Goal: Task Accomplishment & Management: Use online tool/utility

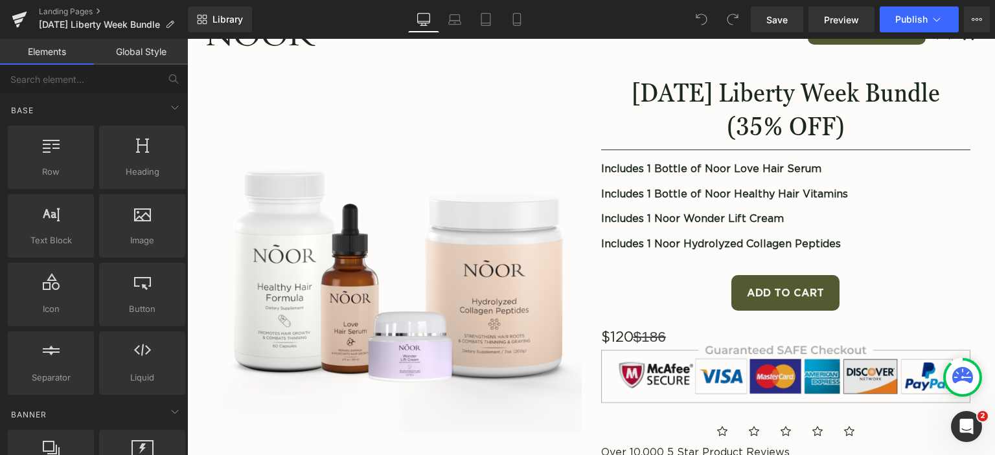
scroll to position [130, 0]
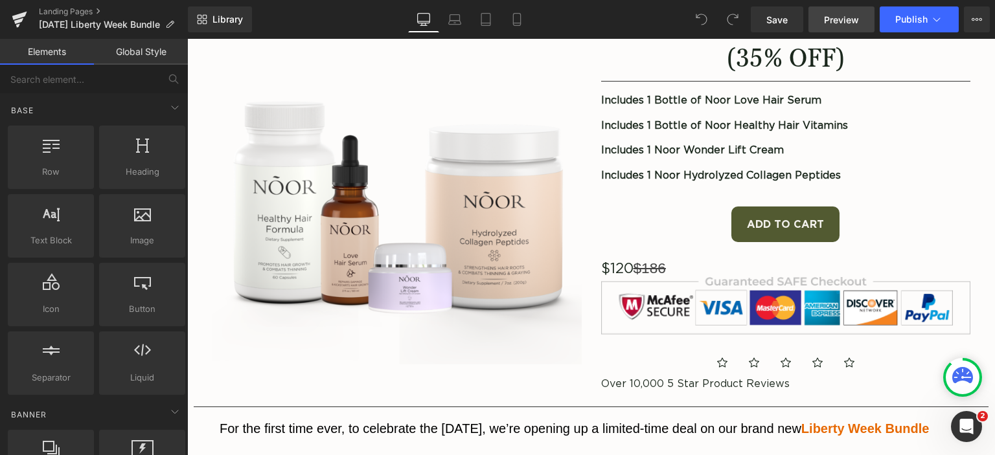
click at [852, 20] on span "Preview" at bounding box center [841, 20] width 35 height 14
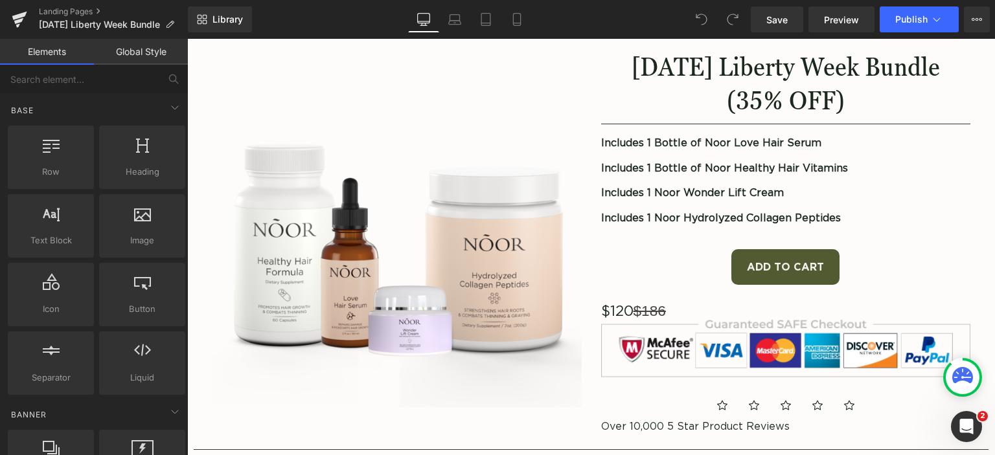
scroll to position [65, 0]
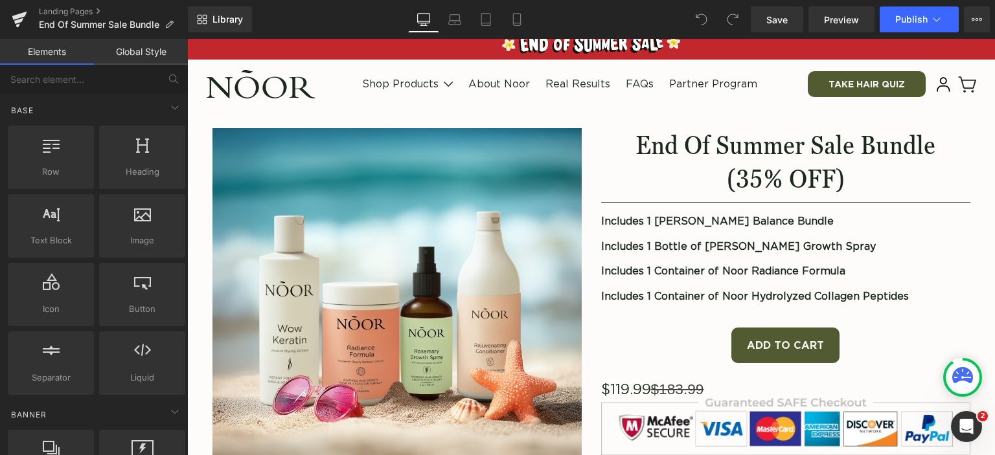
scroll to position [130, 0]
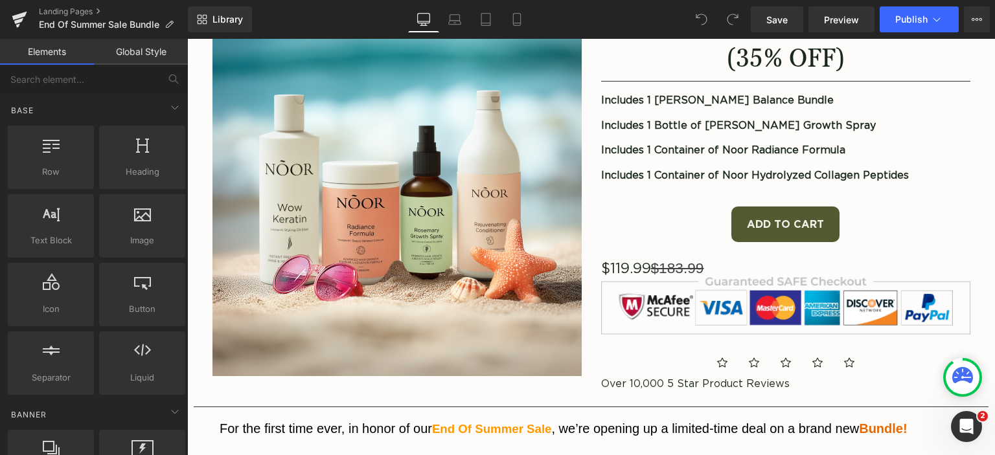
click at [769, 258] on span "Text Block" at bounding box center [778, 260] width 43 height 16
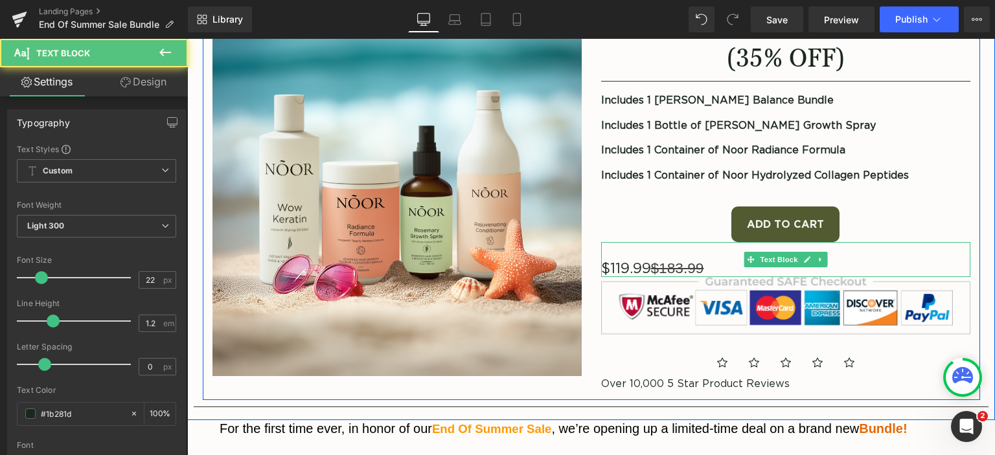
click at [698, 267] on gdiv at bounding box center [733, 262] width 265 height 41
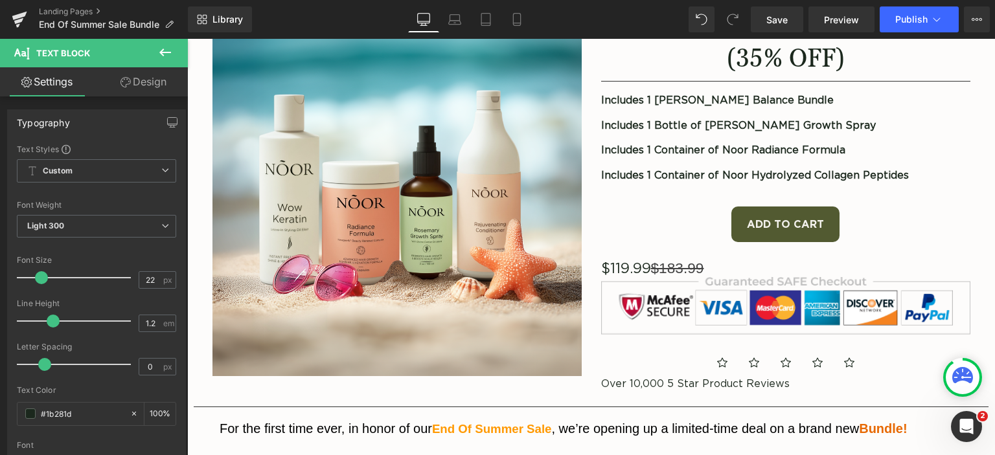
click at [168, 54] on icon at bounding box center [165, 53] width 16 height 16
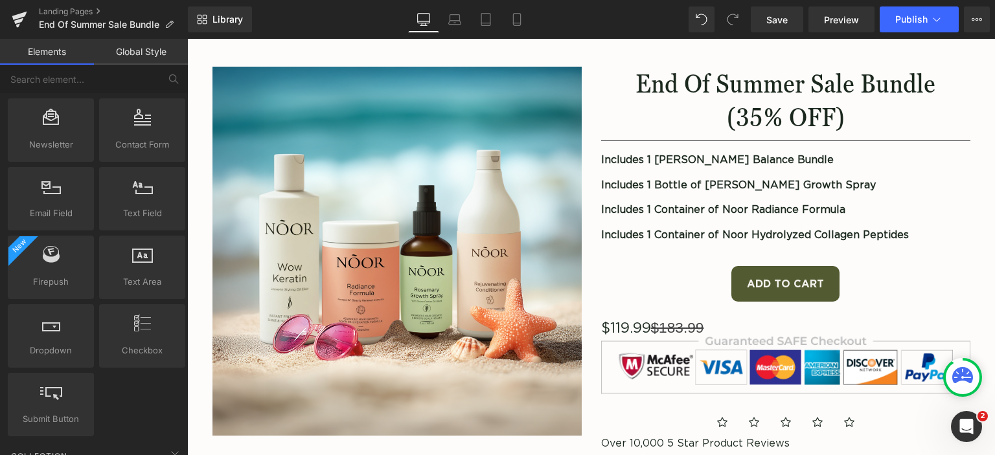
scroll to position [0, 0]
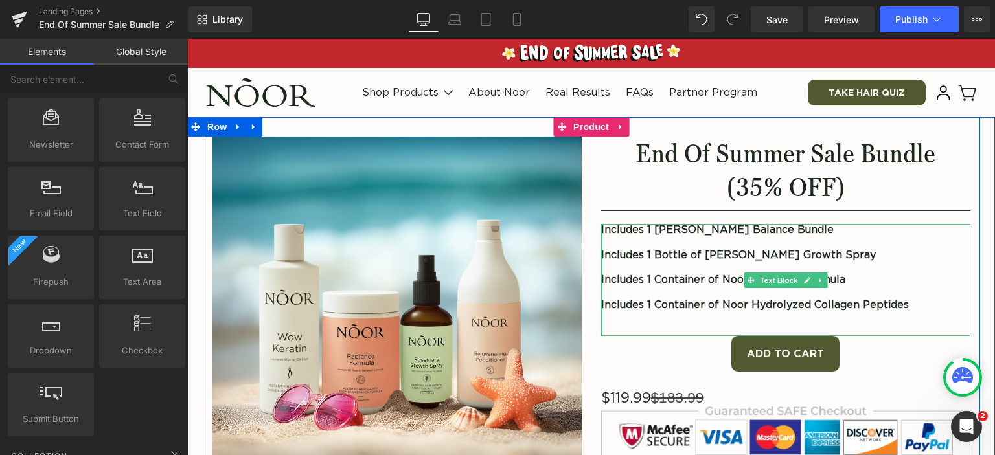
click at [754, 307] on strong "Includes 1 Container of Noor Hydrolyzed Collagen Peptides" at bounding box center [755, 305] width 308 height 10
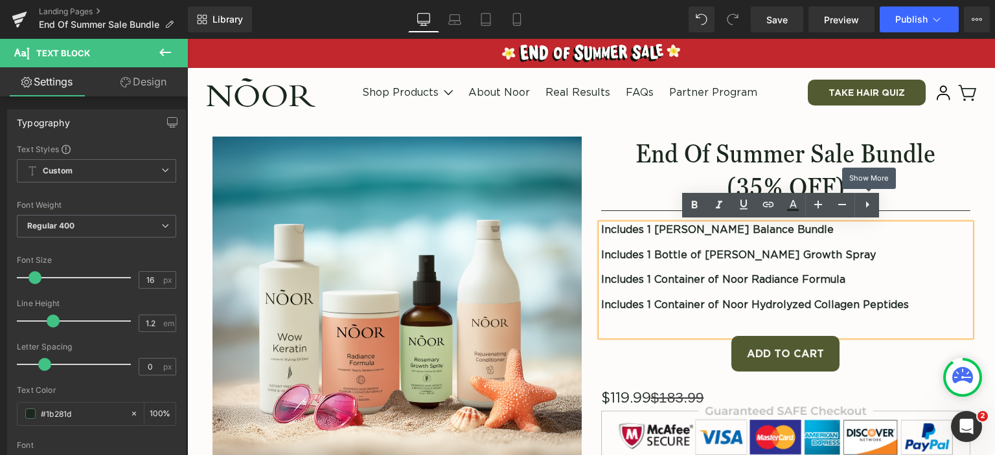
click at [864, 201] on icon at bounding box center [867, 205] width 16 height 16
click at [889, 199] on icon at bounding box center [892, 205] width 16 height 16
click at [872, 262] on p at bounding box center [785, 268] width 369 height 12
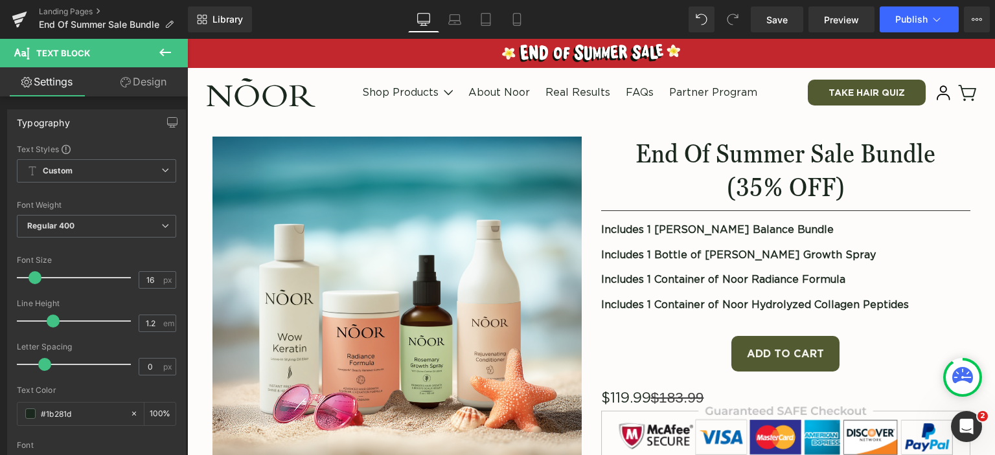
click at [168, 51] on icon at bounding box center [165, 53] width 16 height 16
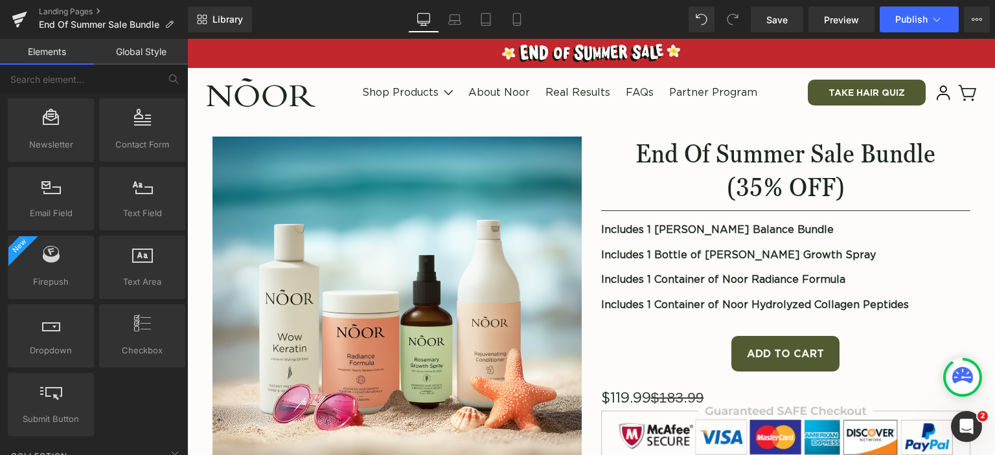
click at [120, 52] on link "Global Style" at bounding box center [141, 52] width 94 height 26
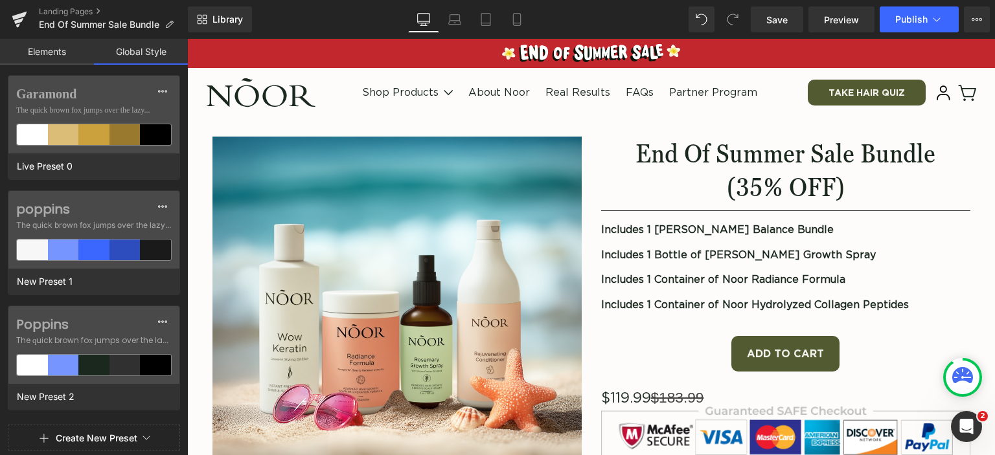
click at [54, 49] on link "Elements" at bounding box center [47, 52] width 94 height 26
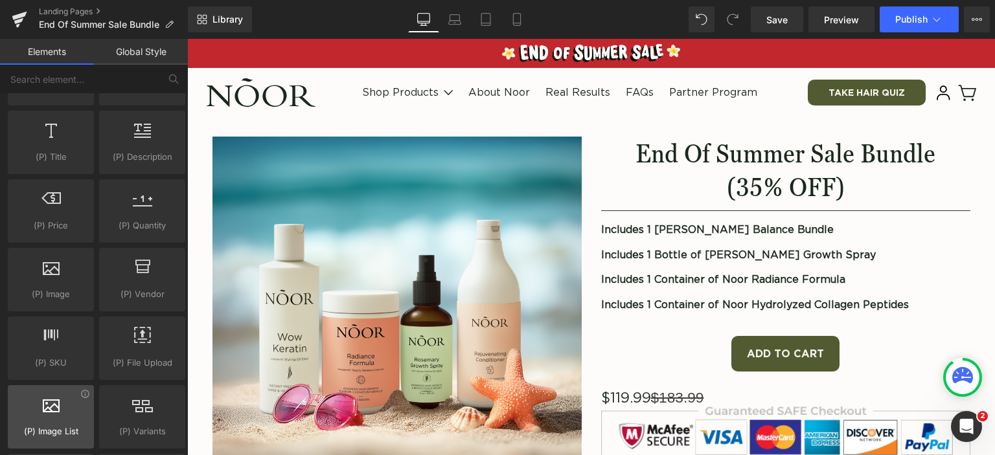
scroll to position [1230, 0]
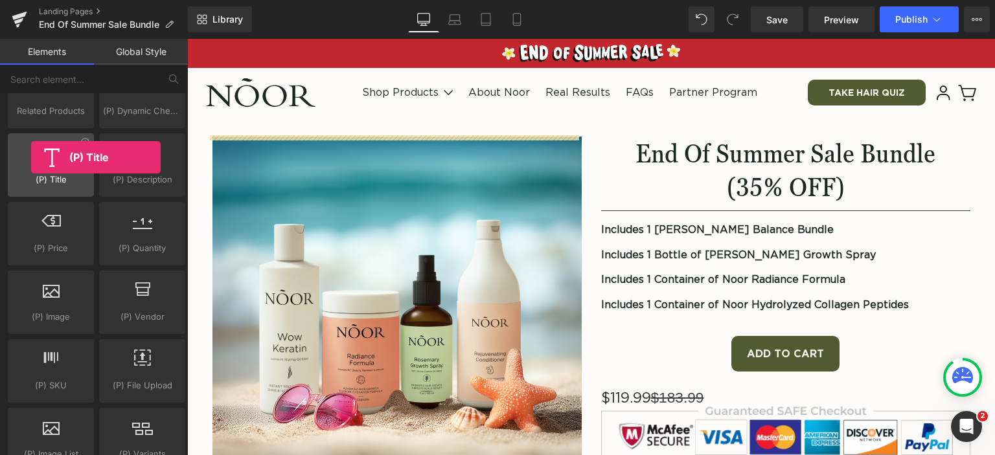
drag, startPoint x: 38, startPoint y: 154, endPoint x: 31, endPoint y: 157, distance: 7.8
click at [31, 157] on div at bounding box center [51, 158] width 78 height 29
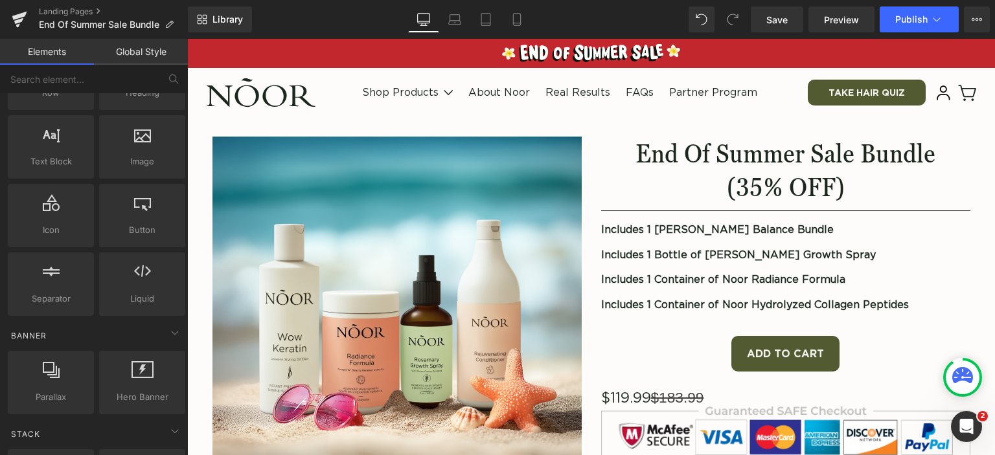
scroll to position [65, 0]
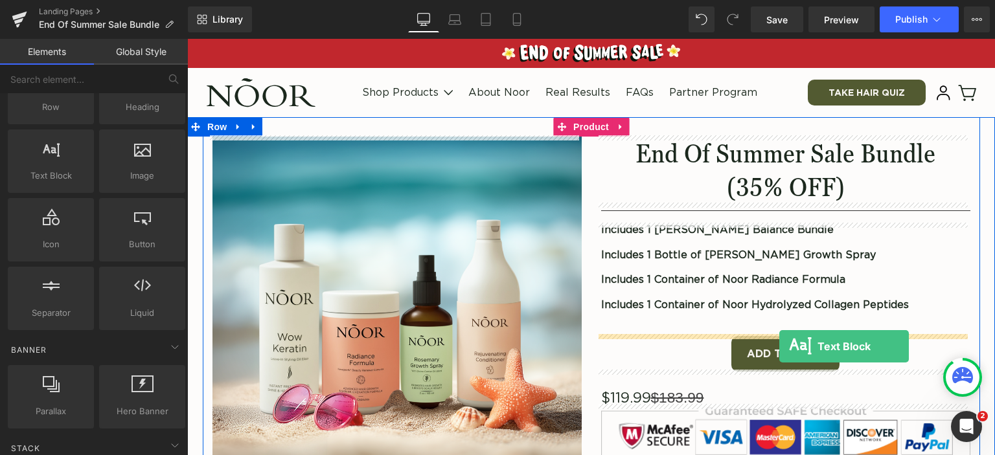
drag, startPoint x: 365, startPoint y: 209, endPoint x: 779, endPoint y: 346, distance: 436.8
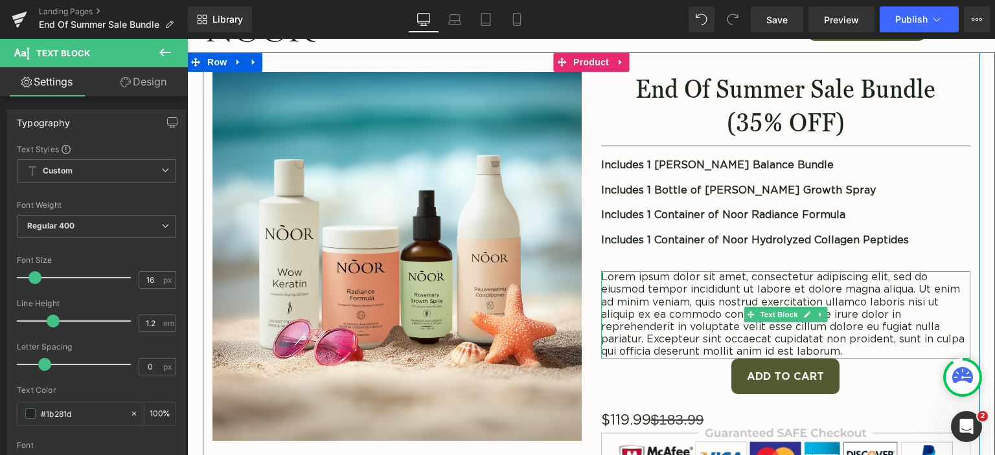
click at [751, 301] on p "Lorem ipsum dolor sit amet, consectetur adipiscing elit, sed do eiusmod tempor …" at bounding box center [785, 314] width 369 height 87
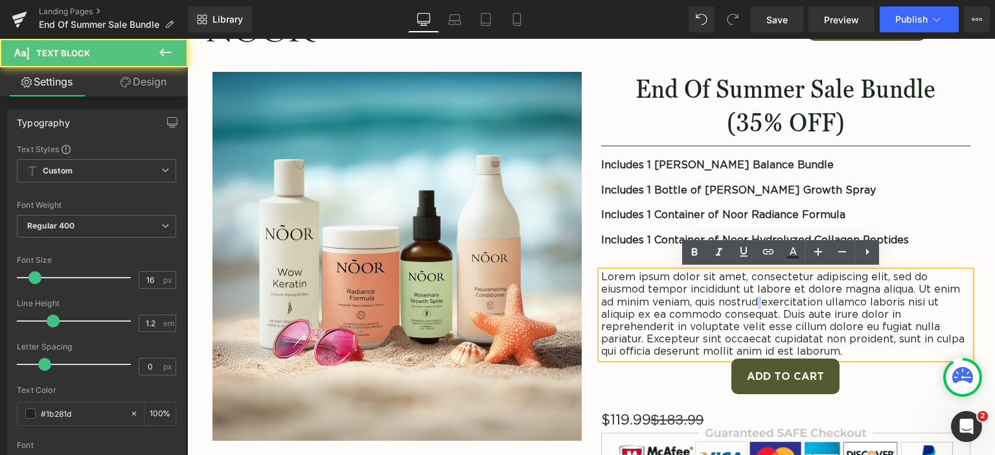
click at [751, 301] on p "Lorem ipsum dolor sit amet, consectetur adipiscing elit, sed do eiusmod tempor …" at bounding box center [785, 314] width 369 height 87
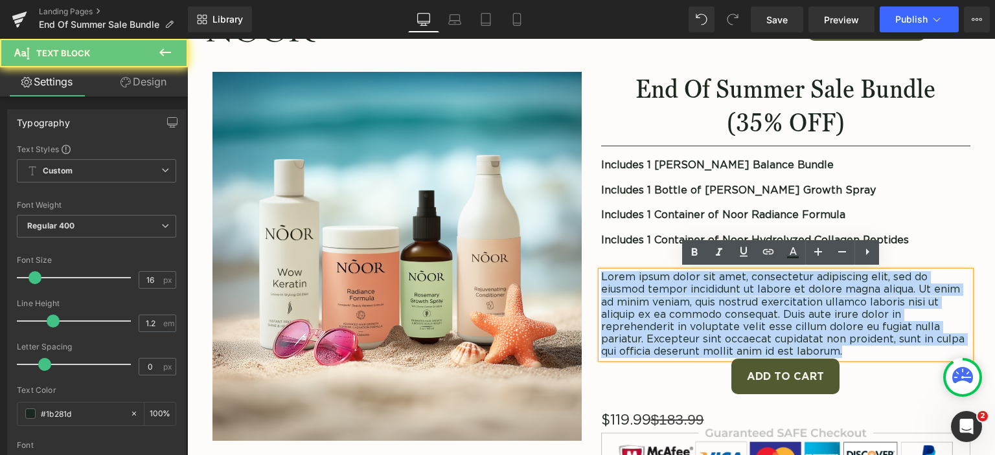
click at [751, 301] on p "Lorem ipsum dolor sit amet, consectetur adipiscing elit, sed do eiusmod tempor …" at bounding box center [785, 314] width 369 height 87
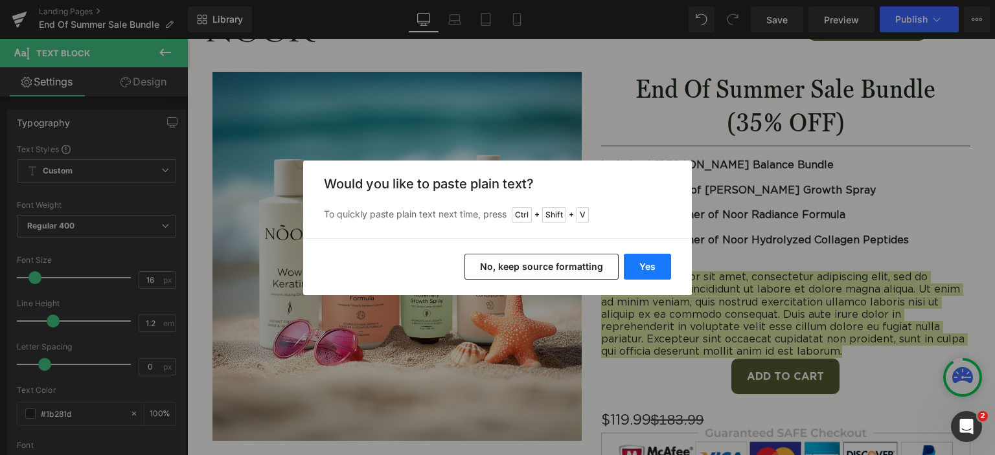
click at [638, 263] on button "Yes" at bounding box center [647, 267] width 47 height 26
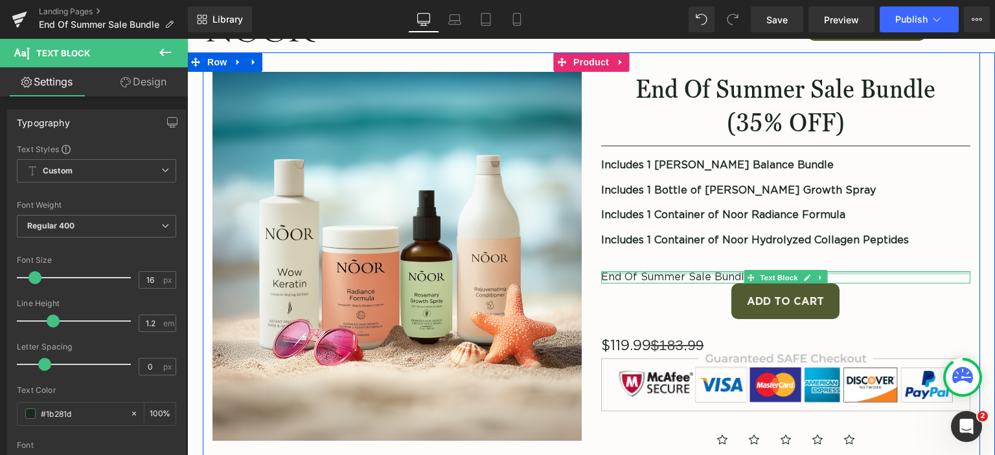
click at [666, 273] on div at bounding box center [785, 272] width 369 height 3
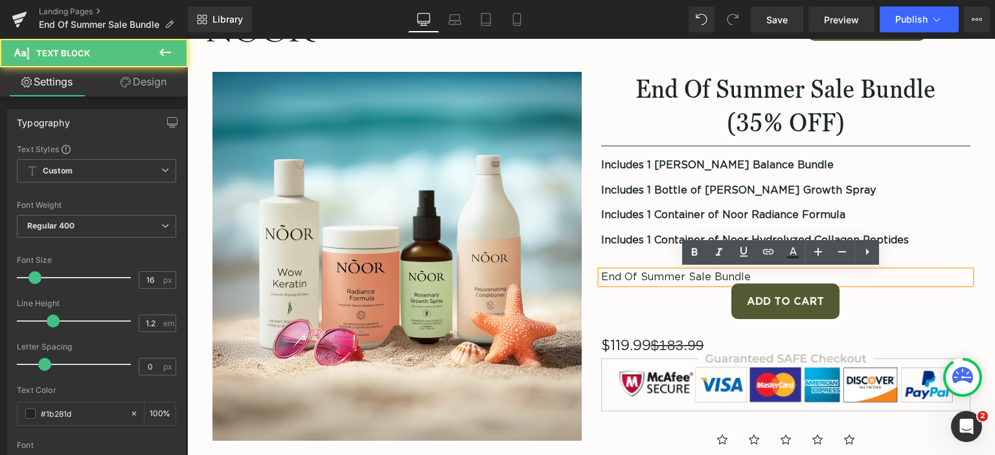
click at [752, 277] on p "End Of Summer Sale Bundle" at bounding box center [785, 277] width 369 height 12
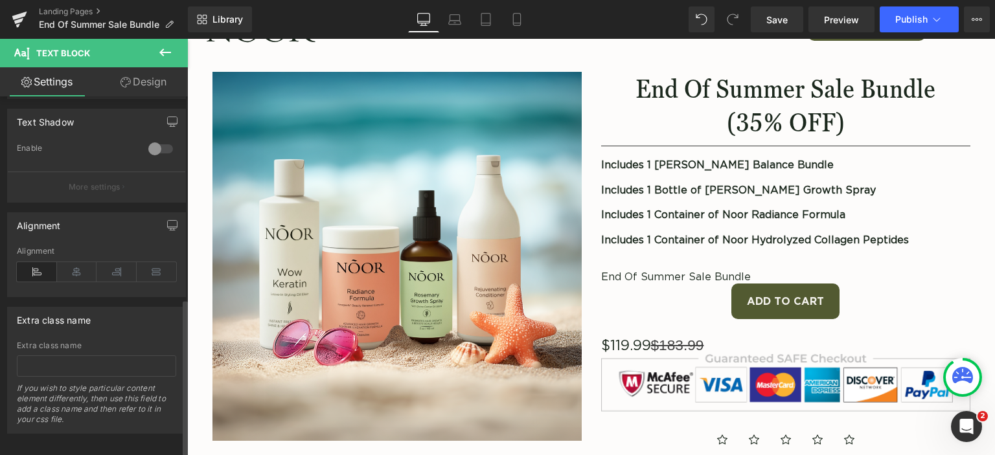
scroll to position [458, 0]
click at [78, 262] on icon at bounding box center [77, 266] width 40 height 19
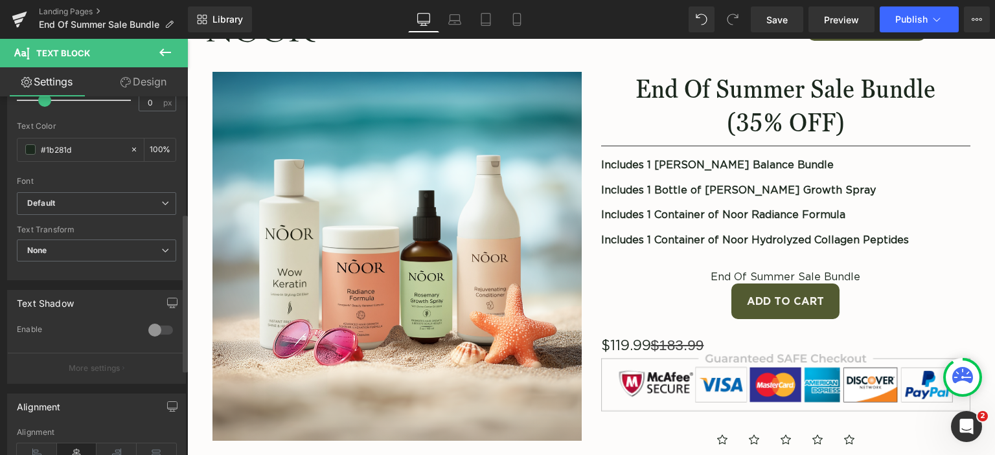
scroll to position [134, 0]
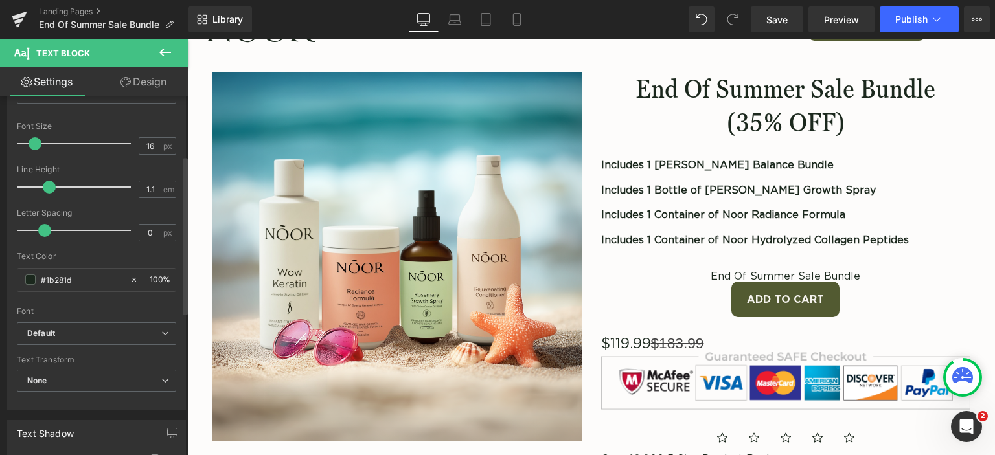
type input "1.2"
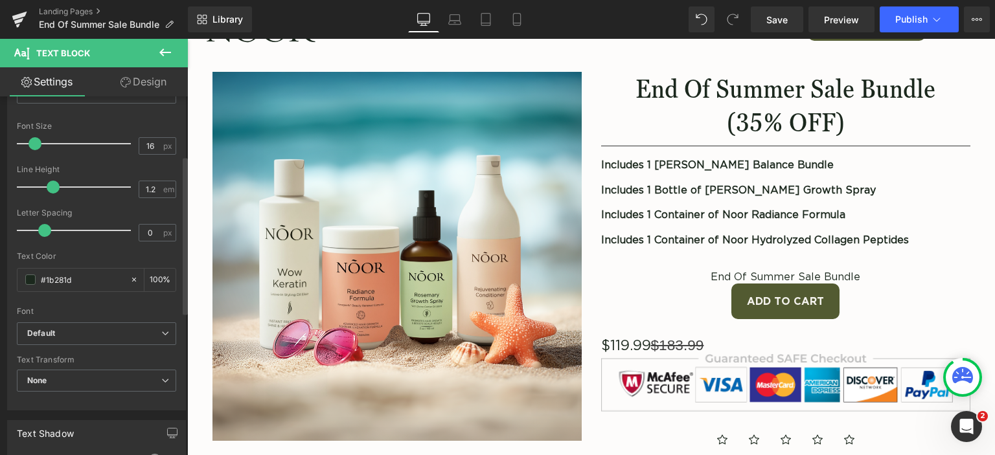
click at [52, 186] on span at bounding box center [53, 187] width 13 height 13
type input "0"
click at [43, 228] on span at bounding box center [44, 230] width 13 height 13
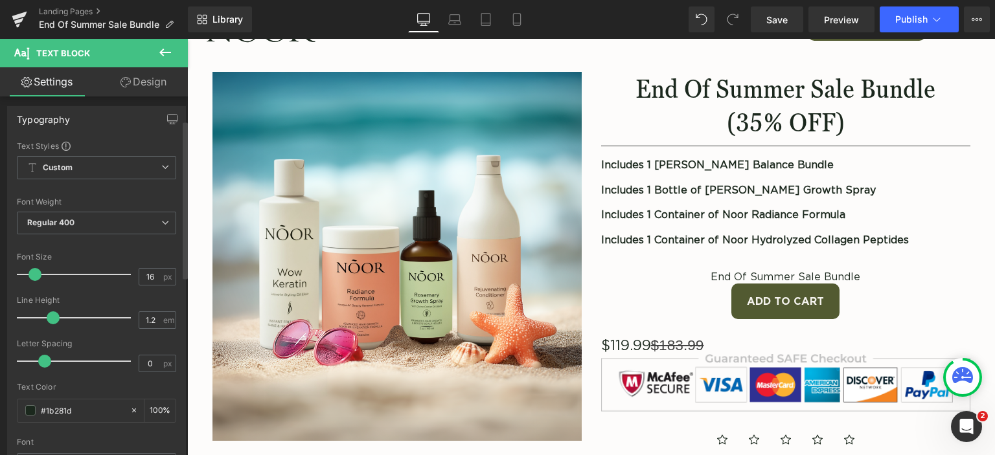
scroll to position [0, 0]
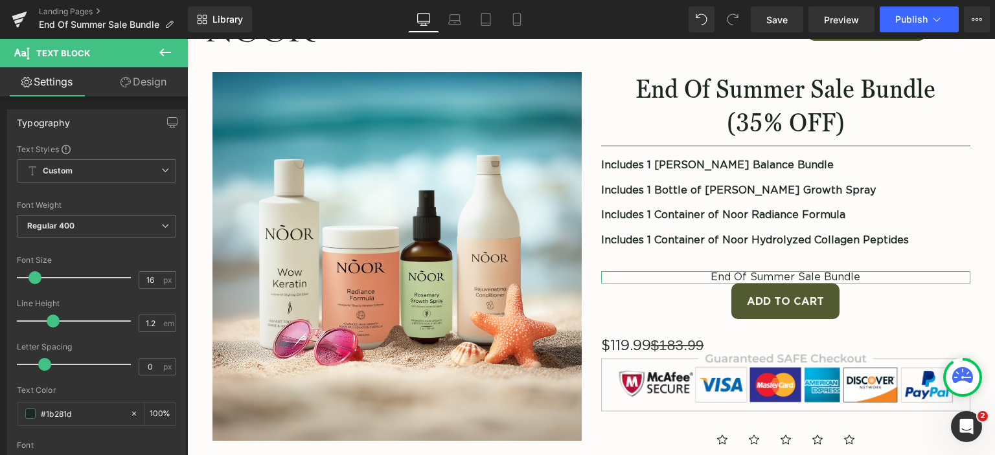
click at [150, 82] on link "Design" at bounding box center [143, 81] width 94 height 29
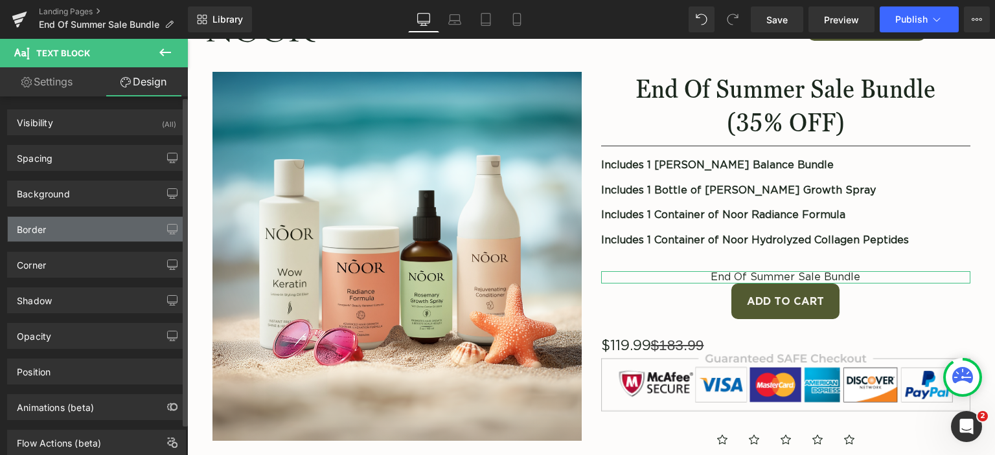
click at [83, 223] on div "Border" at bounding box center [96, 229] width 177 height 25
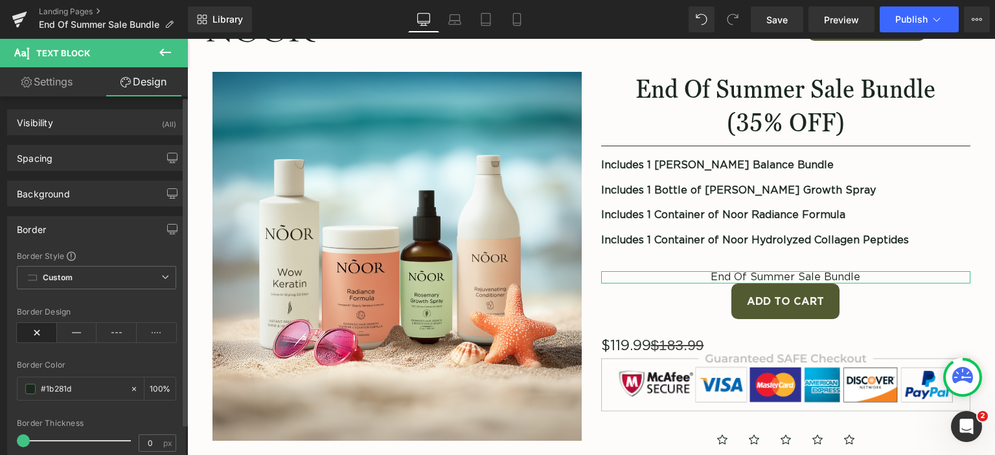
click at [83, 225] on div "Border" at bounding box center [96, 229] width 177 height 25
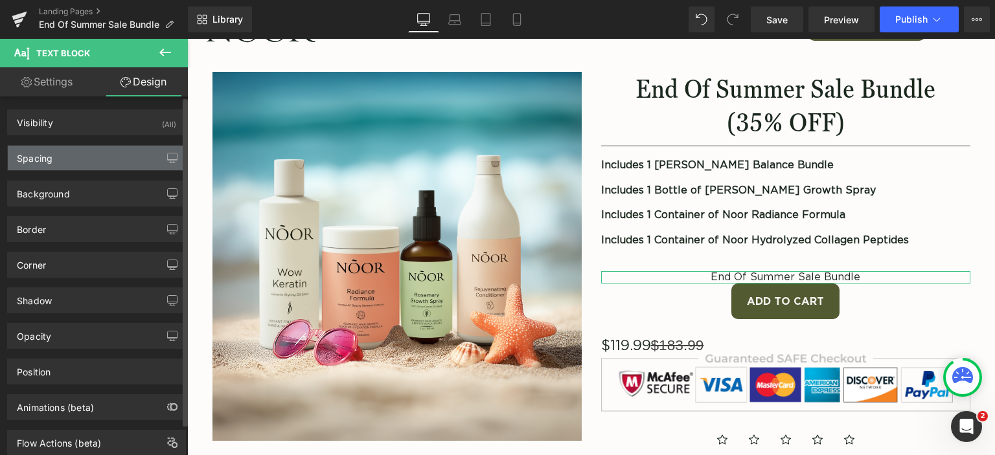
click at [91, 154] on div "Spacing" at bounding box center [96, 158] width 177 height 25
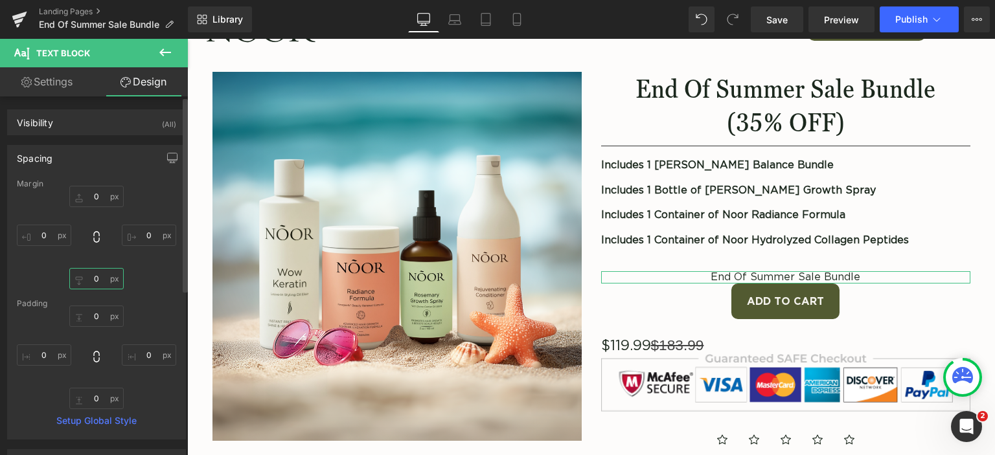
click at [91, 282] on input "0" at bounding box center [96, 278] width 54 height 21
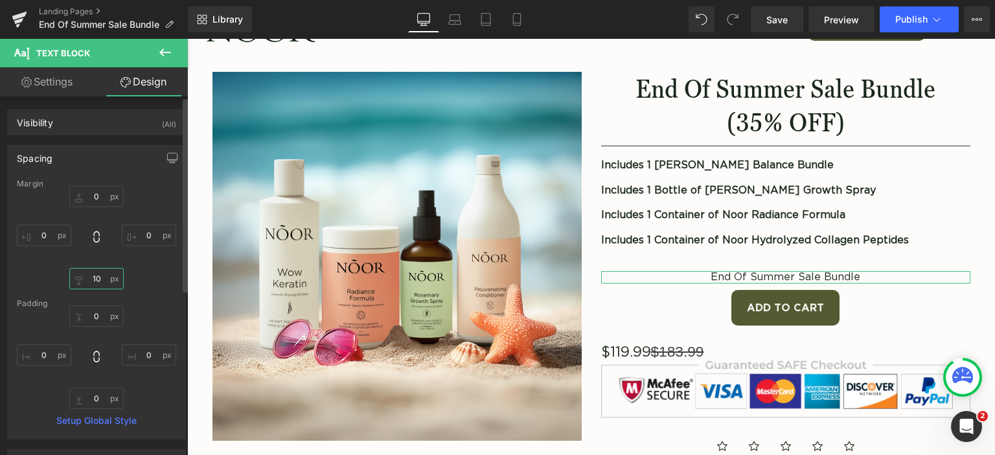
type input "10"
click at [144, 282] on div "0px 0 0px 0 10 10 0px 0" at bounding box center [96, 238] width 159 height 104
click at [76, 163] on div "Spacing" at bounding box center [96, 158] width 177 height 25
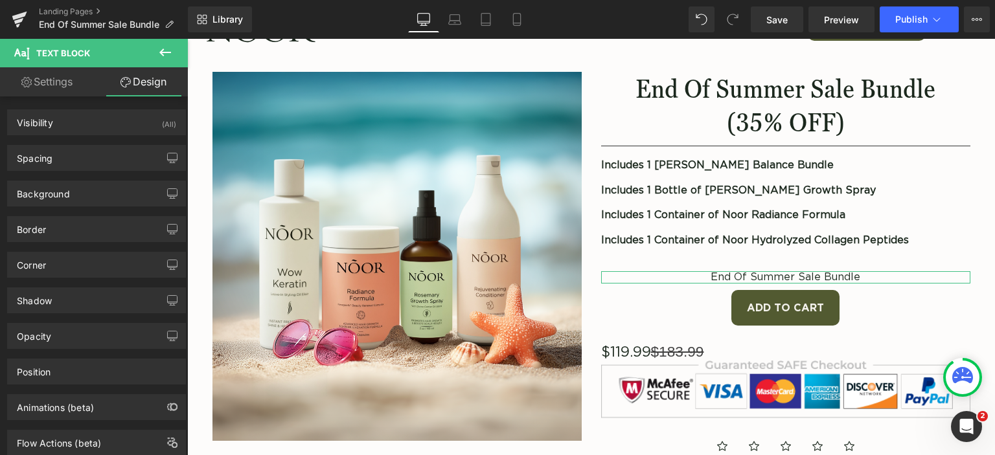
click at [62, 95] on link "Settings" at bounding box center [47, 81] width 94 height 29
type input "100"
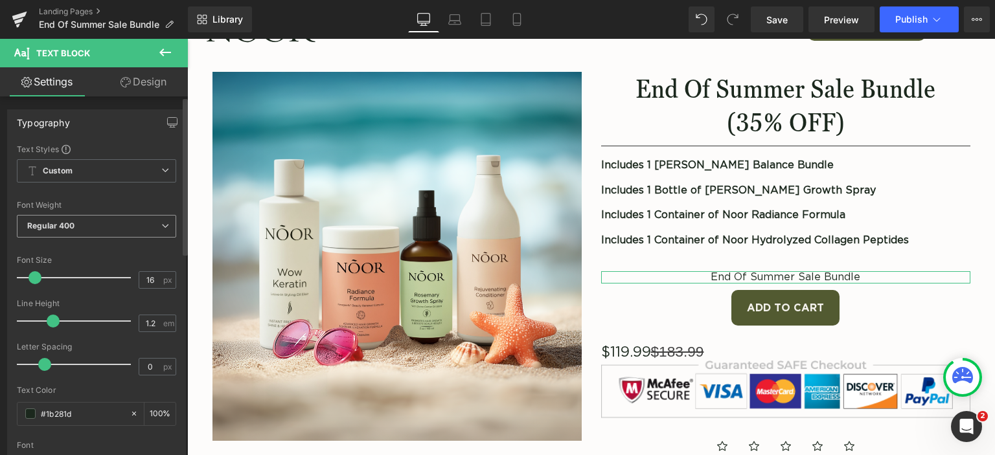
click at [124, 217] on span "Regular 400" at bounding box center [96, 226] width 159 height 23
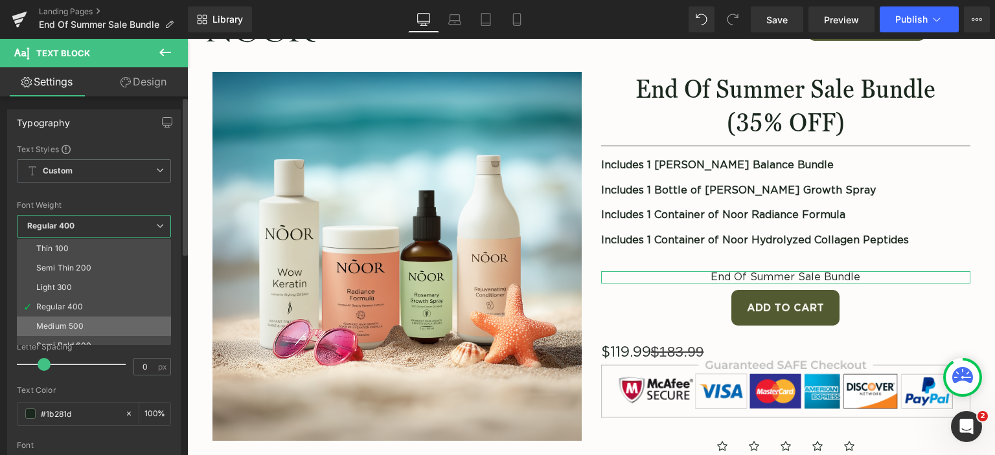
click at [91, 325] on li "Medium 500" at bounding box center [97, 326] width 160 height 19
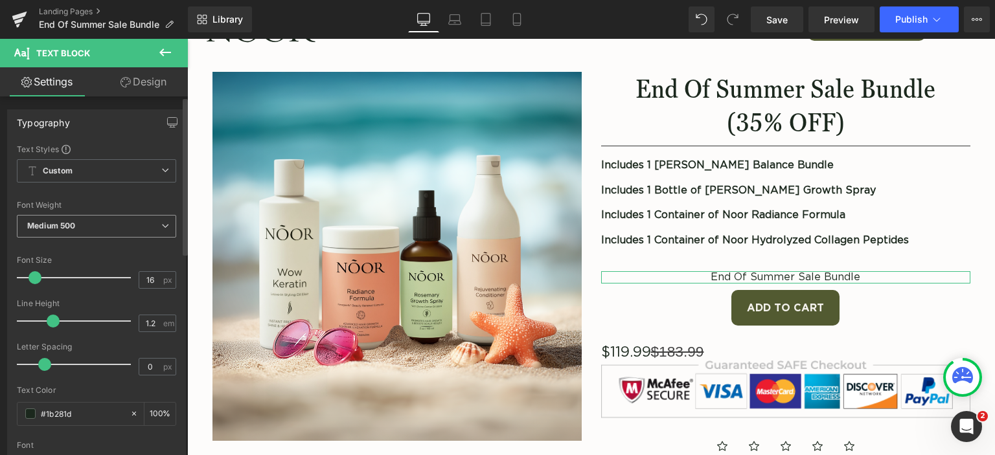
click at [96, 230] on span "Medium 500" at bounding box center [96, 226] width 159 height 23
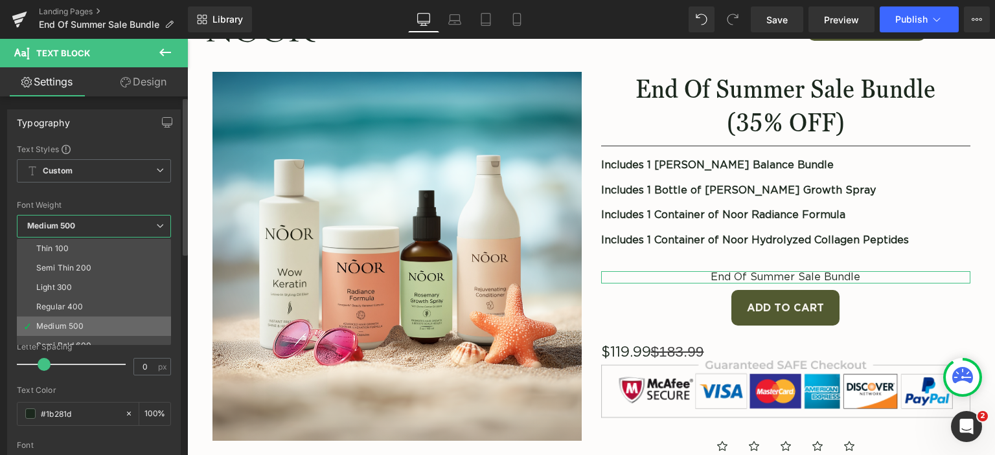
scroll to position [65, 0]
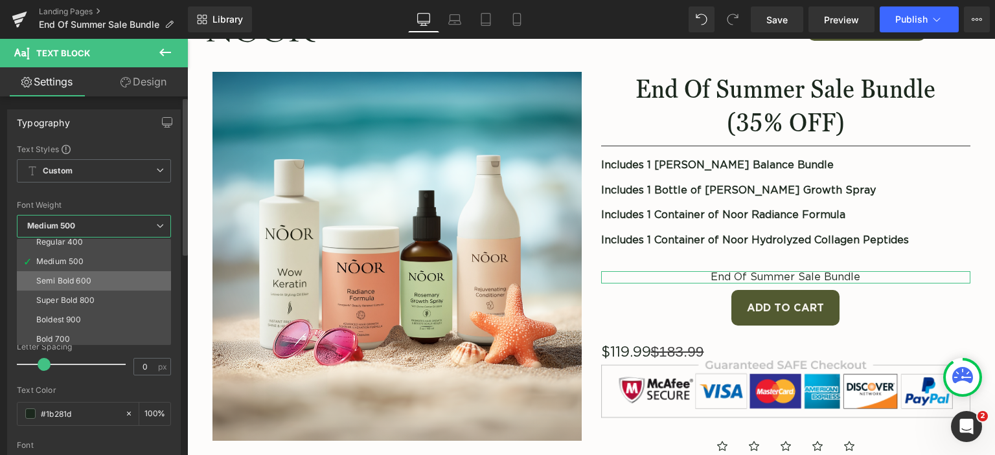
click at [89, 277] on div "Semi Bold 600" at bounding box center [63, 281] width 55 height 9
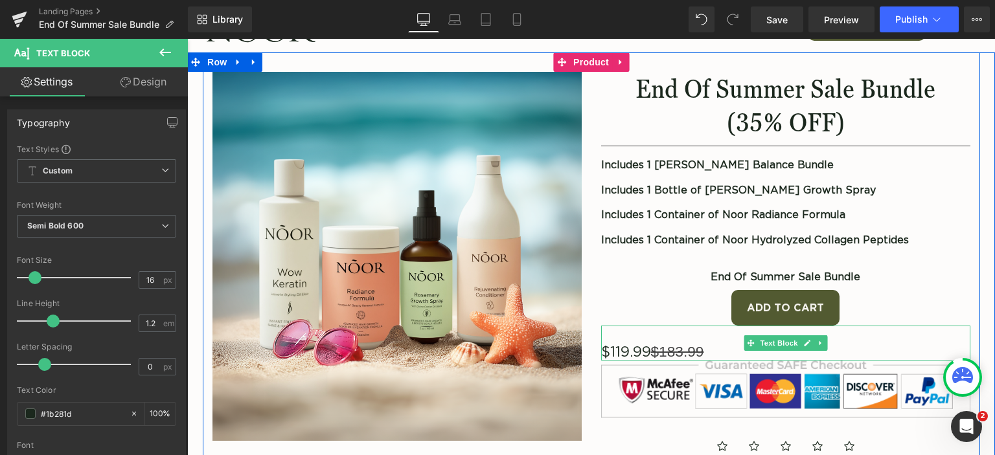
click at [842, 337] on gdiv at bounding box center [733, 346] width 265 height 41
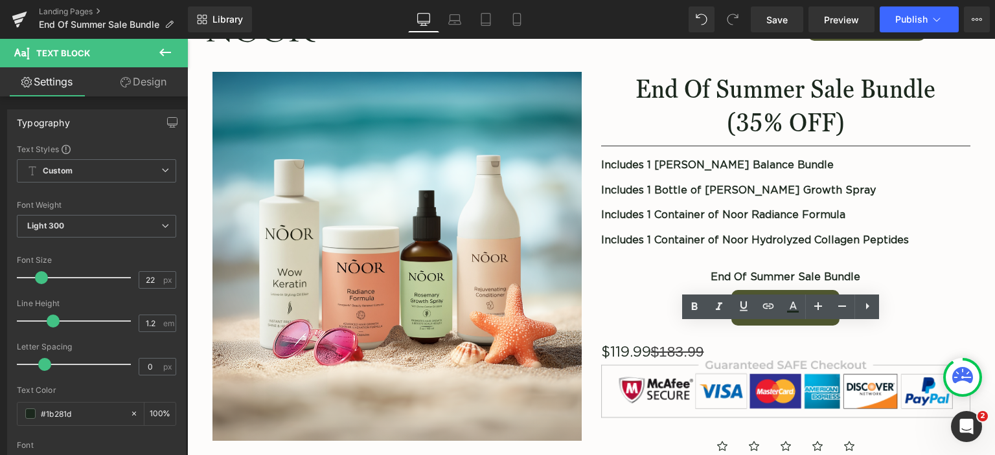
click at [160, 78] on link "Design" at bounding box center [143, 81] width 94 height 29
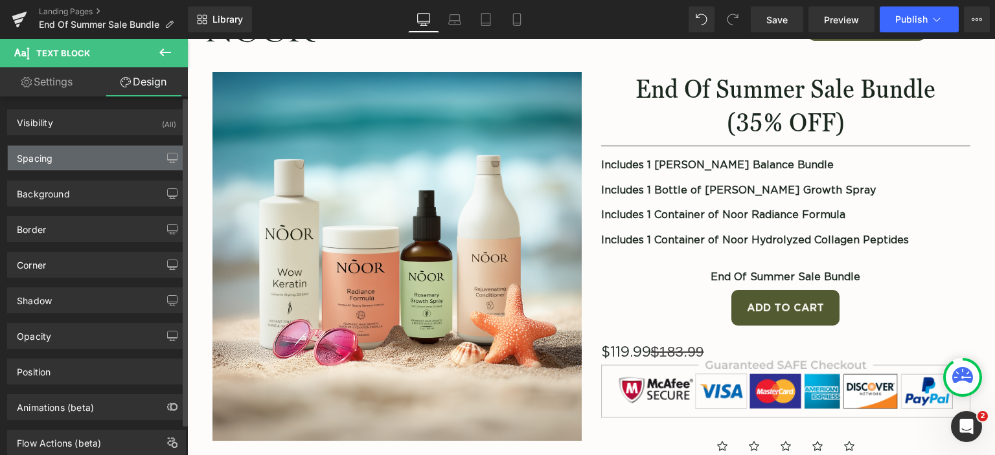
click at [101, 155] on div "Spacing" at bounding box center [96, 158] width 177 height 25
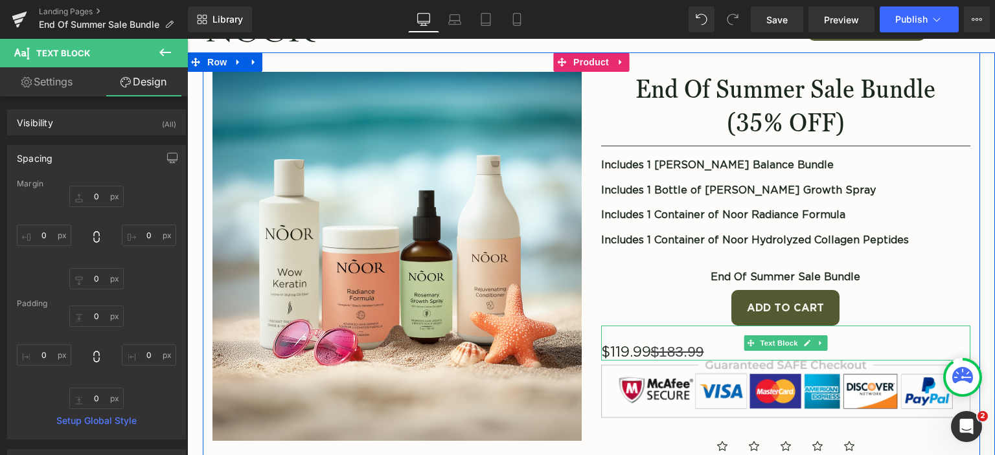
click at [844, 348] on gdiv at bounding box center [733, 346] width 265 height 41
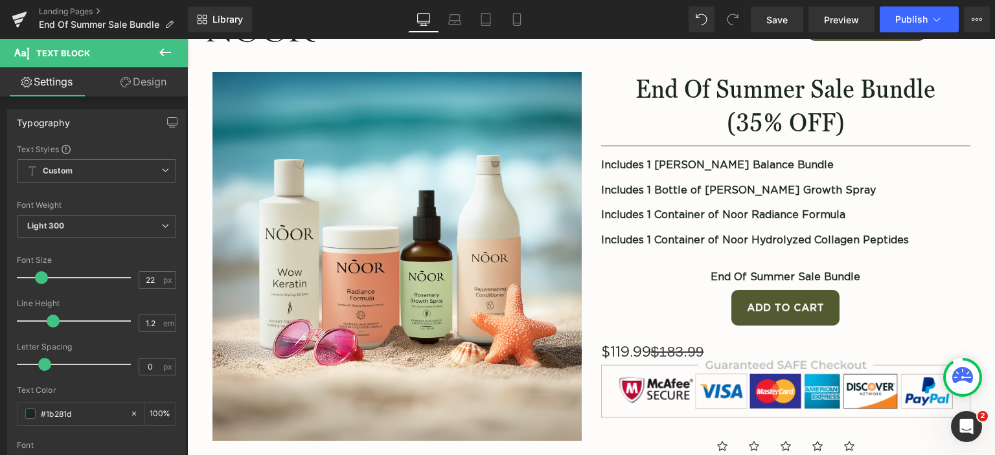
click at [134, 91] on link "Design" at bounding box center [143, 81] width 94 height 29
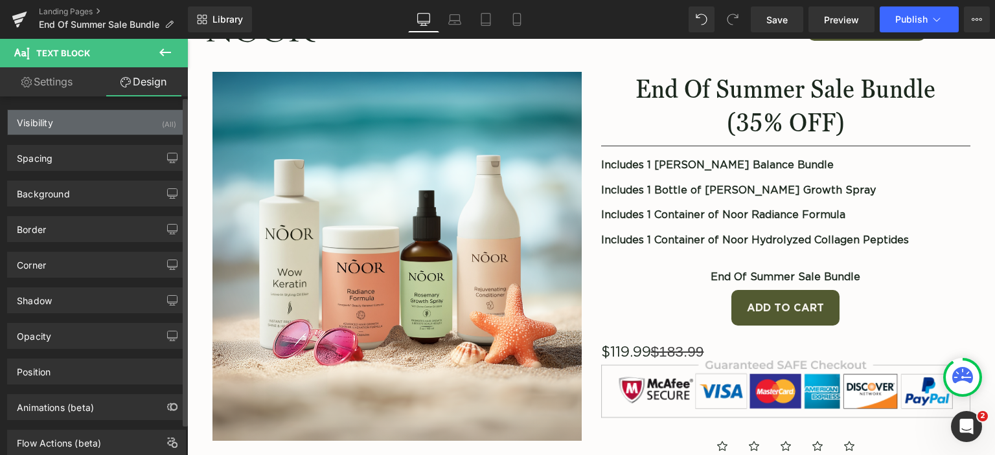
click at [102, 121] on div "Visibility (All)" at bounding box center [96, 122] width 177 height 25
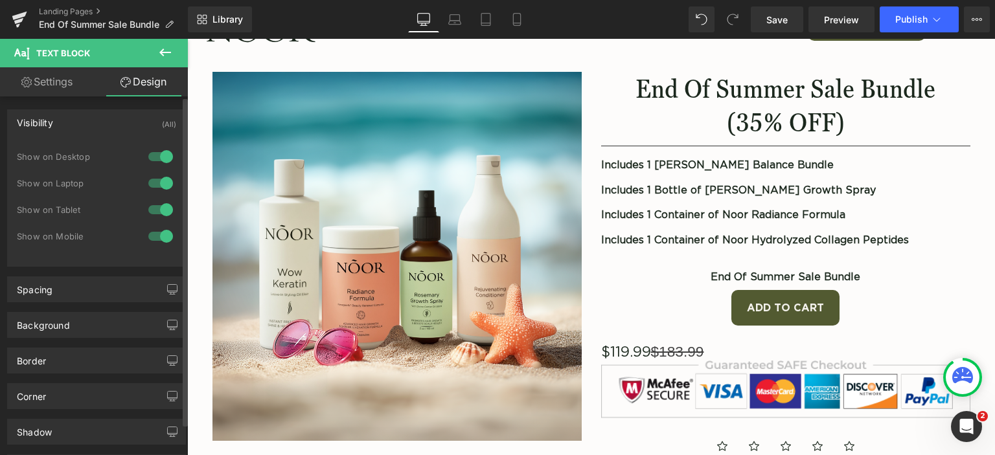
click at [100, 121] on div "Visibility (All)" at bounding box center [96, 122] width 177 height 25
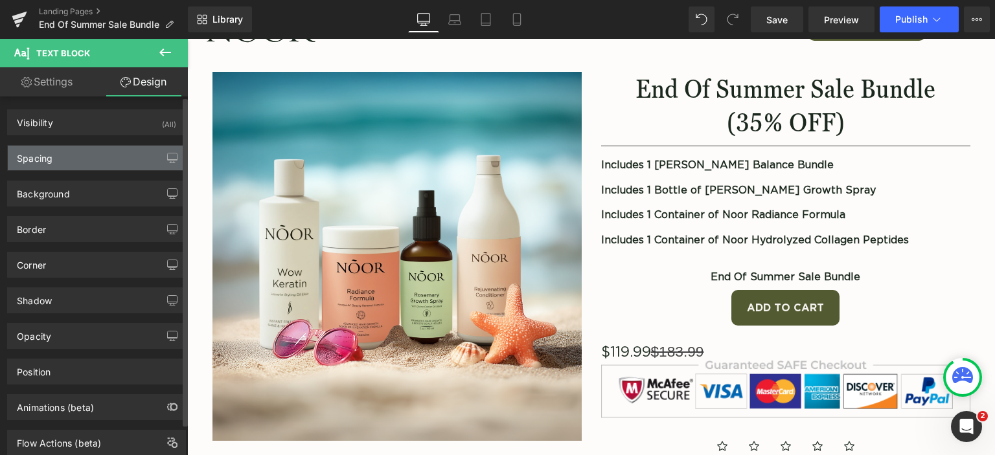
click at [106, 166] on div "Spacing" at bounding box center [96, 158] width 177 height 25
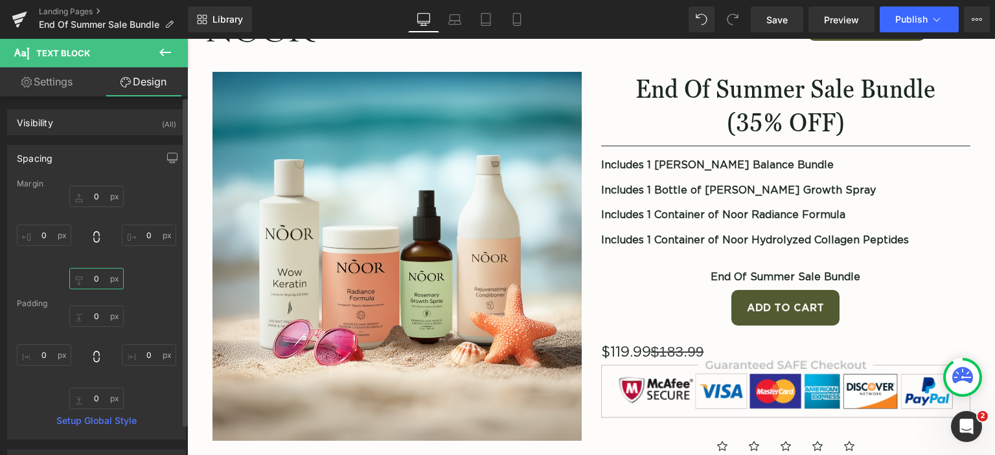
click at [103, 281] on input "0" at bounding box center [96, 278] width 54 height 21
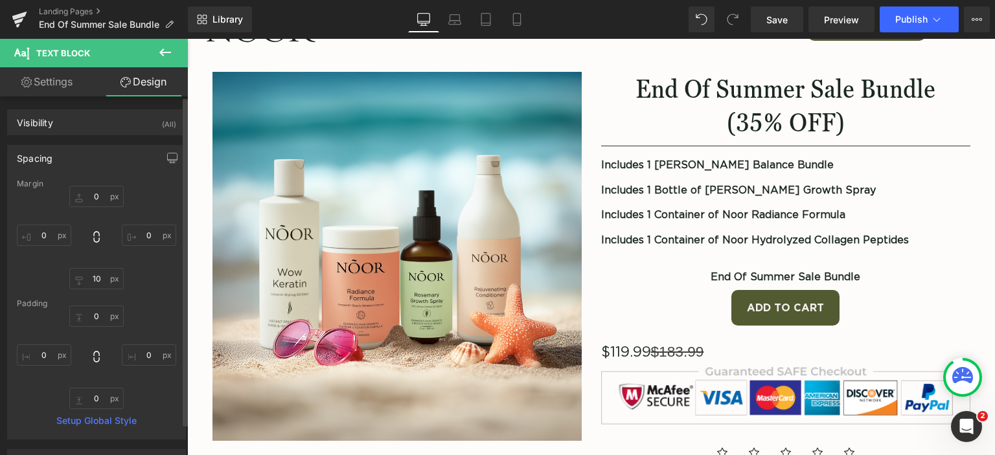
click at [137, 273] on div "0px 0 0px 0 10 10 0px 0" at bounding box center [96, 238] width 159 height 104
click at [100, 279] on input "10" at bounding box center [96, 278] width 54 height 21
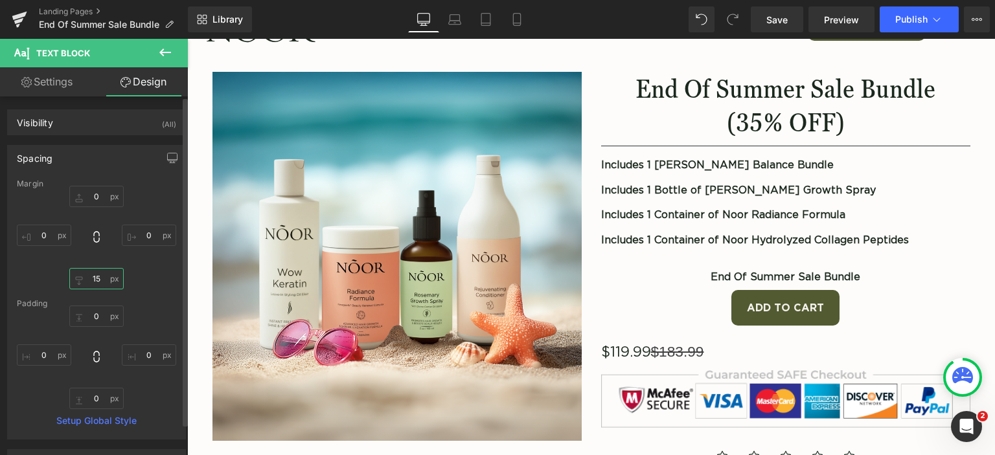
type input "15"
click at [151, 265] on div "0px 0 0px 0 15 15 0px 0" at bounding box center [96, 238] width 159 height 104
click at [480, 23] on icon at bounding box center [485, 19] width 13 height 13
type input "0"
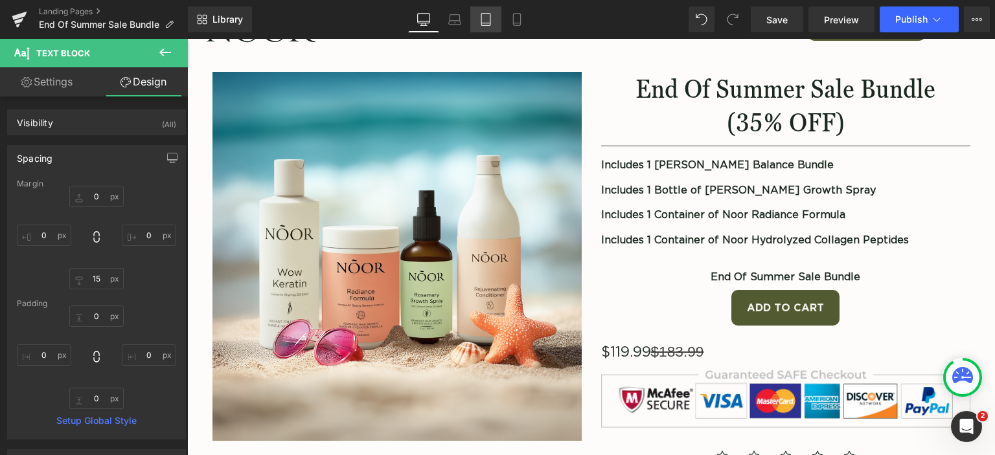
type input "15"
type input "0"
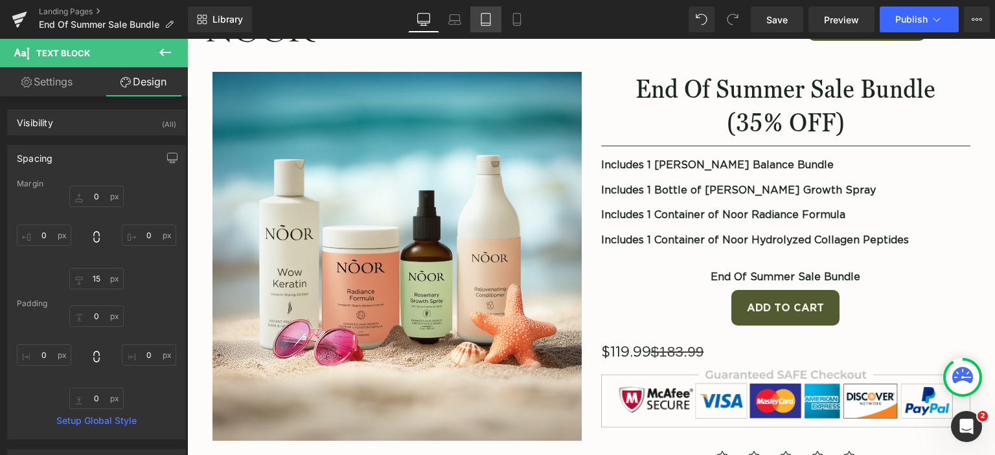
type input "0"
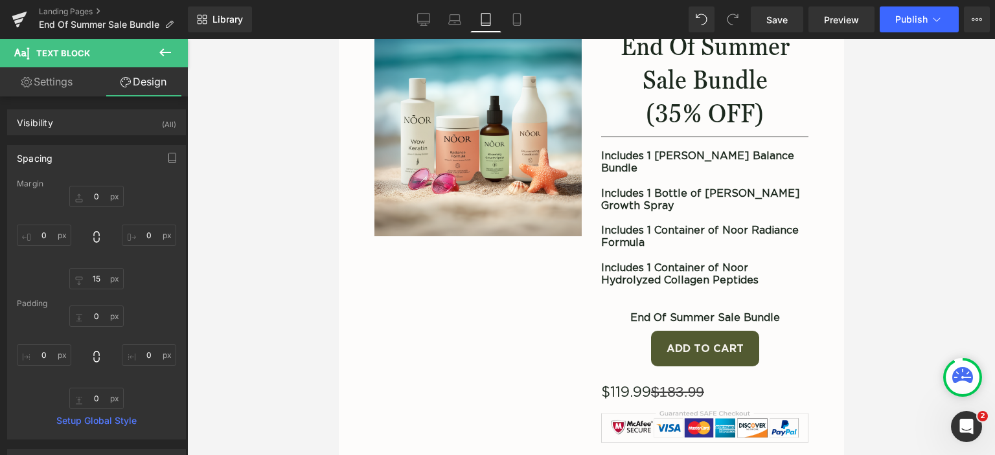
scroll to position [0, 0]
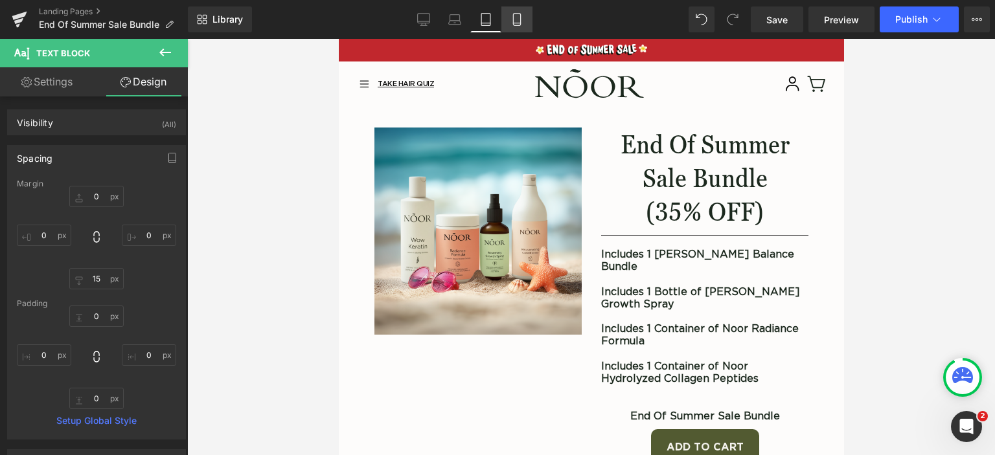
click at [520, 14] on icon at bounding box center [516, 20] width 7 height 12
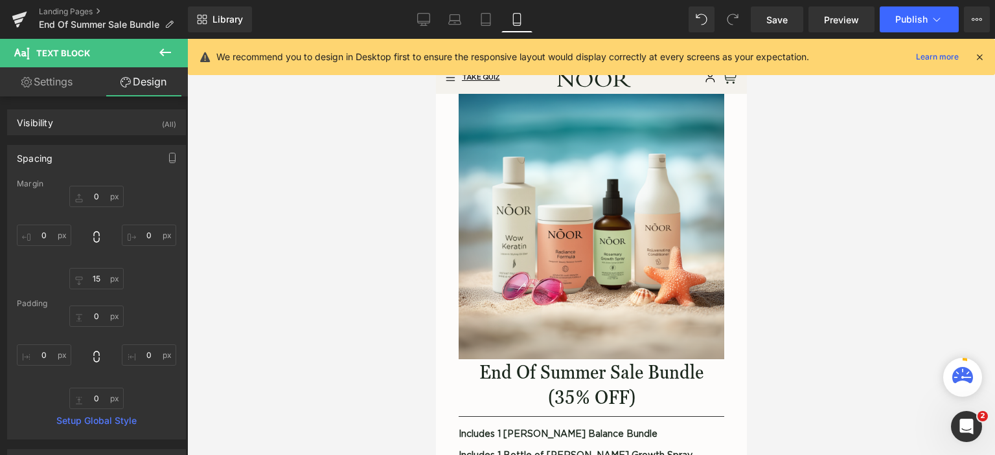
type input "0"
type input "15"
type input "0"
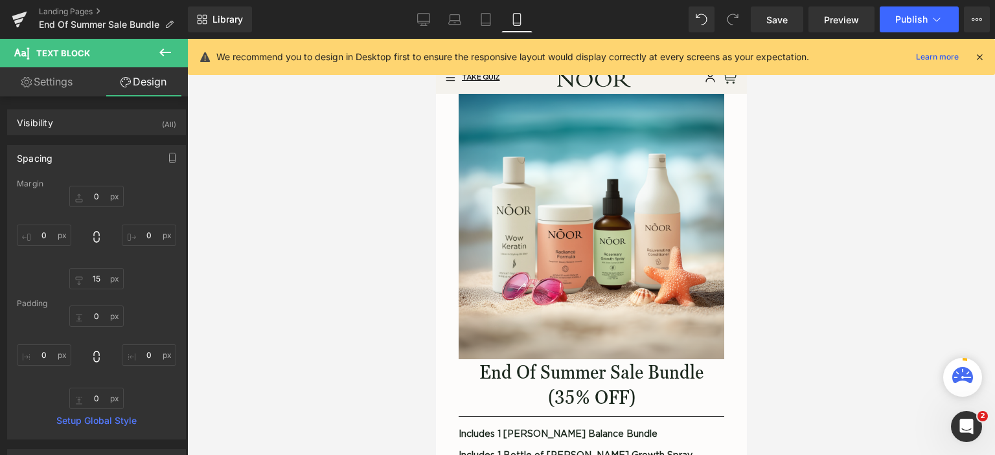
type input "0"
click at [119, 23] on span "End Of Summer Sale Bundle" at bounding box center [99, 24] width 120 height 10
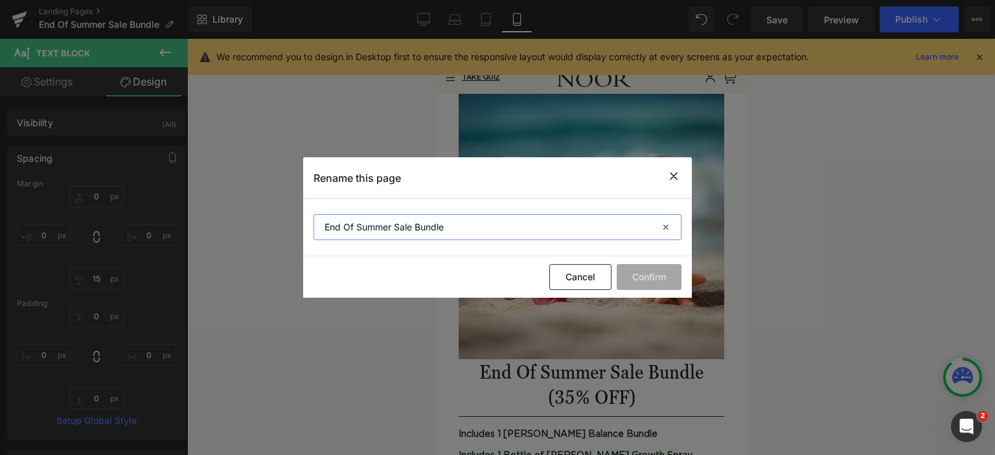
click at [479, 233] on input "End Of Summer Sale Bundle" at bounding box center [497, 227] width 368 height 26
click at [679, 181] on icon at bounding box center [674, 176] width 16 height 16
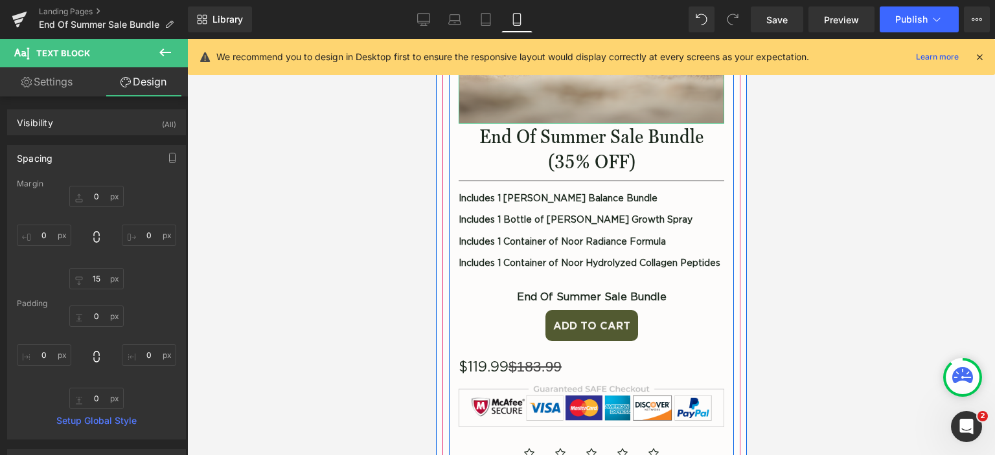
scroll to position [259, 0]
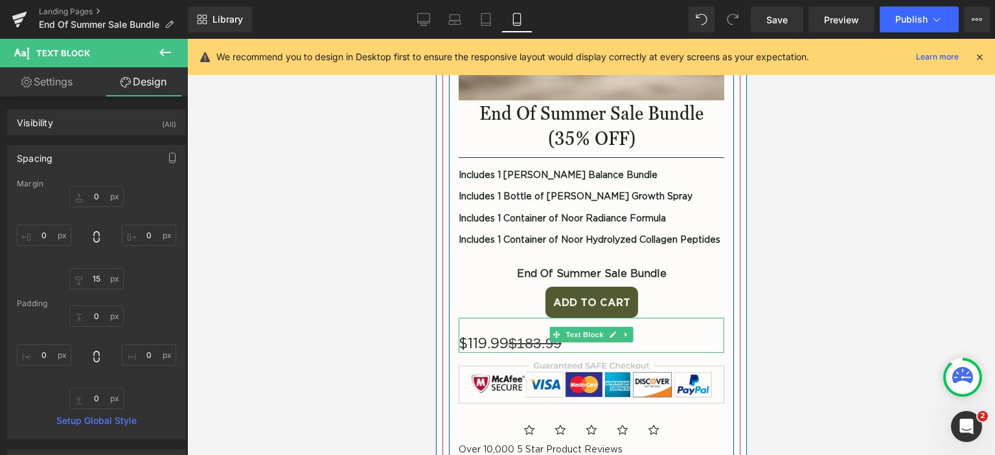
click at [648, 339] on gdiv at bounding box center [590, 338] width 265 height 41
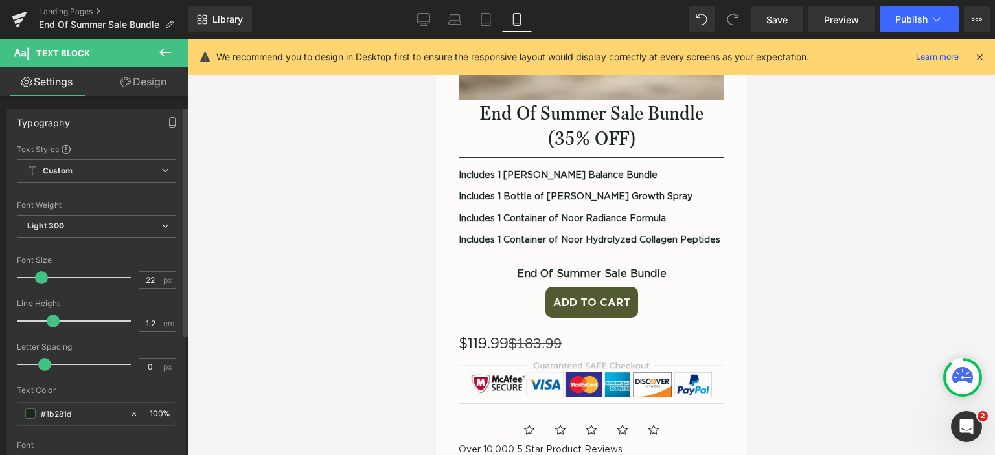
scroll to position [324, 0]
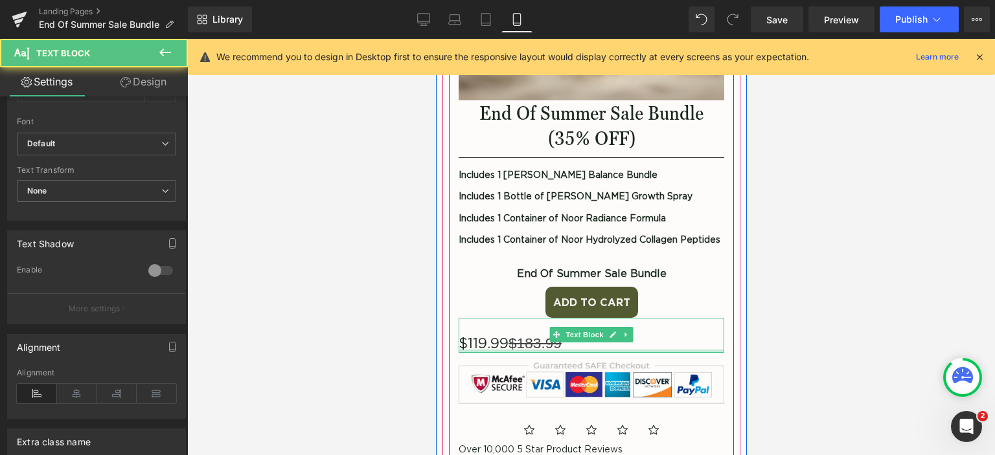
click at [568, 346] on gdiv at bounding box center [590, 338] width 265 height 41
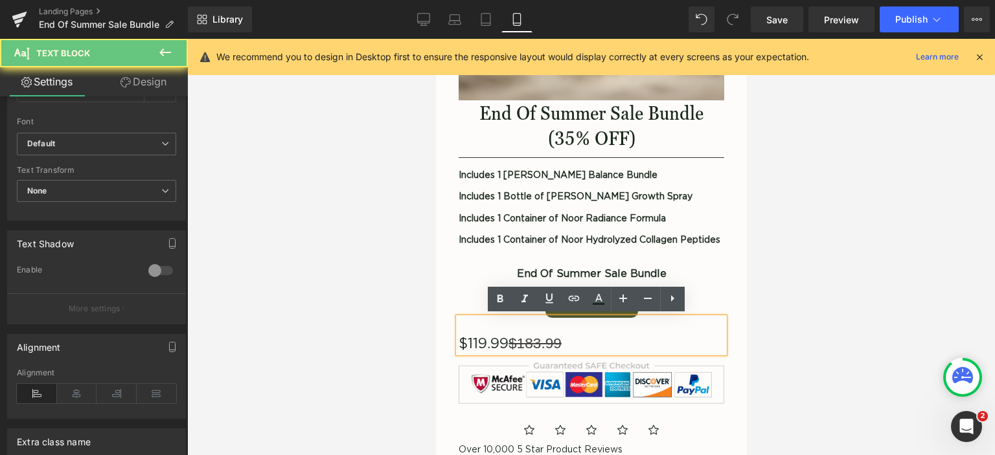
click at [576, 344] on p "$119.99 $183.99" at bounding box center [590, 343] width 265 height 17
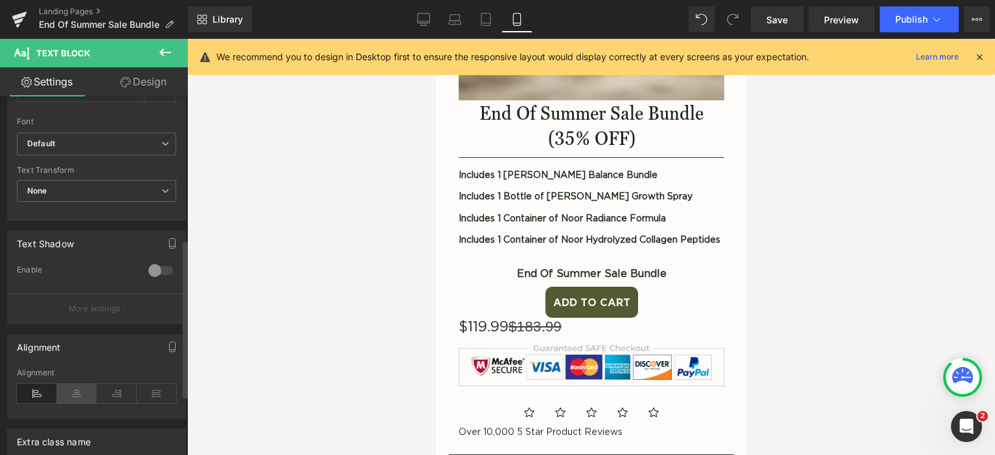
click at [69, 388] on icon at bounding box center [77, 393] width 40 height 19
click at [134, 79] on link "Design" at bounding box center [143, 81] width 94 height 29
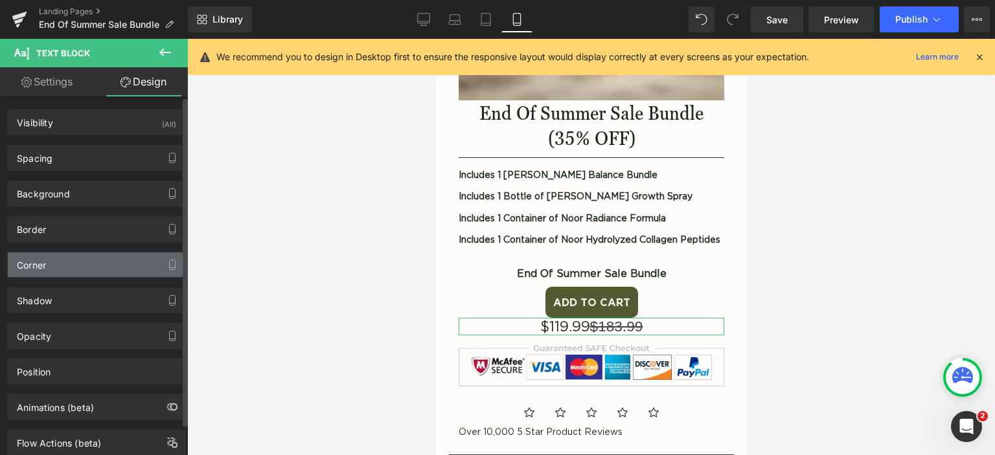
type input "0"
type input "15"
type input "0"
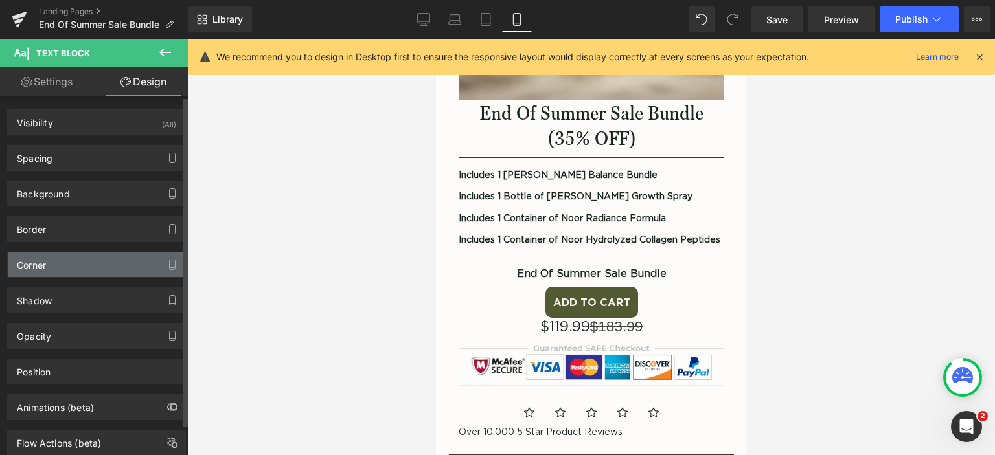
type input "0"
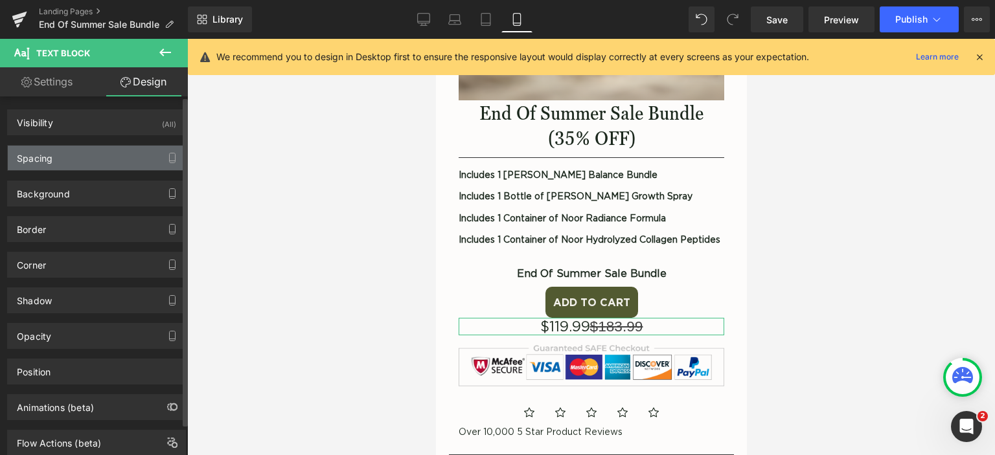
click at [98, 158] on div "Spacing" at bounding box center [96, 158] width 177 height 25
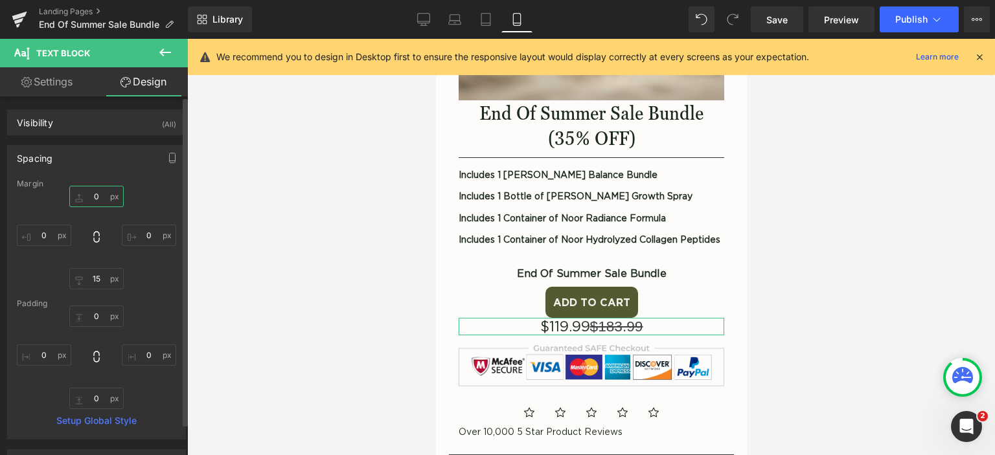
click at [100, 196] on input "0" at bounding box center [96, 196] width 54 height 21
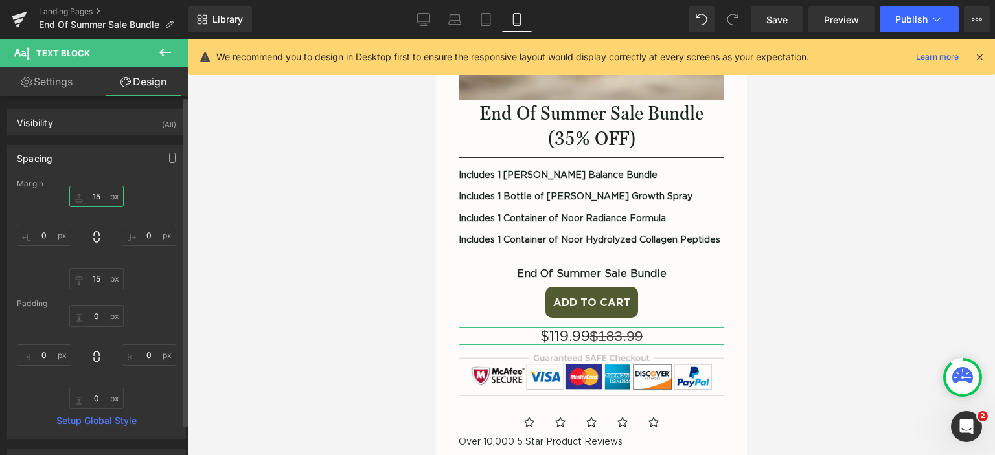
type input "15"
click at [159, 187] on div "Margin" at bounding box center [96, 183] width 159 height 9
click at [78, 74] on link "Settings" at bounding box center [47, 81] width 94 height 29
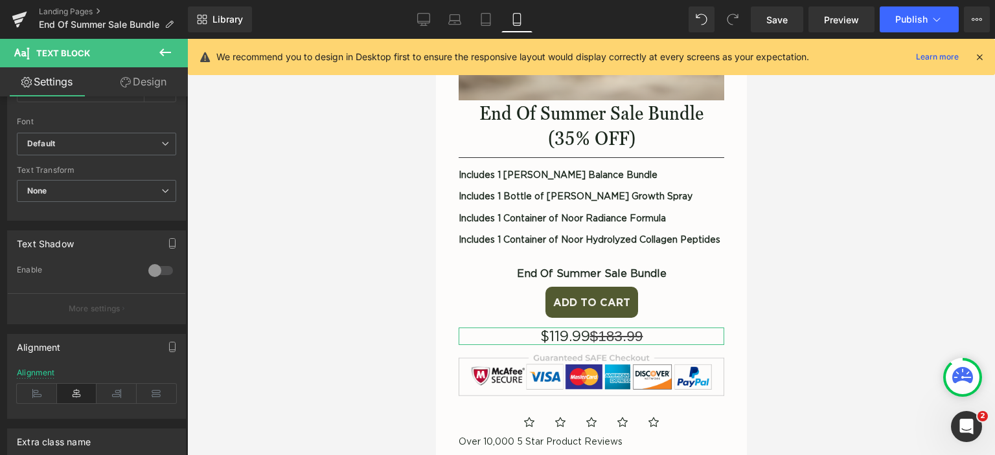
scroll to position [203, 0]
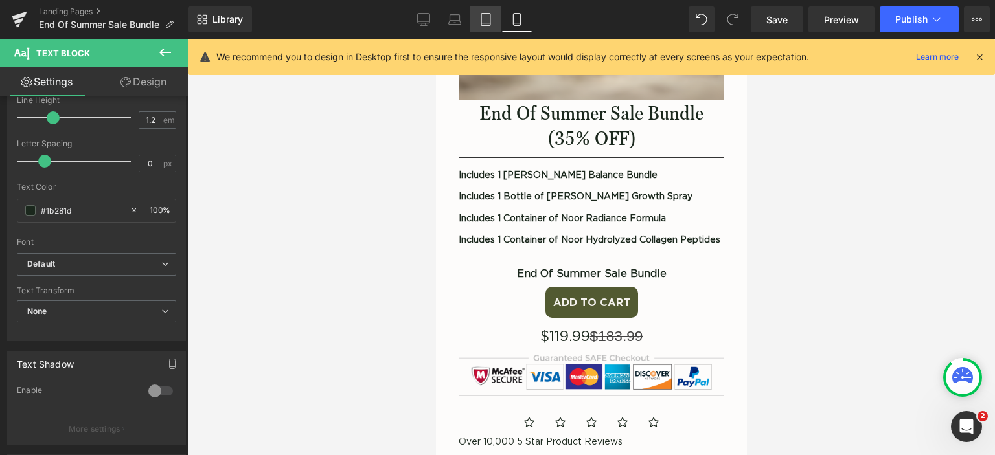
click at [492, 14] on icon at bounding box center [485, 19] width 13 height 13
type input "100"
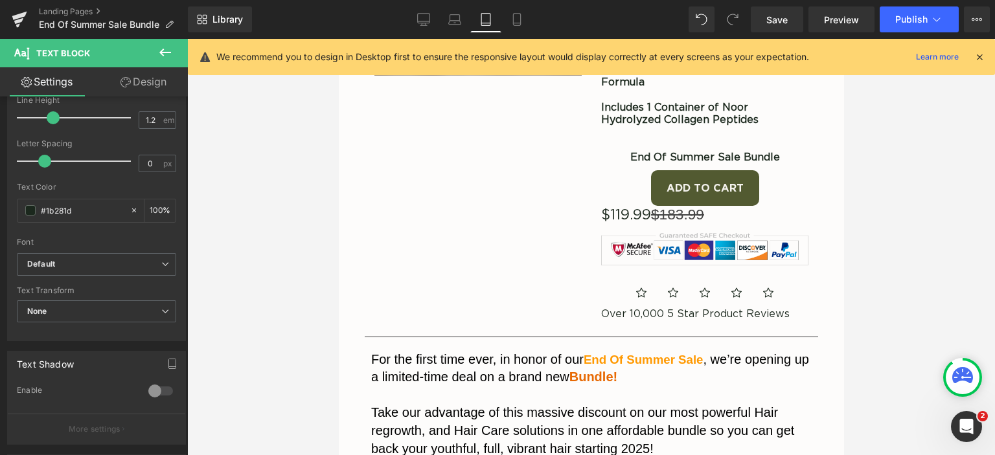
scroll to position [124, 0]
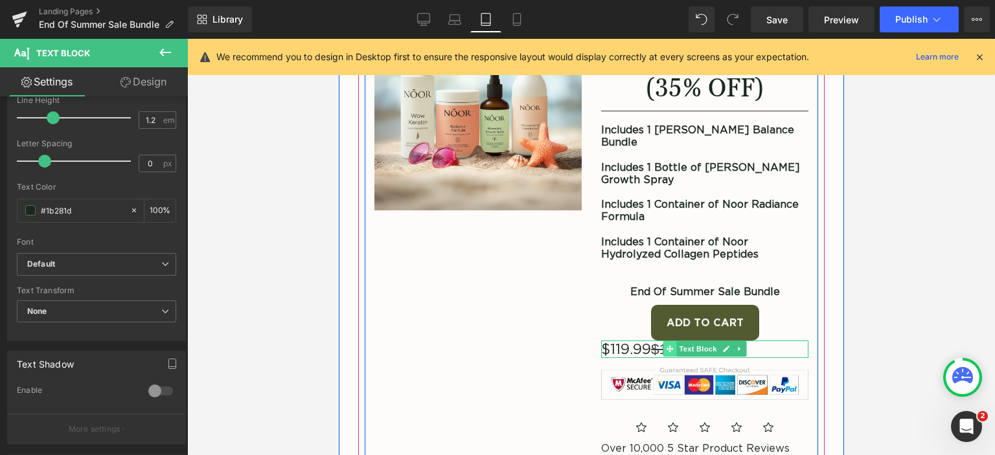
click at [668, 341] on span at bounding box center [669, 349] width 14 height 16
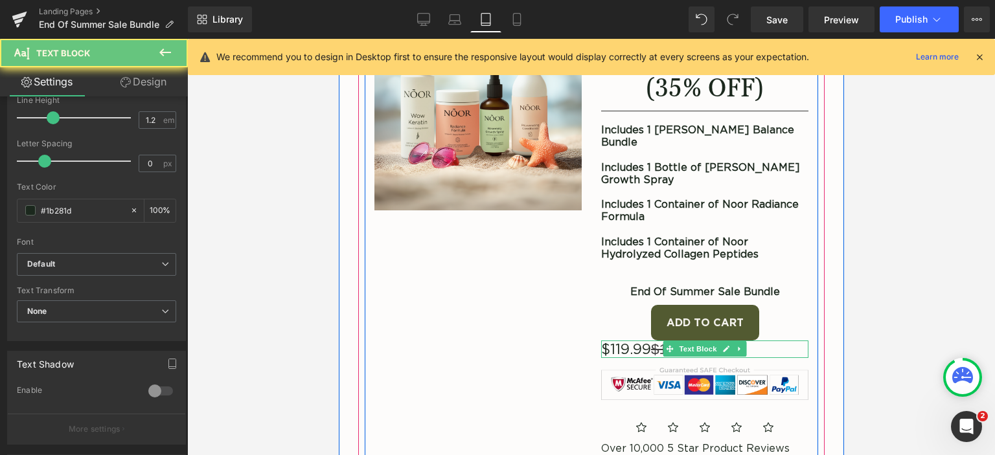
click at [624, 341] on gdiv at bounding box center [732, 361] width 265 height 41
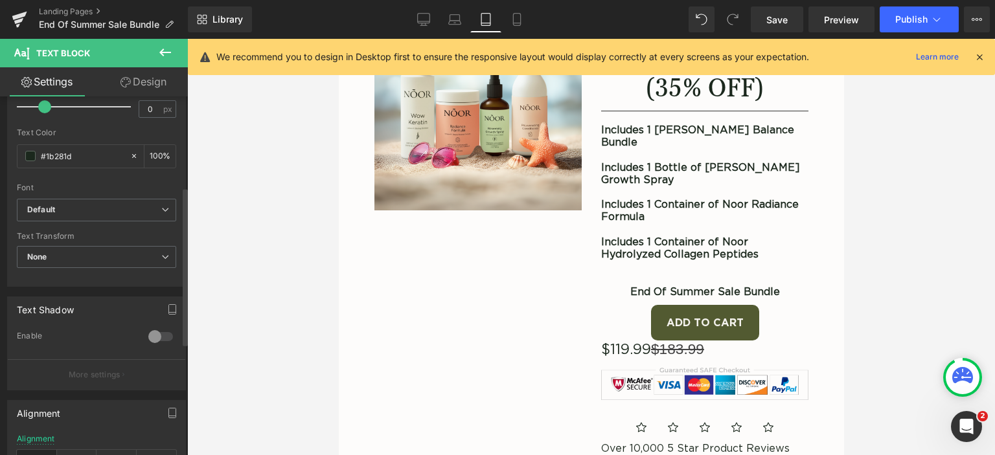
scroll to position [458, 0]
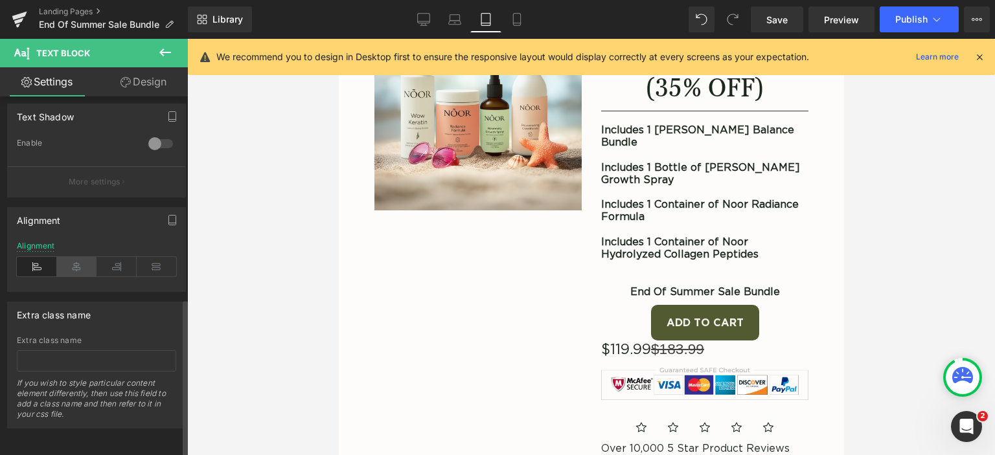
click at [84, 262] on icon at bounding box center [77, 266] width 40 height 19
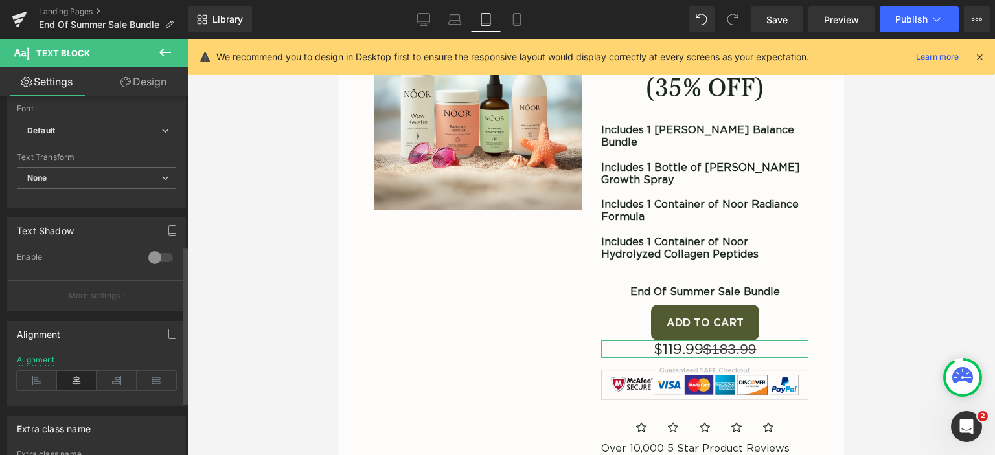
scroll to position [134, 0]
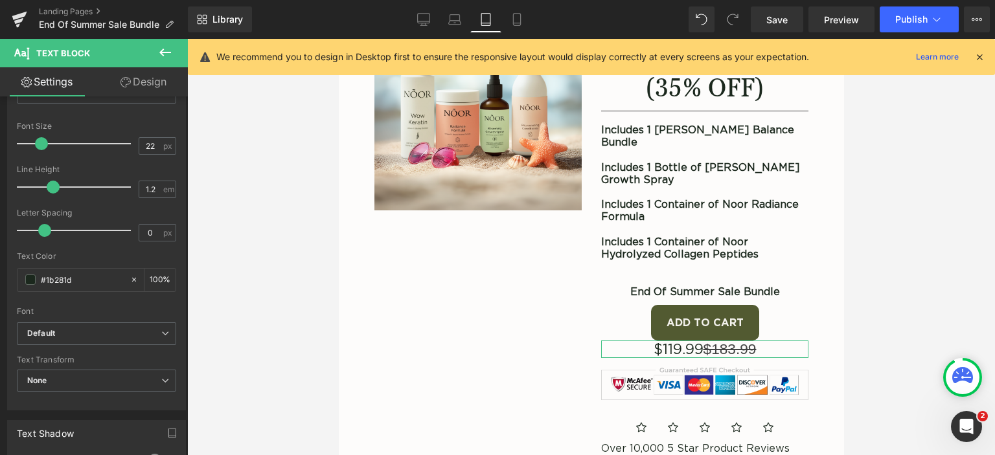
click at [135, 84] on link "Design" at bounding box center [143, 81] width 94 height 29
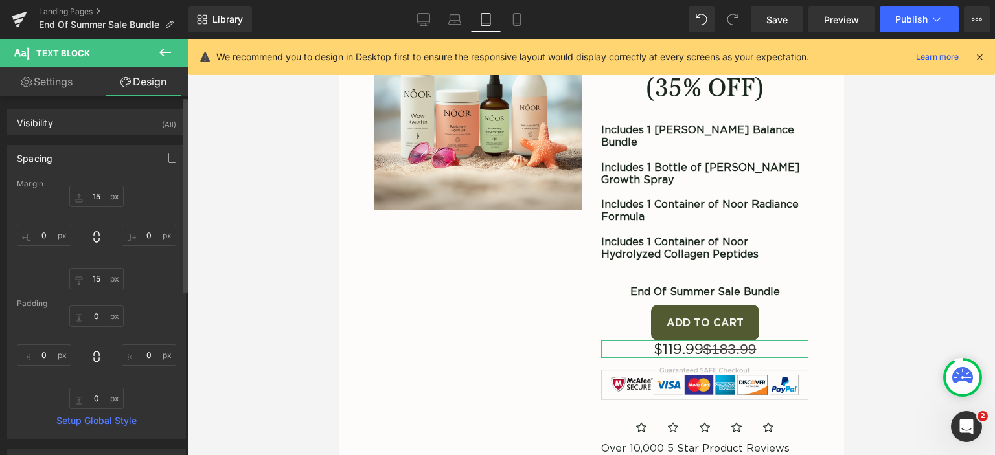
type input "0"
type input "15"
type input "0"
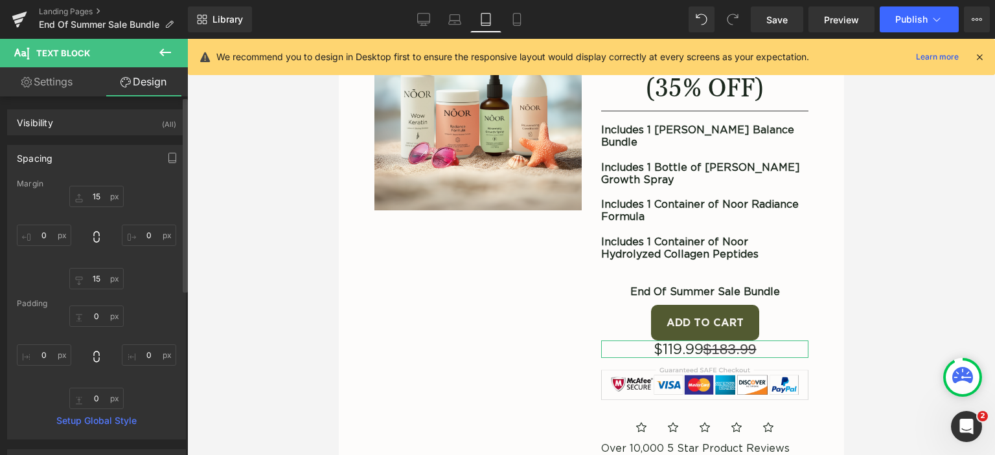
type input "0"
click at [93, 199] on input "0" at bounding box center [96, 196] width 54 height 21
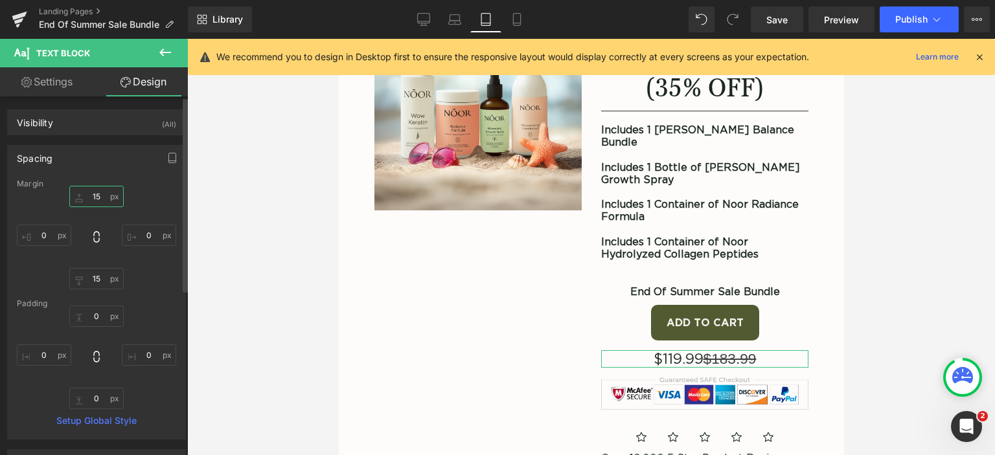
type input "15"
click at [139, 270] on div "15 15 0px 0 15px 15 0px 0" at bounding box center [96, 238] width 159 height 104
click at [65, 77] on link "Settings" at bounding box center [47, 81] width 94 height 29
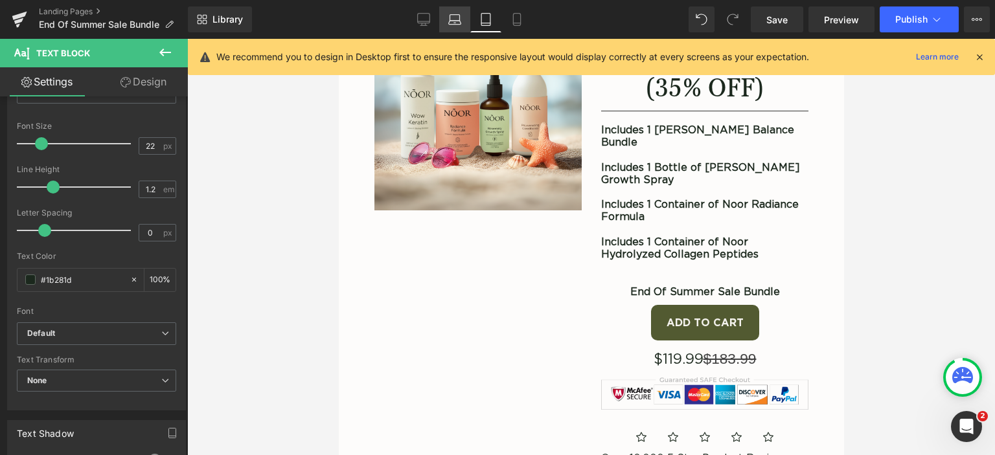
click at [455, 26] on link "Laptop" at bounding box center [454, 19] width 31 height 26
type input "100"
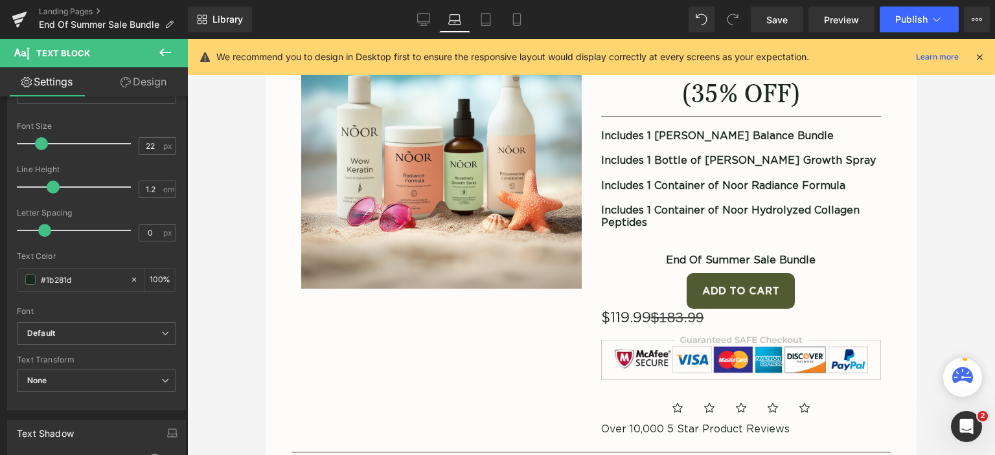
scroll to position [96, 0]
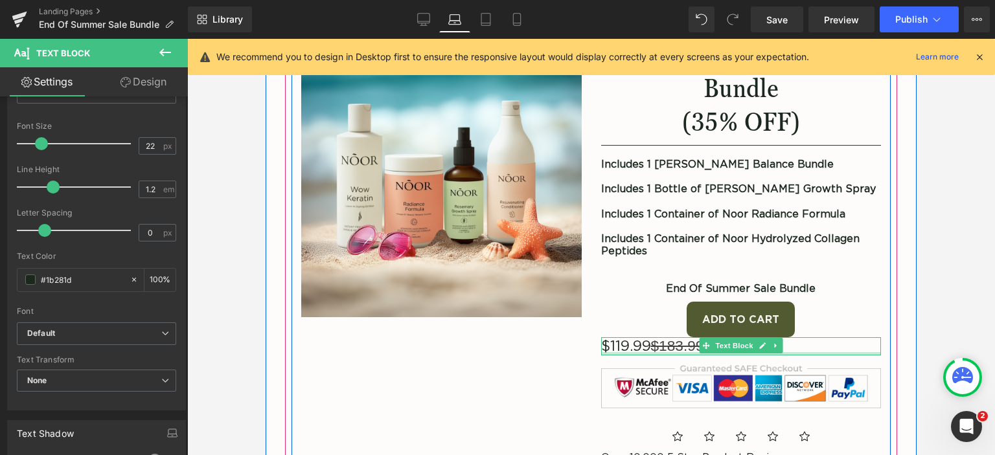
click at [637, 352] on div at bounding box center [741, 353] width 280 height 3
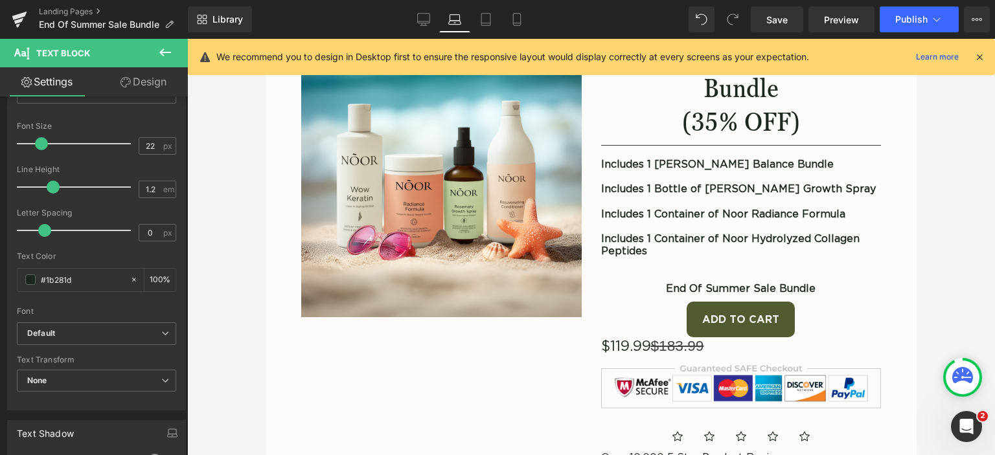
click at [127, 86] on icon at bounding box center [125, 82] width 10 height 10
type input "0"
type input "15"
type input "0"
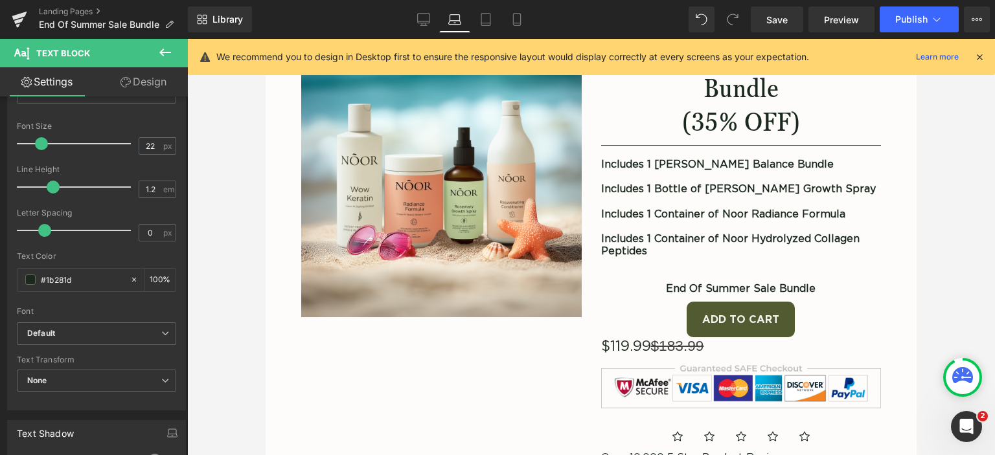
type input "0"
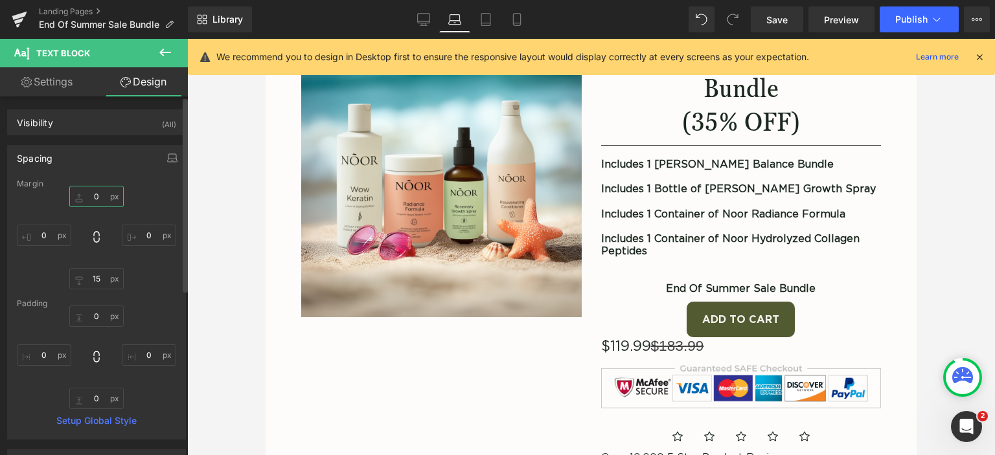
click at [93, 197] on input "0" at bounding box center [96, 196] width 54 height 21
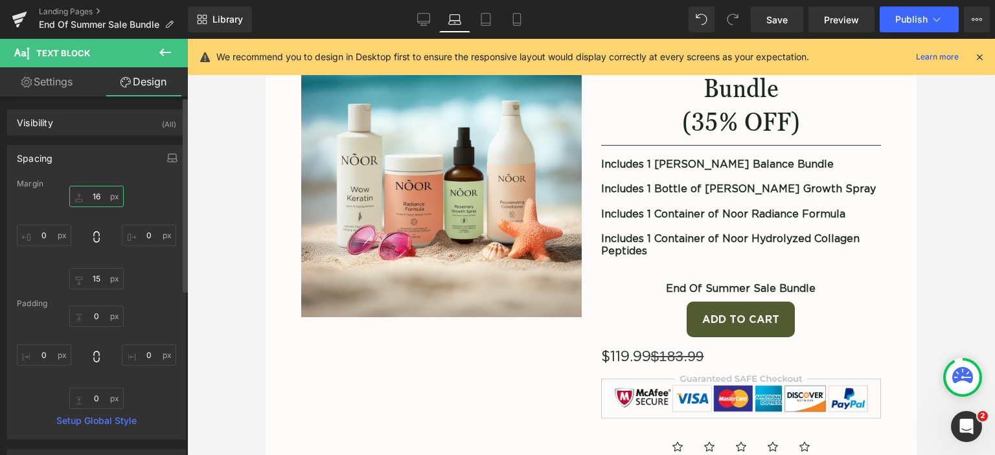
type input "16"
click at [144, 194] on div "16 16 0px 0 15px 15 0px 0" at bounding box center [96, 238] width 159 height 104
click at [61, 79] on link "Settings" at bounding box center [47, 81] width 94 height 29
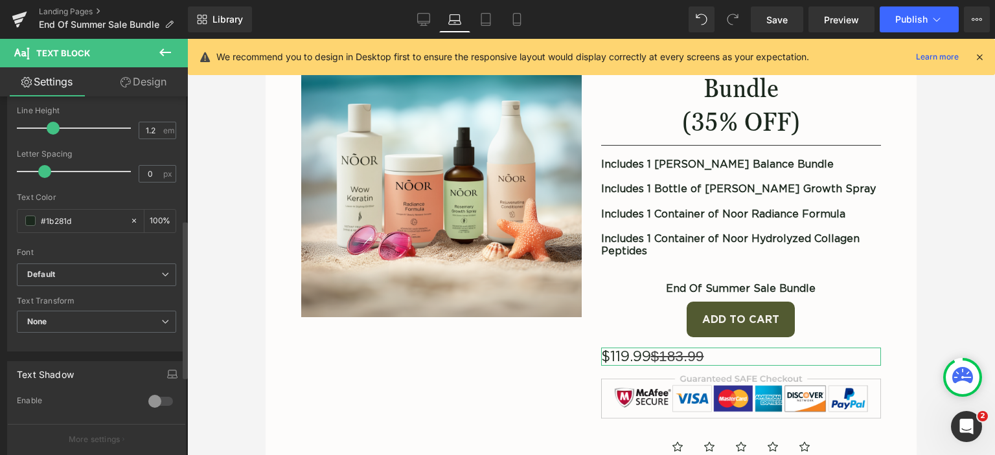
scroll to position [328, 0]
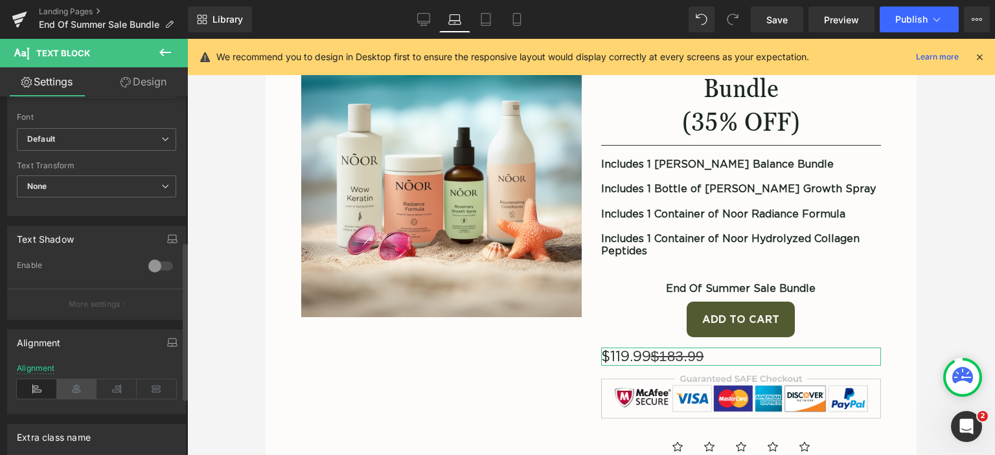
click at [85, 386] on icon at bounding box center [77, 388] width 40 height 19
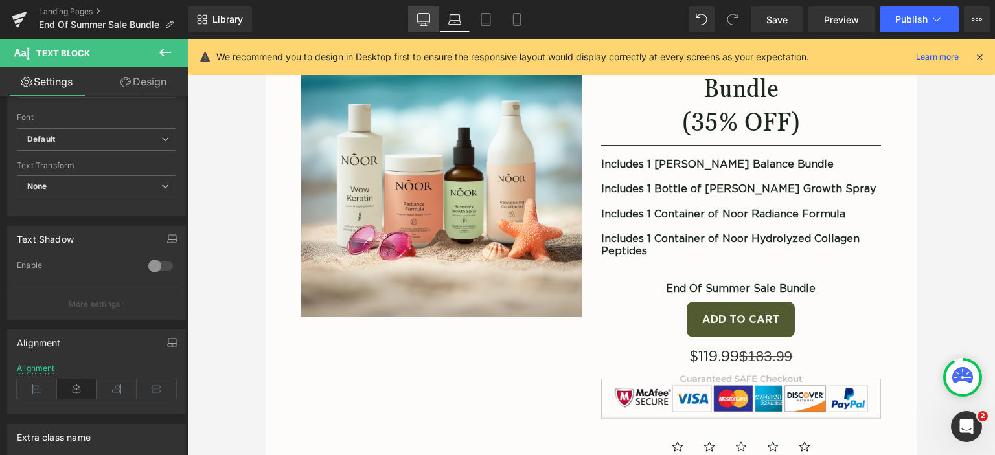
click at [423, 17] on icon at bounding box center [423, 19] width 13 height 13
type input "100"
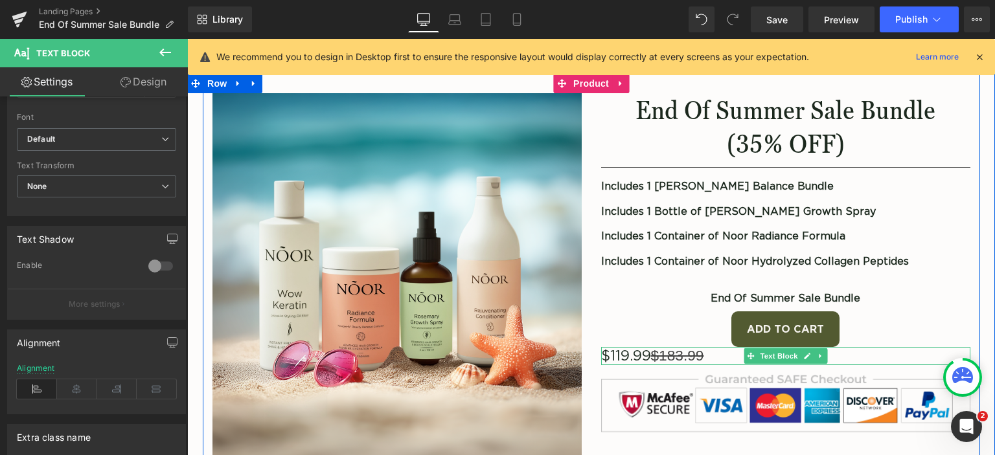
click at [725, 352] on gdiv at bounding box center [733, 367] width 265 height 41
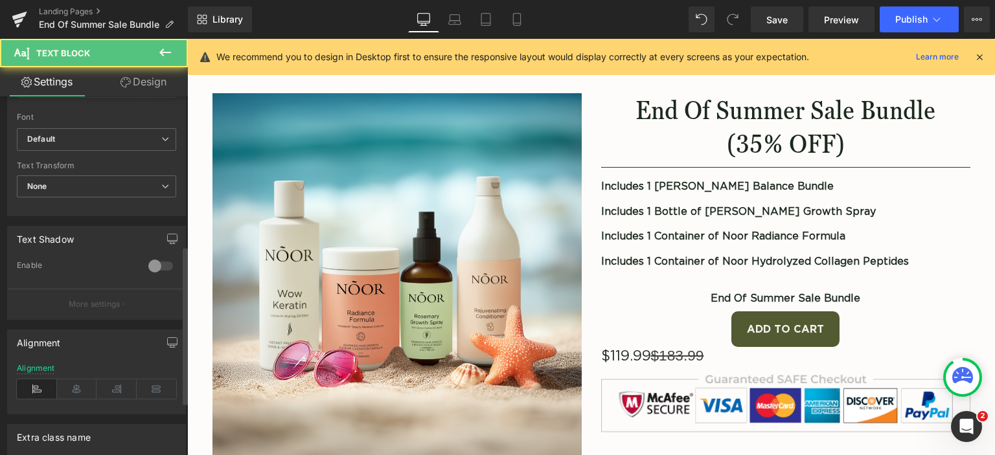
scroll to position [458, 0]
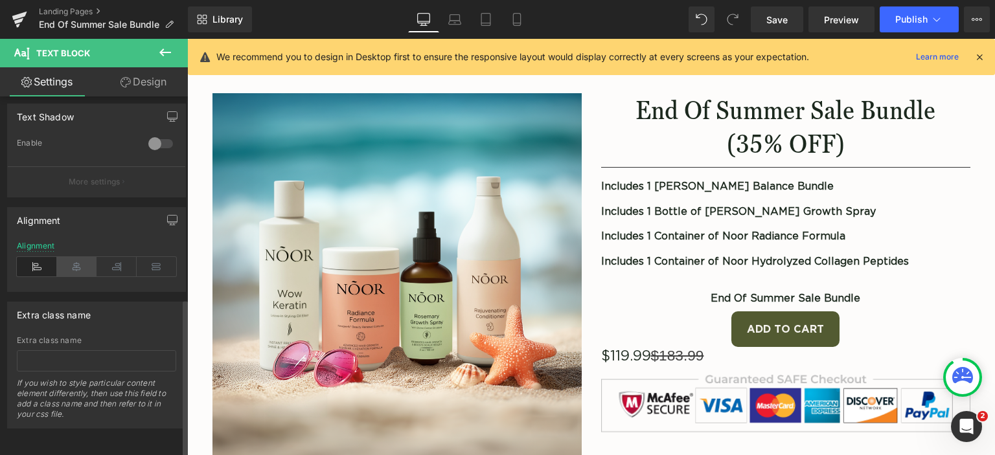
click at [79, 257] on icon at bounding box center [77, 266] width 40 height 19
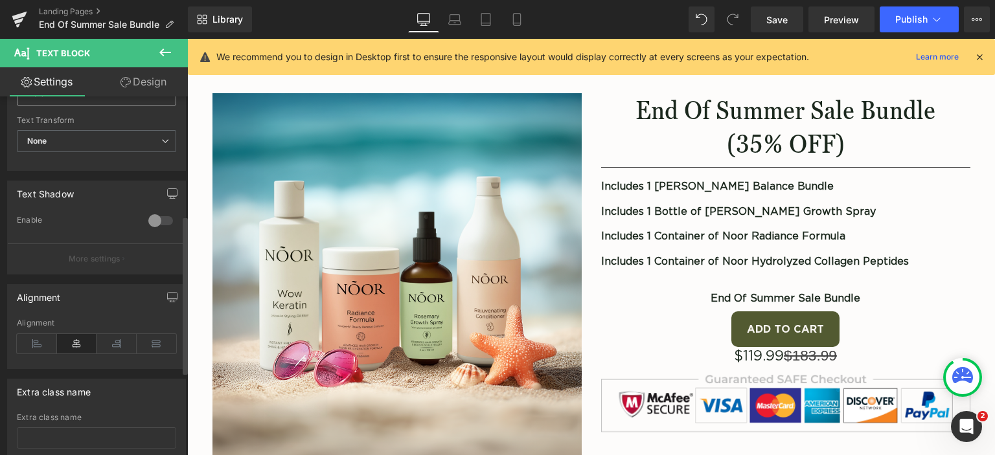
scroll to position [264, 0]
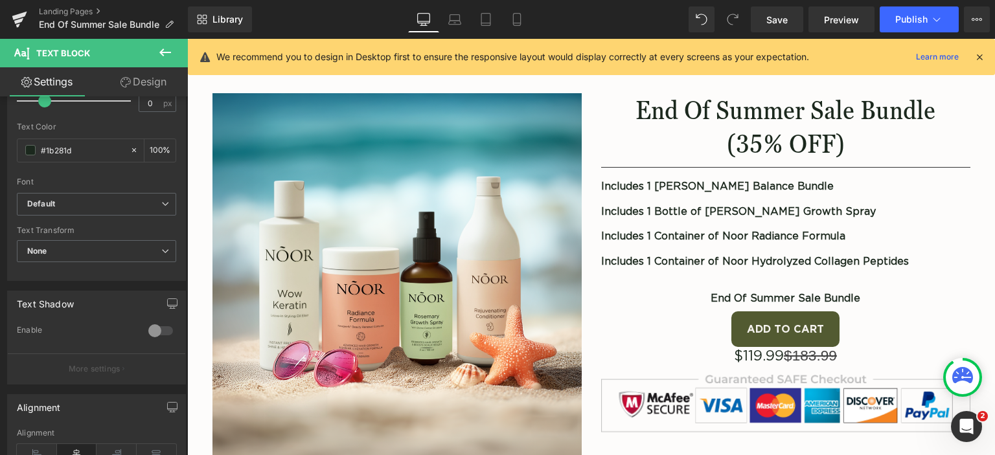
click at [130, 70] on link "Design" at bounding box center [143, 81] width 94 height 29
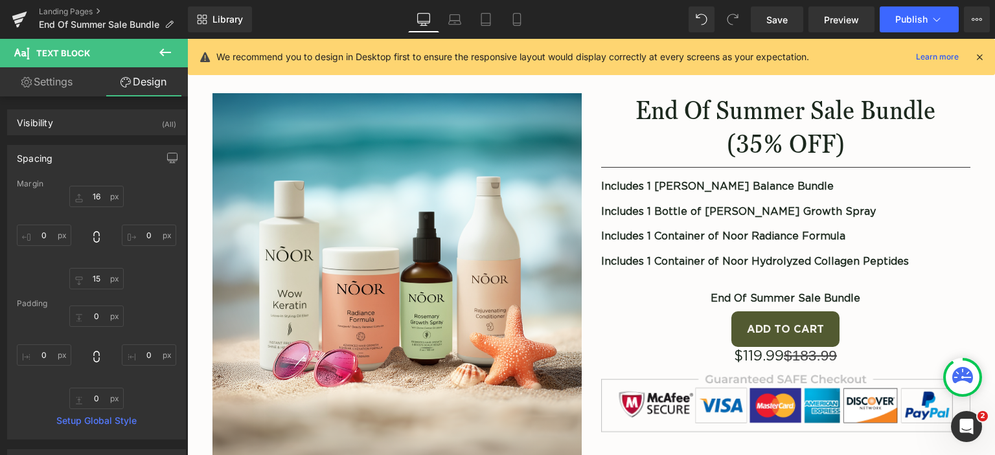
type input "0"
type input "15"
type input "0"
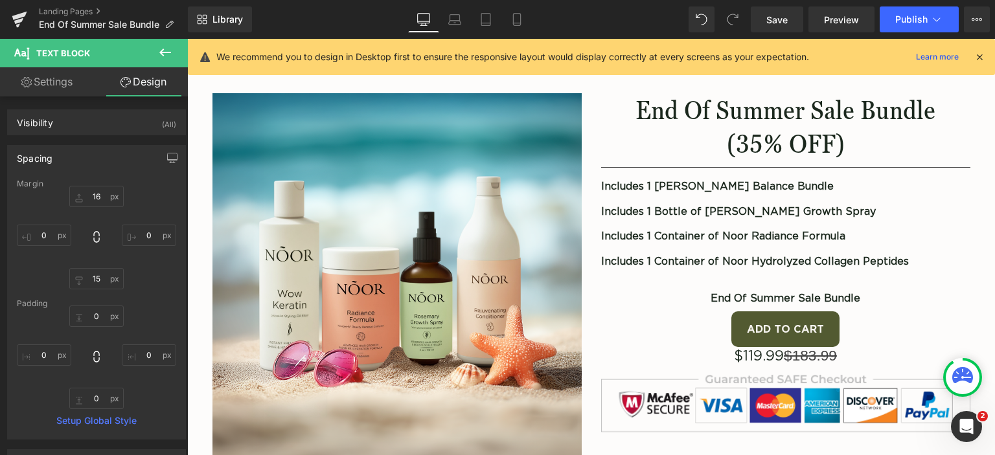
type input "0"
click at [93, 201] on input "0" at bounding box center [96, 196] width 54 height 21
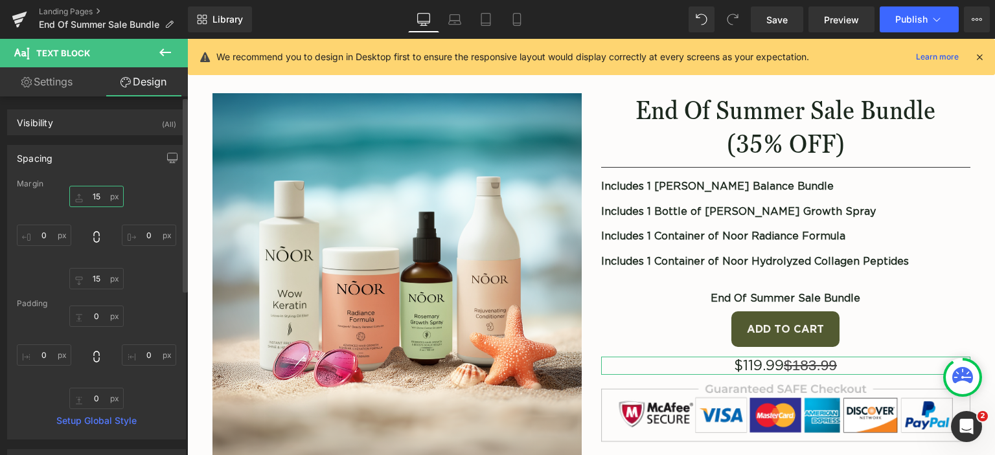
type input "15"
click at [137, 258] on div "15 15 0px 0 15px 15 0px 0" at bounding box center [96, 238] width 159 height 104
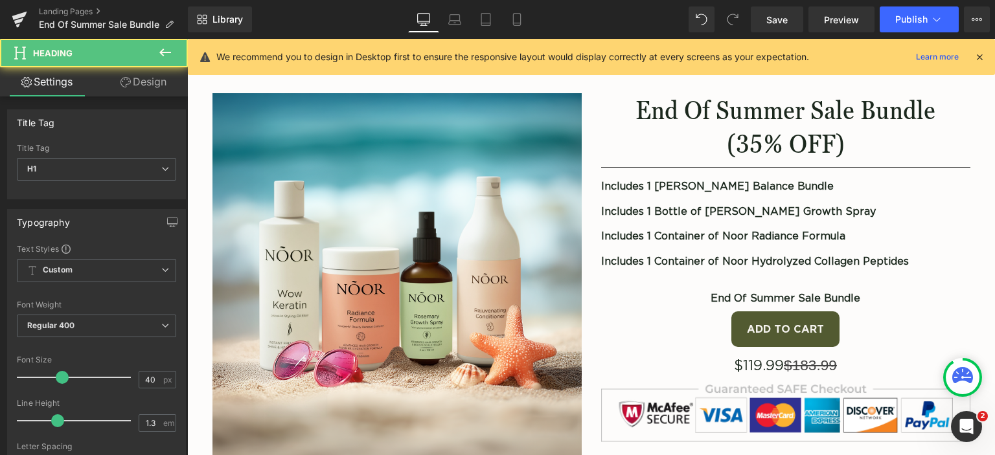
click at [625, 138] on h1 "(35% OFF)" at bounding box center [785, 144] width 369 height 34
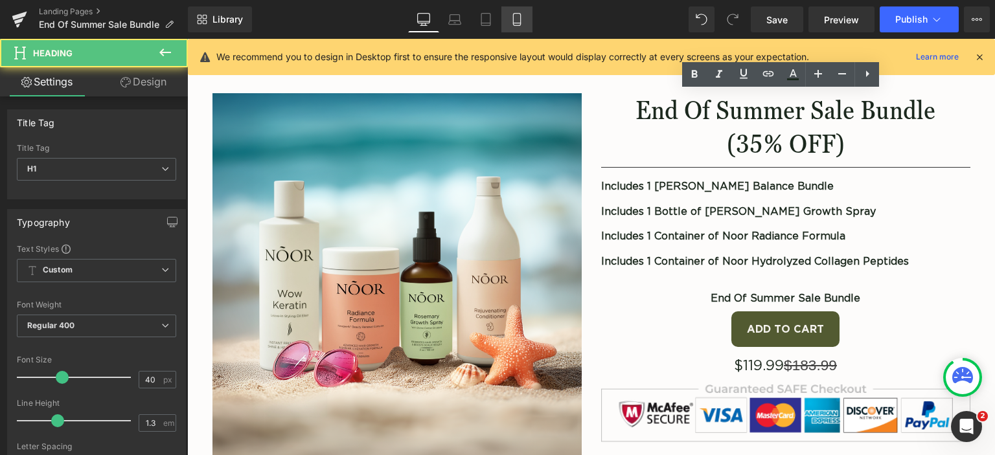
click at [505, 28] on link "Mobile" at bounding box center [516, 19] width 31 height 26
type input "30"
type input "100"
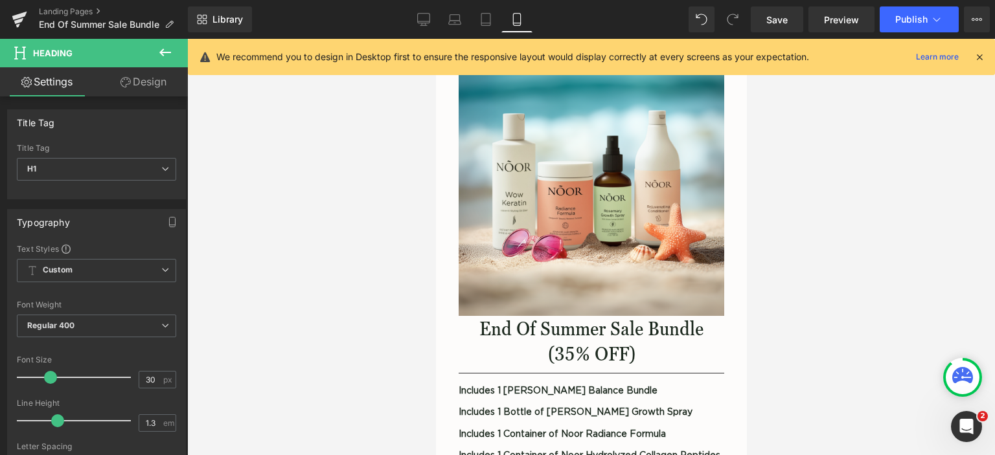
scroll to position [265, 0]
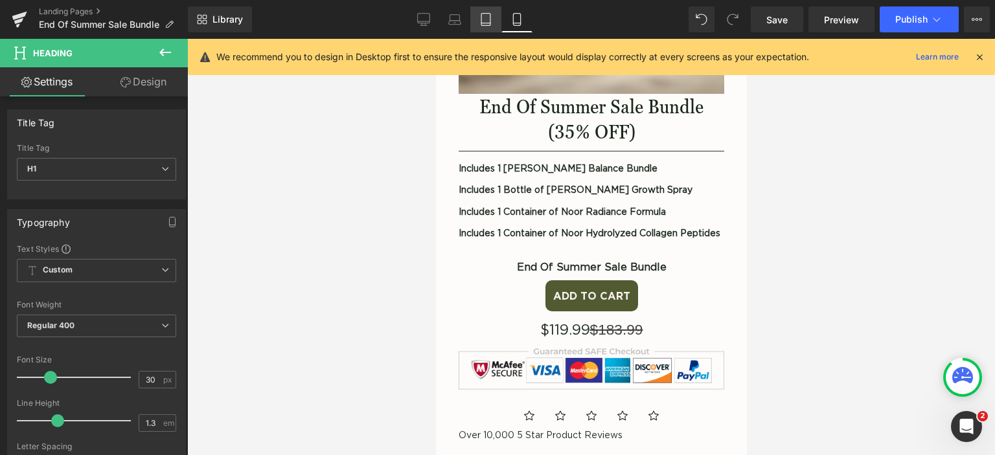
click at [485, 21] on icon at bounding box center [485, 19] width 13 height 13
type input "40"
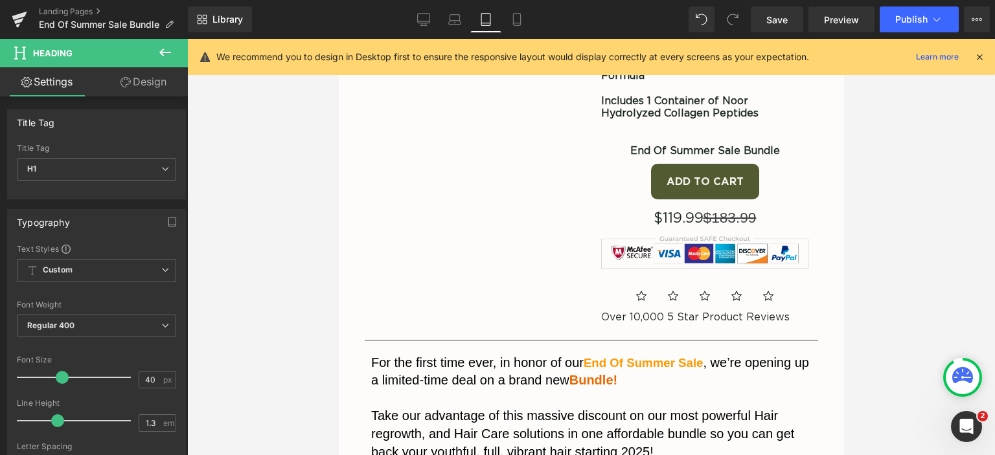
scroll to position [34, 0]
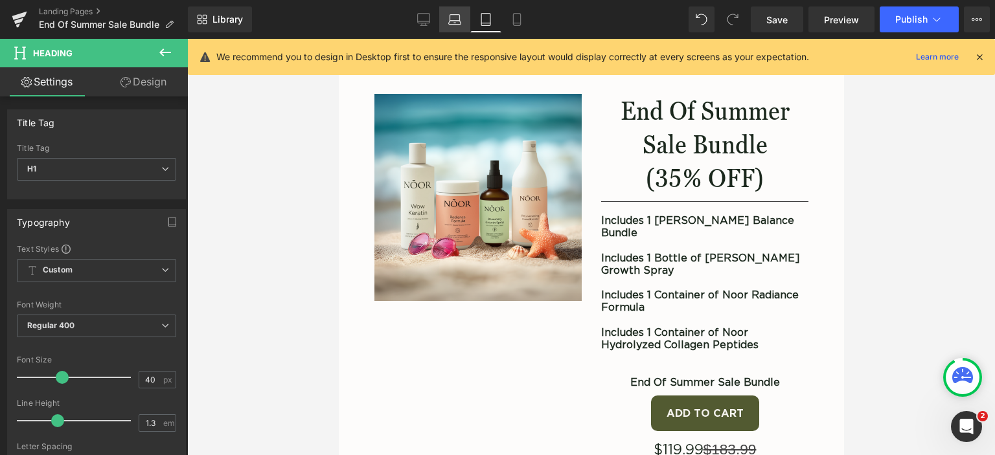
click at [455, 25] on icon at bounding box center [454, 19] width 13 height 13
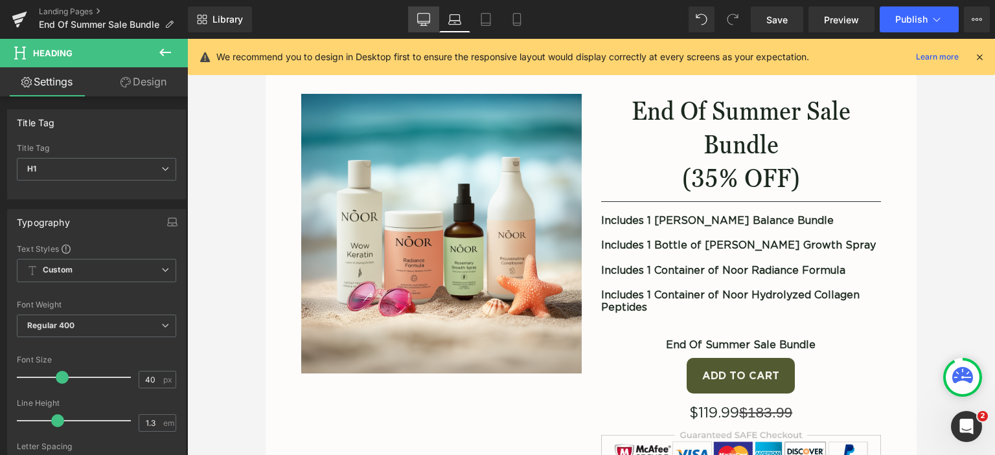
click at [430, 14] on icon at bounding box center [424, 19] width 12 height 10
type input "100"
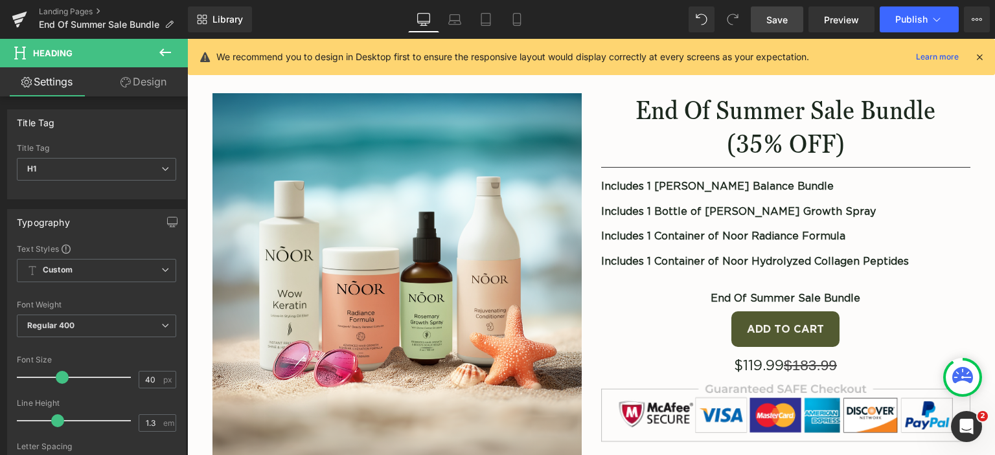
click at [784, 18] on span "Save" at bounding box center [776, 20] width 21 height 14
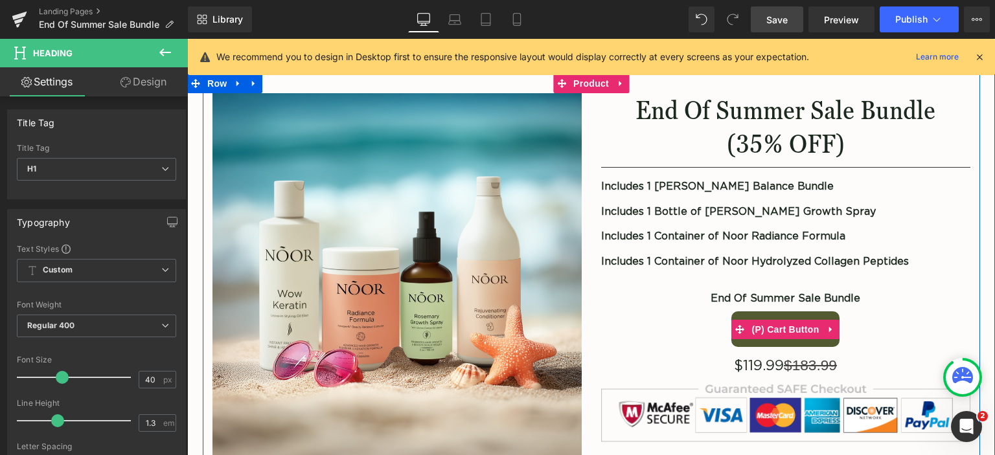
click at [804, 315] on button "Add To Cart" at bounding box center [785, 329] width 108 height 36
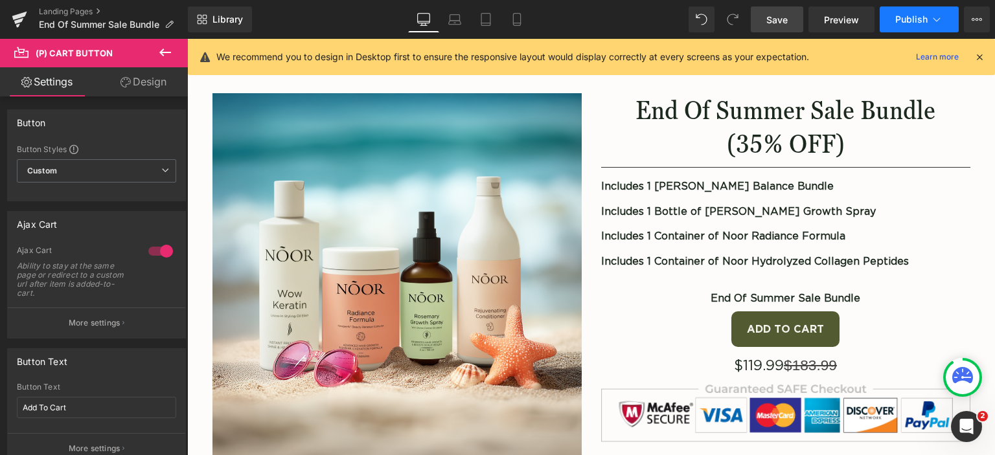
click at [916, 14] on span "Publish" at bounding box center [911, 19] width 32 height 10
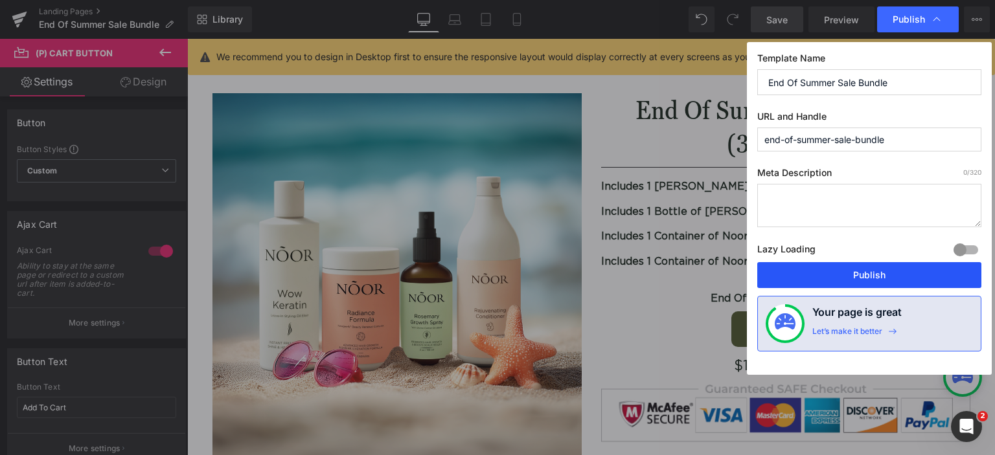
click at [938, 269] on button "Publish" at bounding box center [869, 275] width 224 height 26
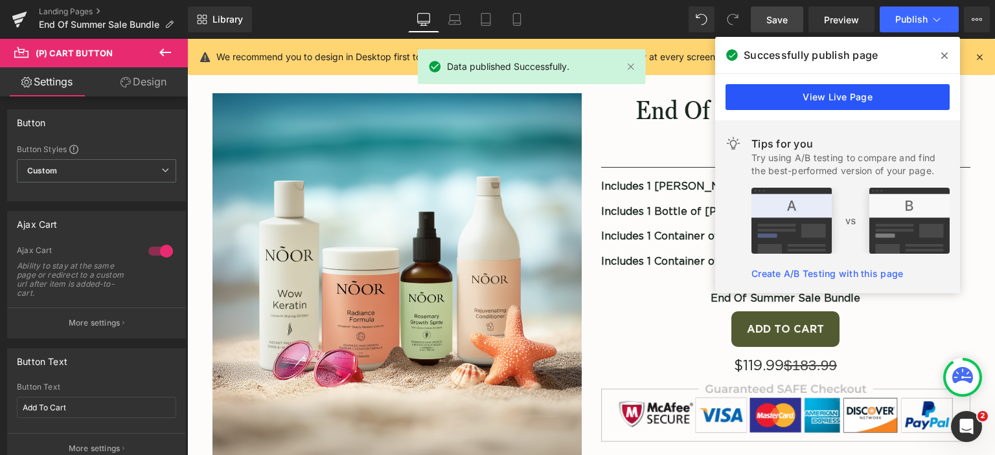
click at [788, 91] on link "View Live Page" at bounding box center [837, 97] width 224 height 26
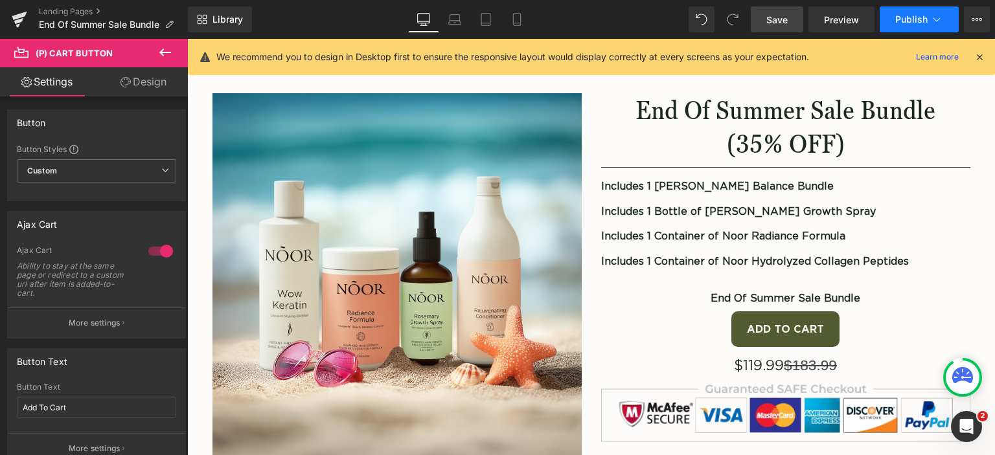
click at [948, 17] on button "Publish" at bounding box center [918, 19] width 79 height 26
click at [166, 43] on button at bounding box center [164, 53] width 45 height 28
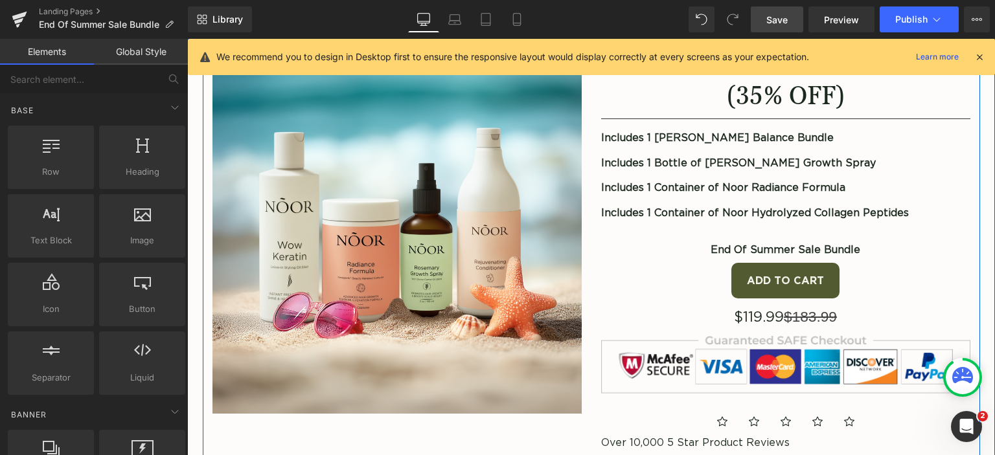
scroll to position [238, 0]
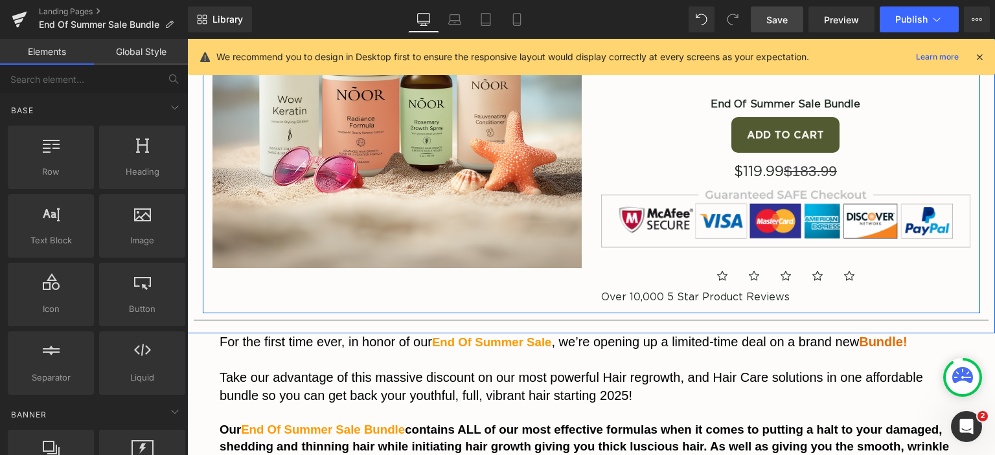
click at [816, 121] on button "Add To Cart" at bounding box center [785, 135] width 108 height 36
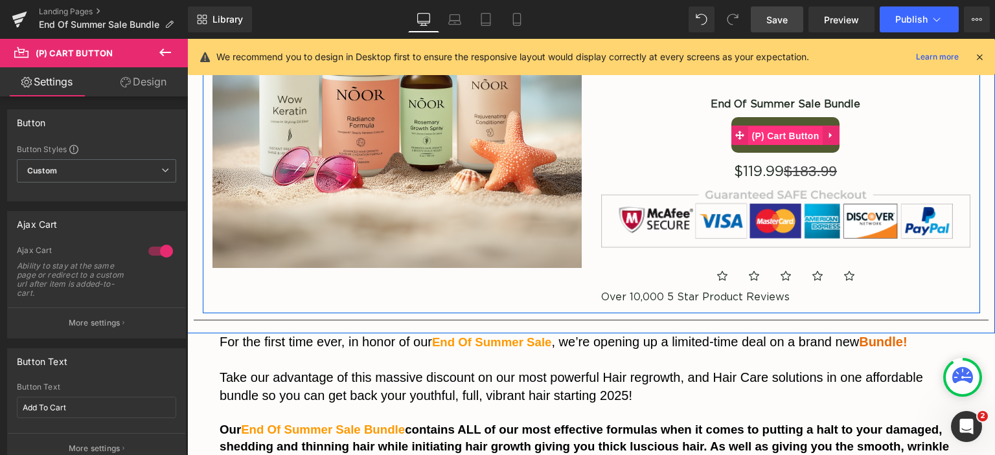
click at [810, 128] on span "(P) Cart Button" at bounding box center [785, 135] width 74 height 19
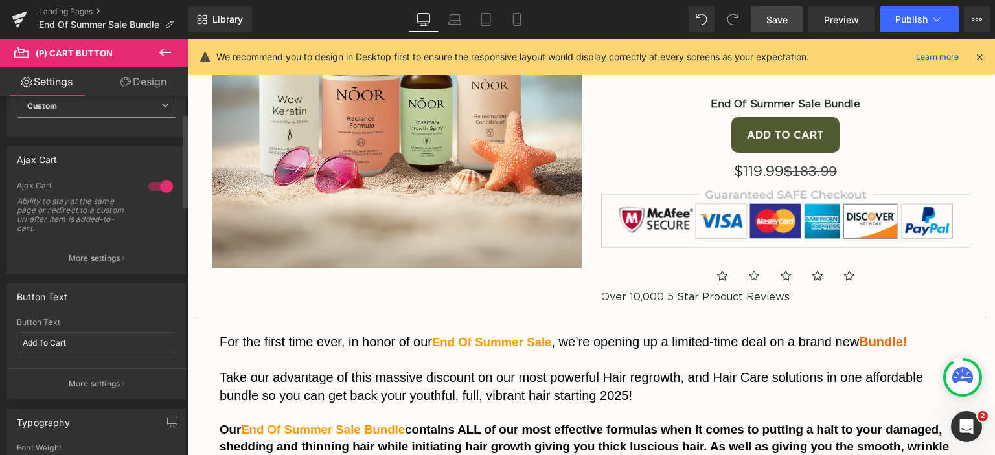
scroll to position [130, 0]
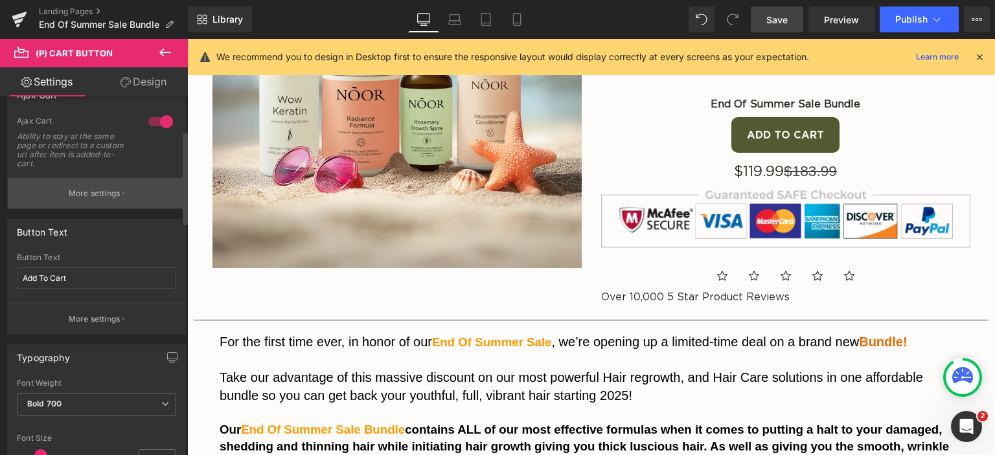
click at [102, 196] on p "More settings" at bounding box center [95, 194] width 52 height 12
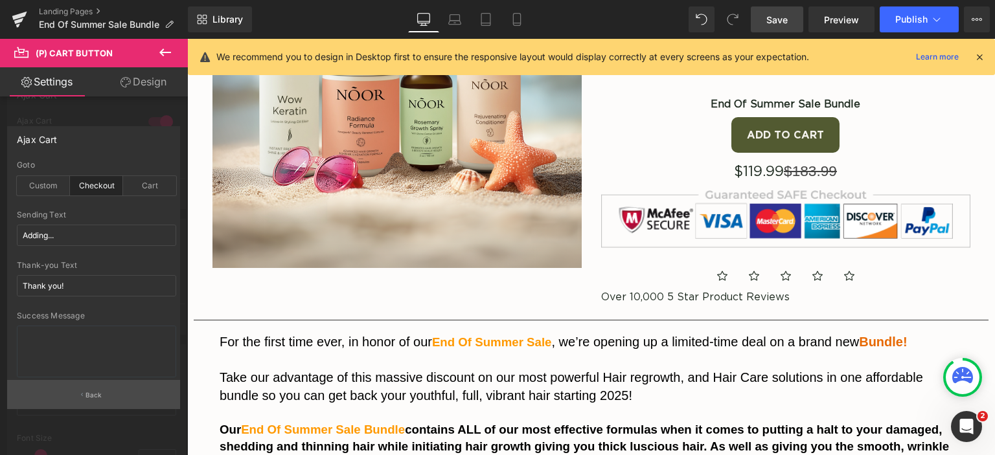
click at [107, 399] on button "Back" at bounding box center [93, 394] width 173 height 29
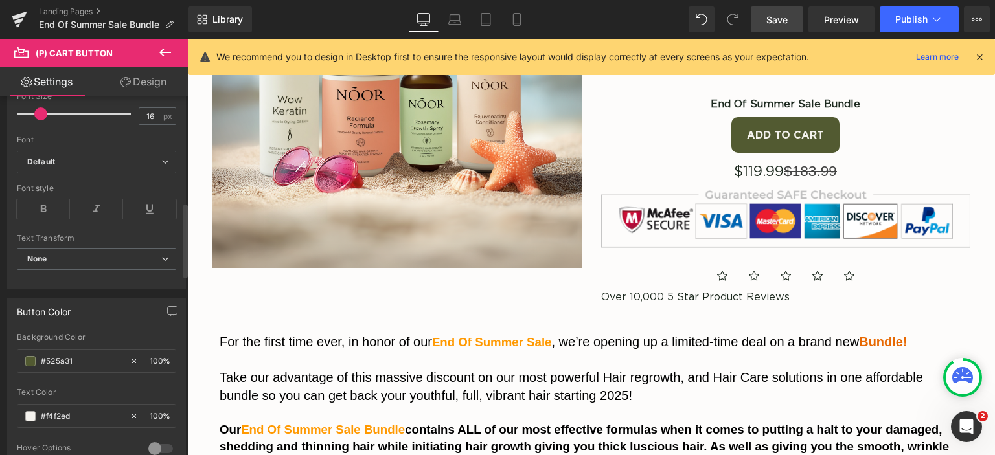
scroll to position [368, 0]
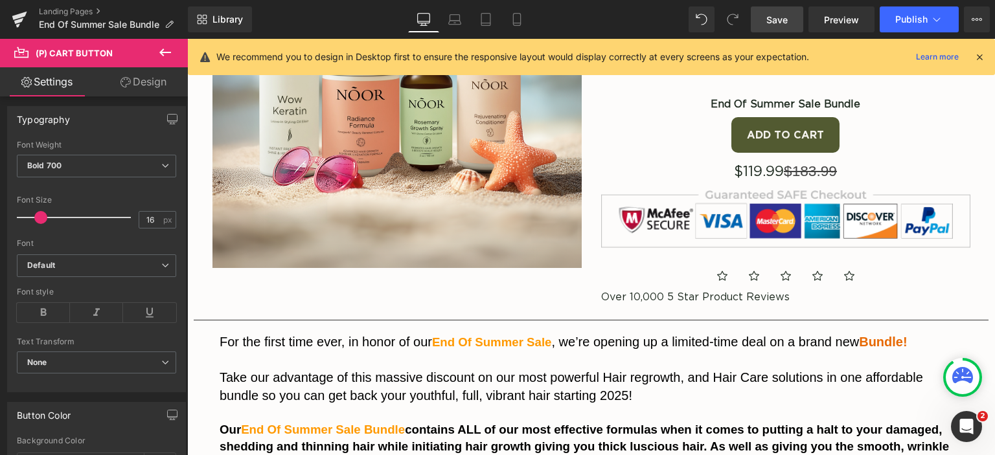
click at [141, 85] on link "Design" at bounding box center [143, 81] width 94 height 29
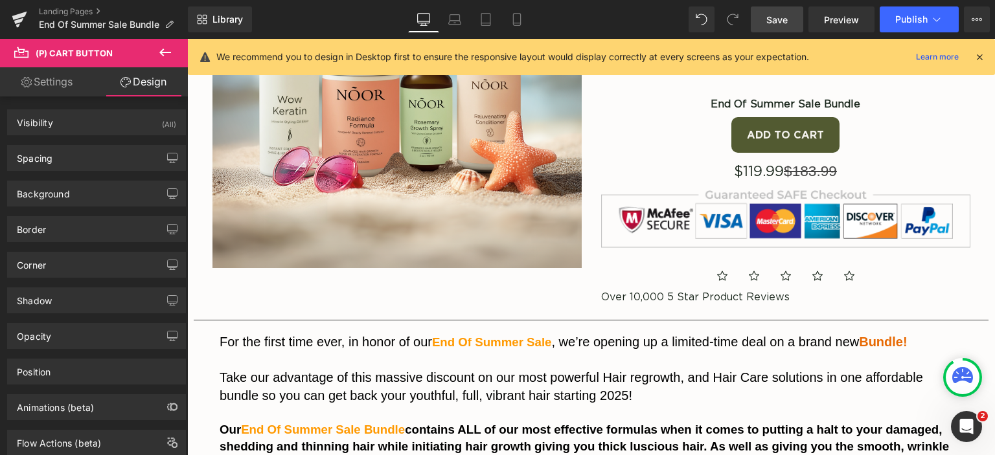
click at [177, 47] on button at bounding box center [164, 53] width 45 height 28
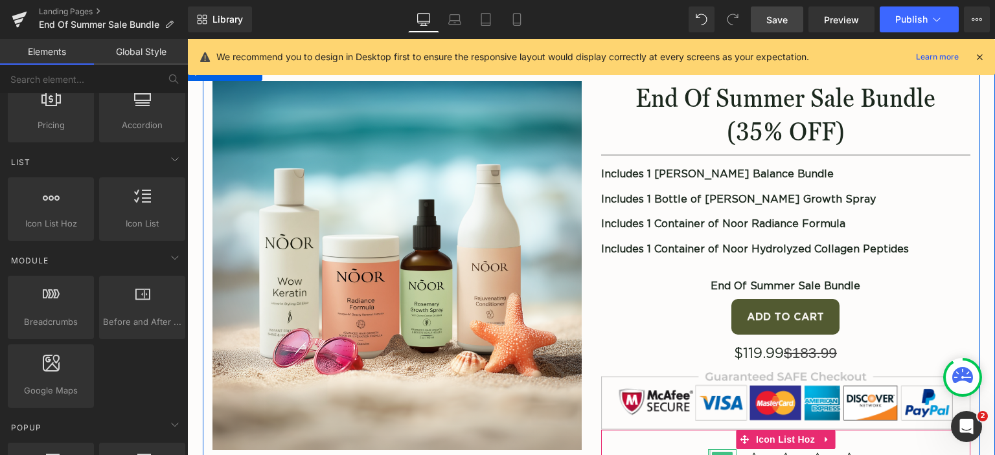
scroll to position [0, 0]
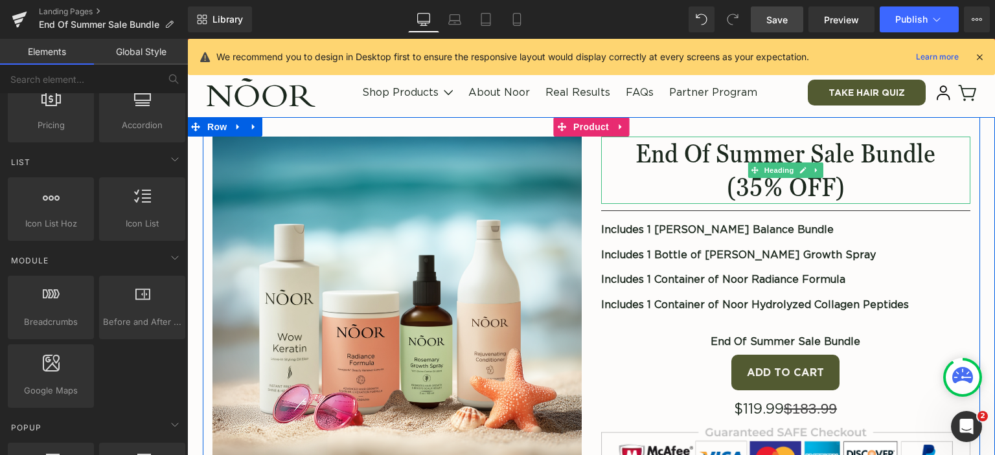
click at [721, 157] on gdiv at bounding box center [785, 156] width 369 height 39
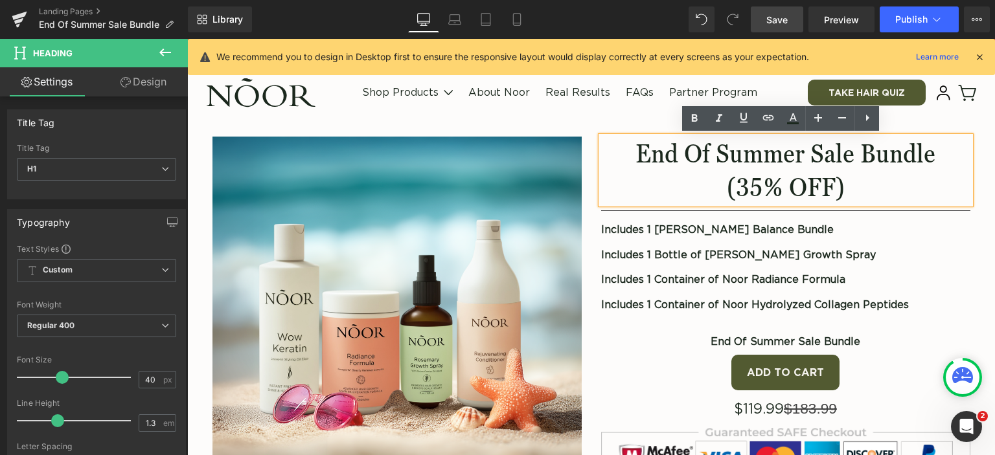
click at [583, 130] on div "Image End Of Summer Sale Bundle (35% OFF) Heading Separator Includes 1 [PERSON_…" at bounding box center [591, 334] width 777 height 434
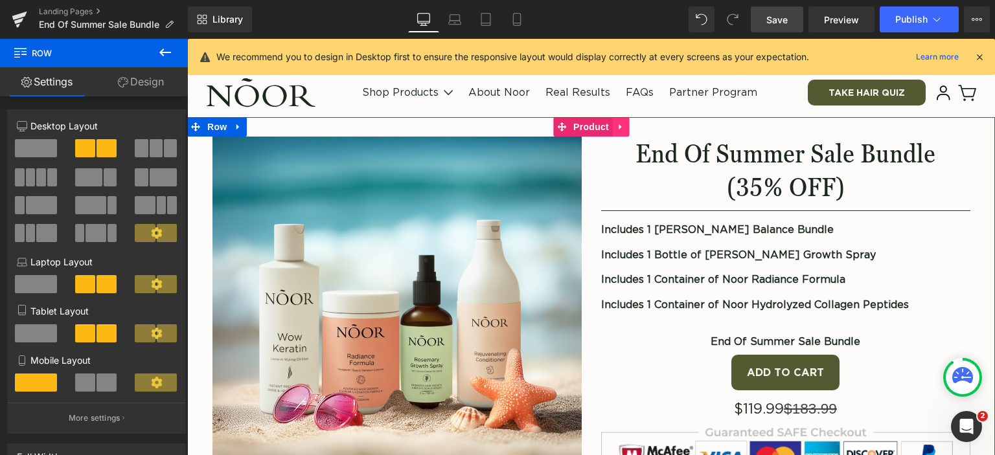
click at [618, 126] on icon at bounding box center [619, 127] width 3 height 6
click at [570, 127] on span "Product" at bounding box center [591, 127] width 42 height 19
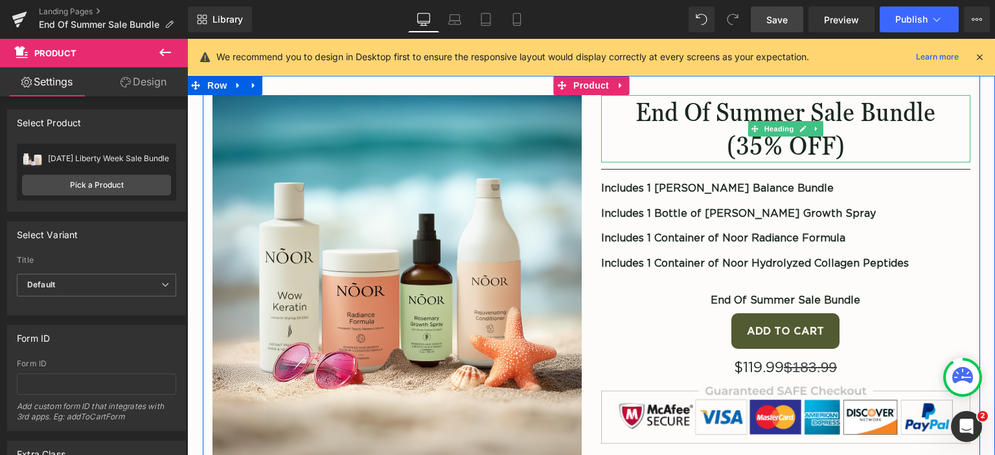
scroll to position [65, 0]
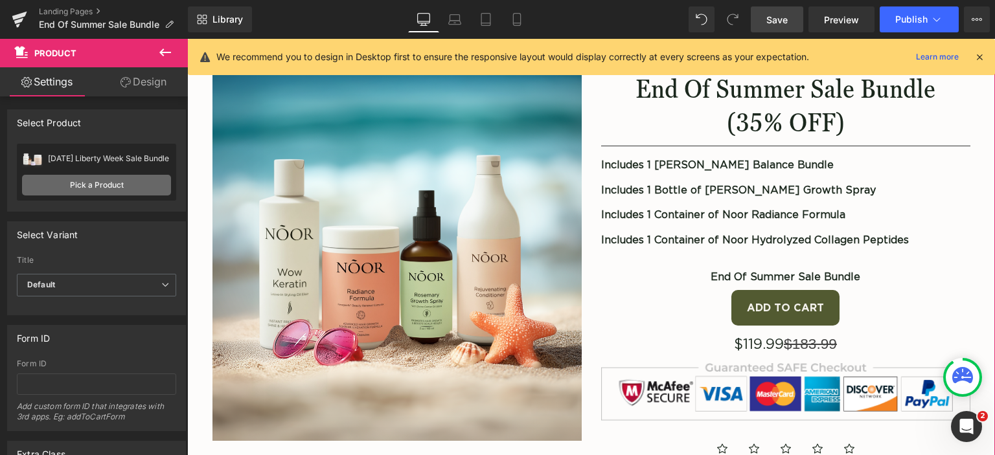
click at [85, 184] on link "Pick a Product" at bounding box center [96, 185] width 149 height 21
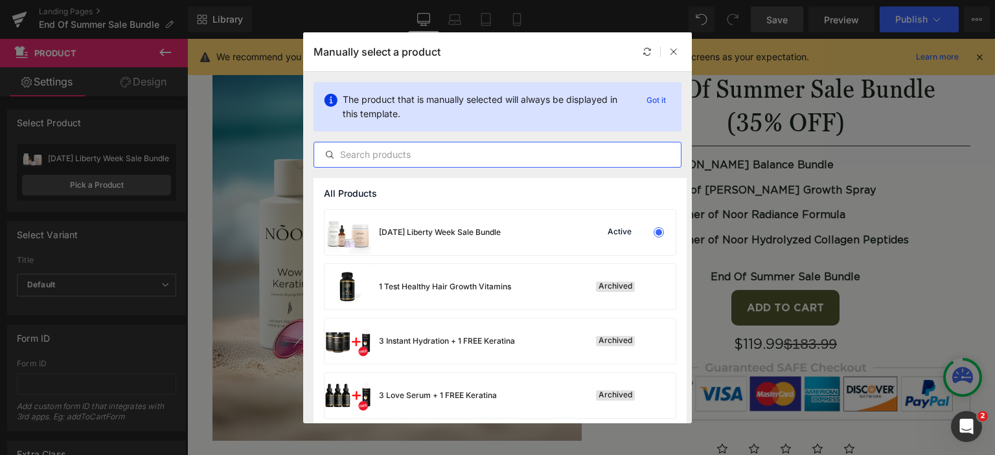
click at [393, 157] on input "text" at bounding box center [497, 155] width 367 height 16
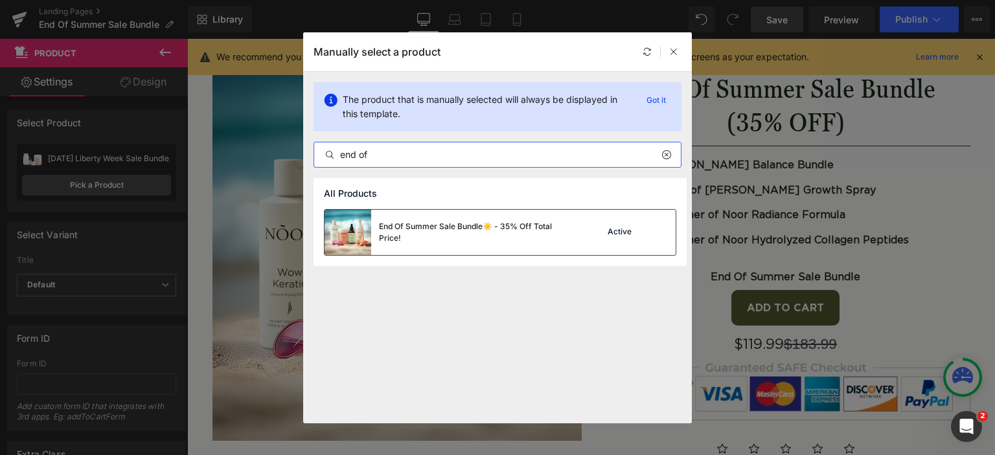
type input "end of"
click at [412, 222] on div "End Of Summer Sale Bundle☀️ - 35% Off Total Price!" at bounding box center [476, 232] width 194 height 23
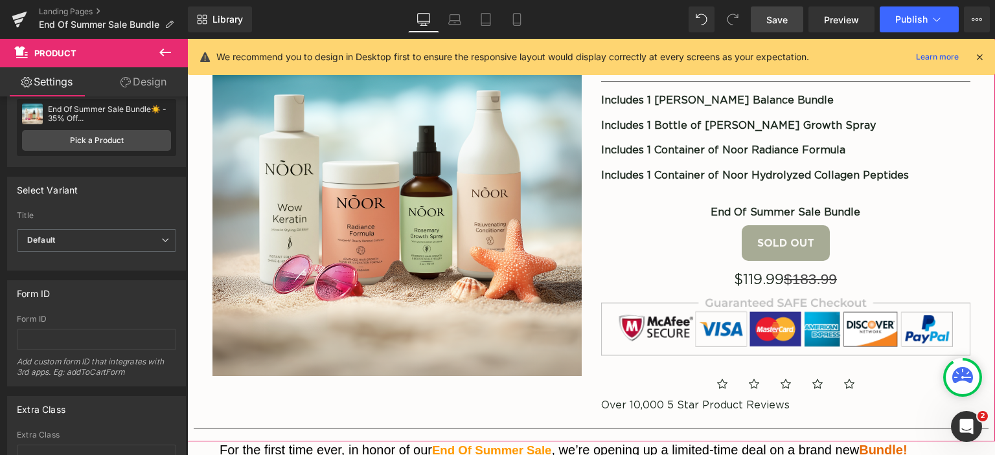
scroll to position [65, 0]
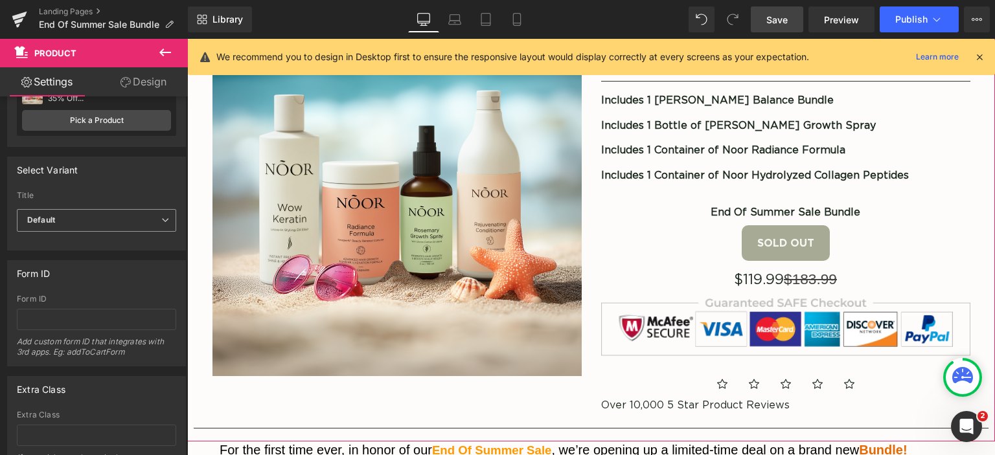
click at [99, 219] on span "Default" at bounding box center [96, 220] width 159 height 23
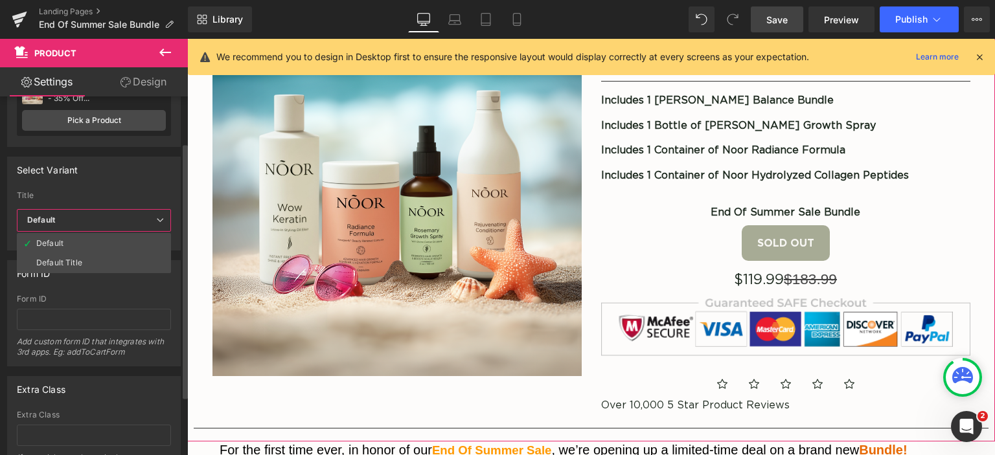
click at [99, 219] on span "Default" at bounding box center [94, 220] width 154 height 23
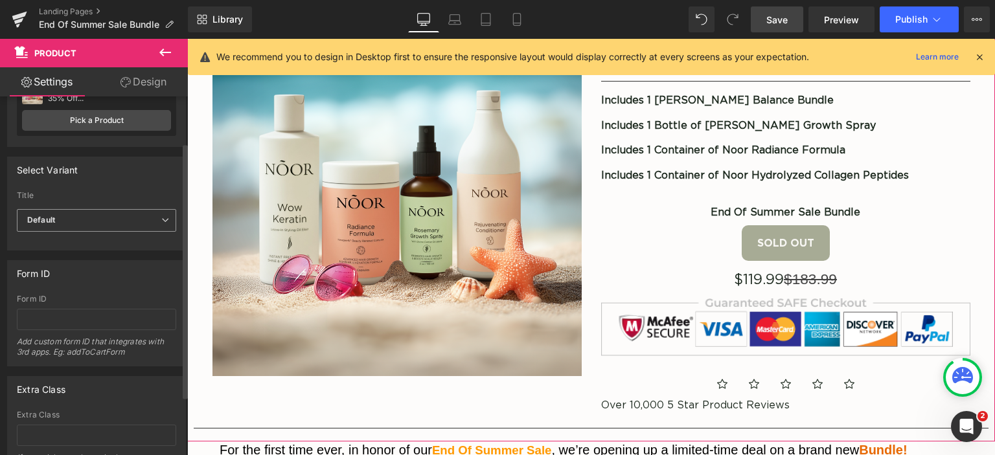
click at [99, 219] on span "Default" at bounding box center [96, 220] width 159 height 23
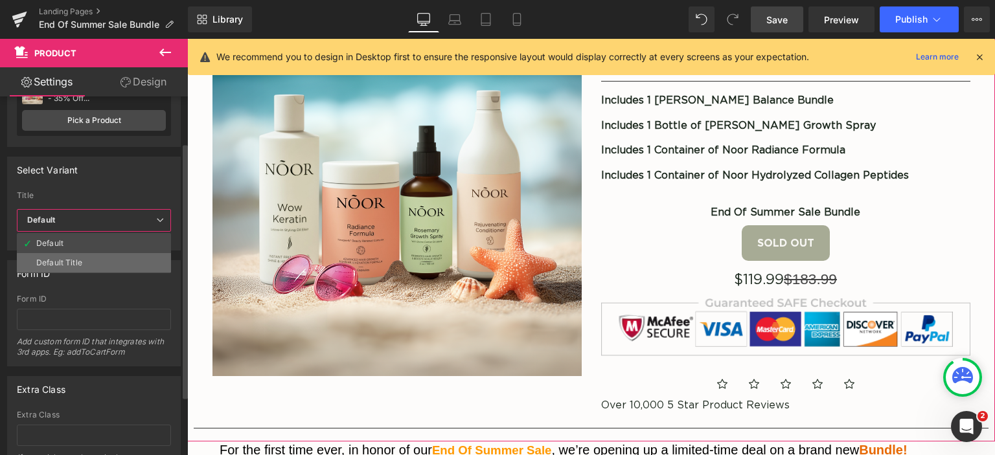
click at [65, 260] on div "Default Title" at bounding box center [59, 262] width 46 height 9
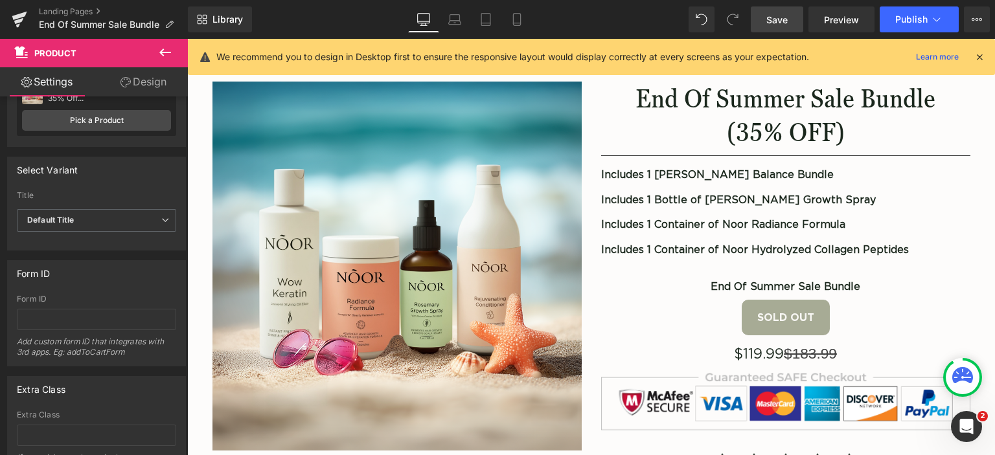
scroll to position [0, 0]
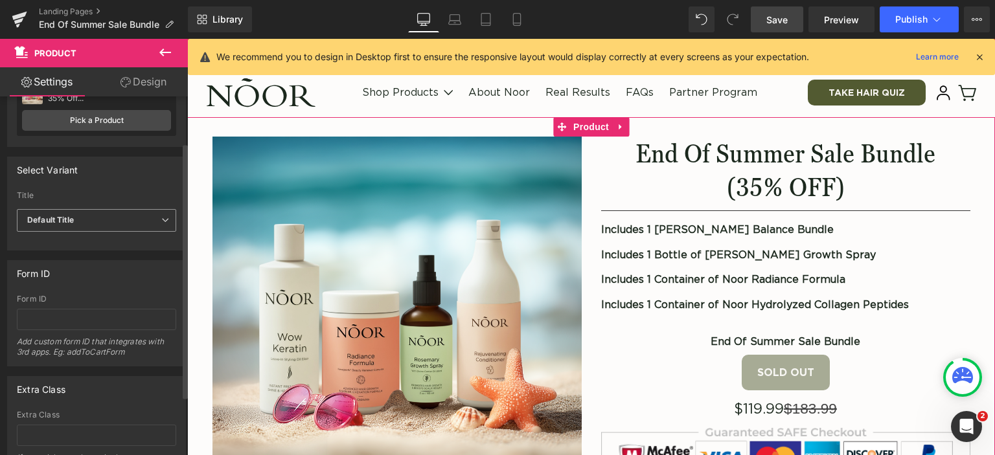
click at [98, 214] on span "Default Title" at bounding box center [96, 220] width 159 height 23
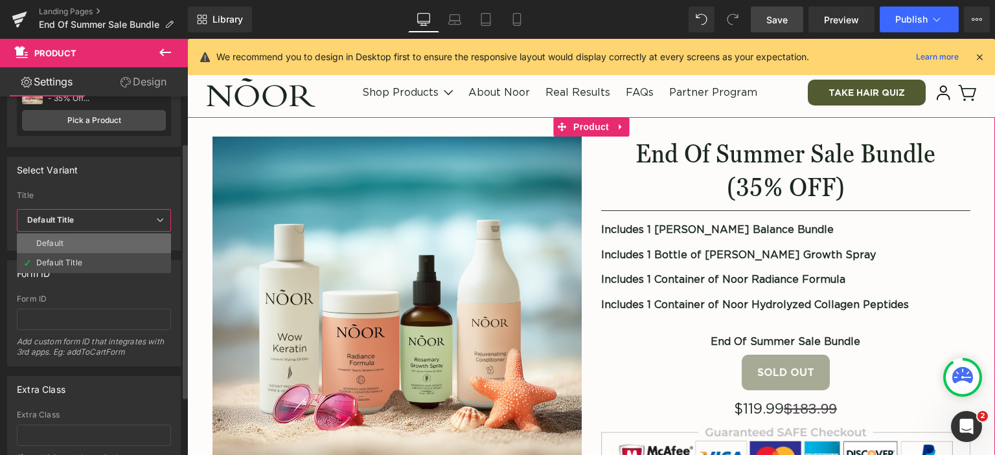
click at [87, 245] on li "Default" at bounding box center [94, 243] width 154 height 19
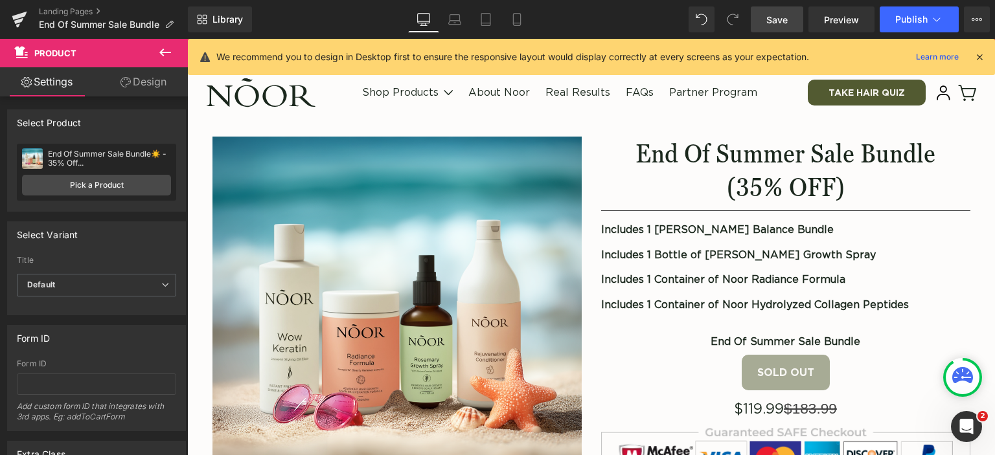
click at [772, 13] on span "Save" at bounding box center [776, 20] width 21 height 14
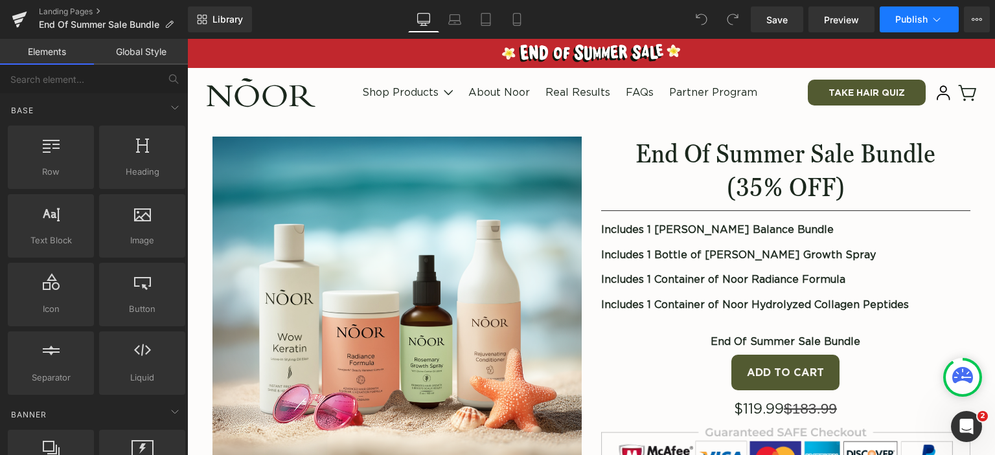
click at [898, 21] on span "Publish" at bounding box center [911, 19] width 32 height 10
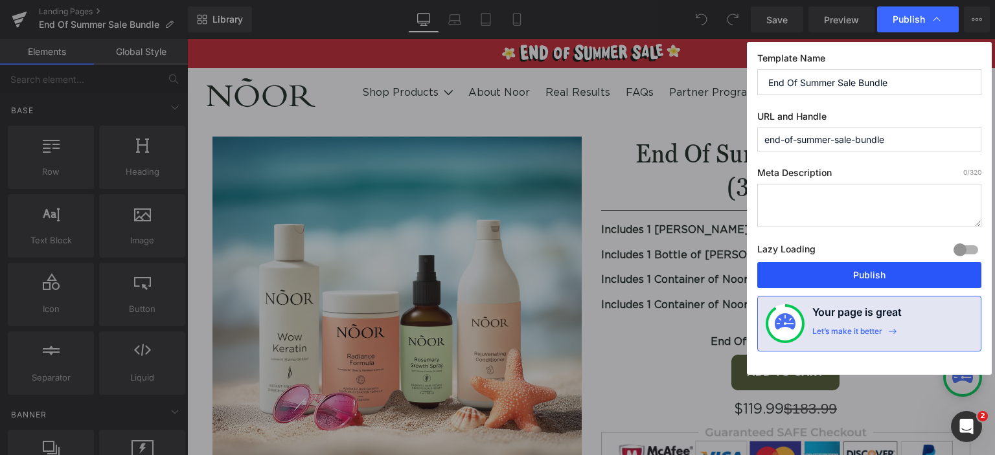
click at [857, 271] on button "Publish" at bounding box center [869, 275] width 224 height 26
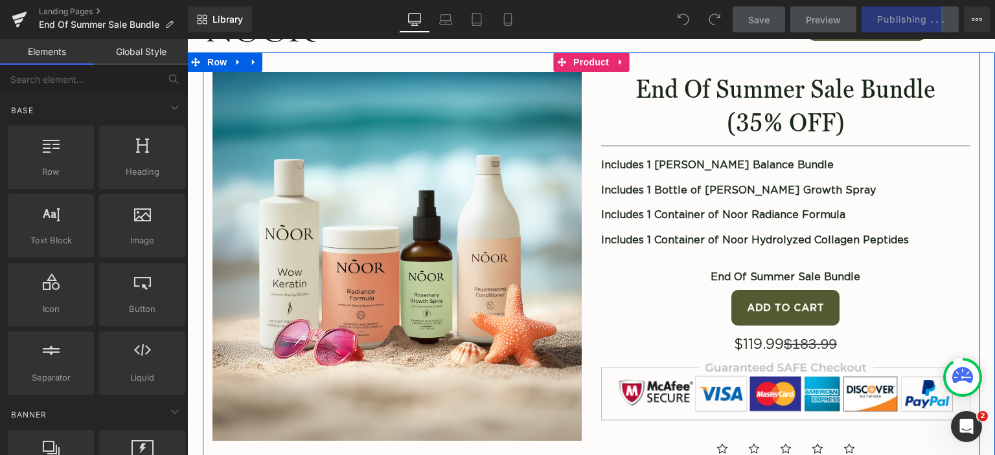
scroll to position [130, 0]
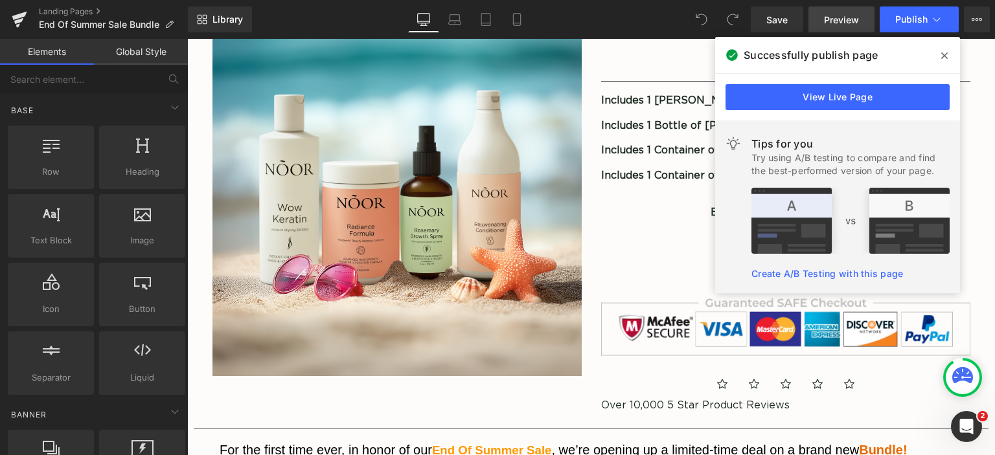
click at [851, 13] on span "Preview" at bounding box center [841, 20] width 35 height 14
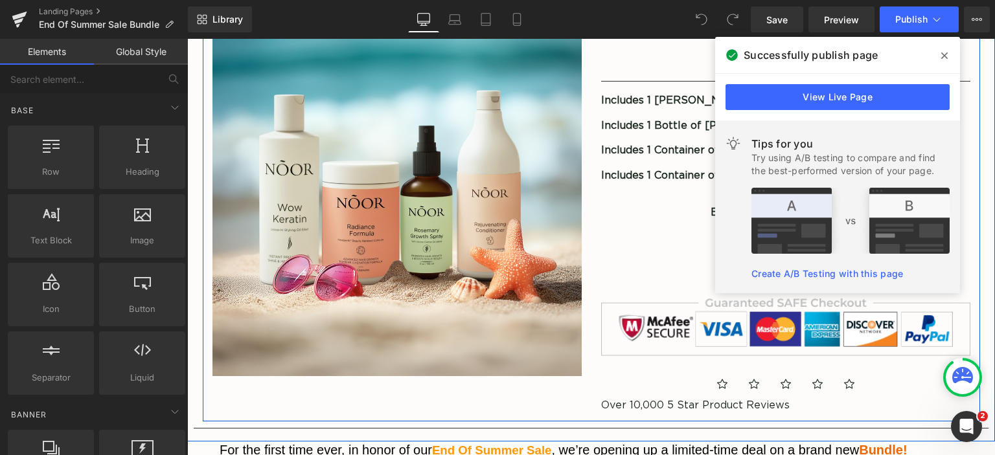
click at [631, 254] on div "Add To Cart" at bounding box center [785, 243] width 369 height 36
